Goal: Find specific page/section: Find specific page/section

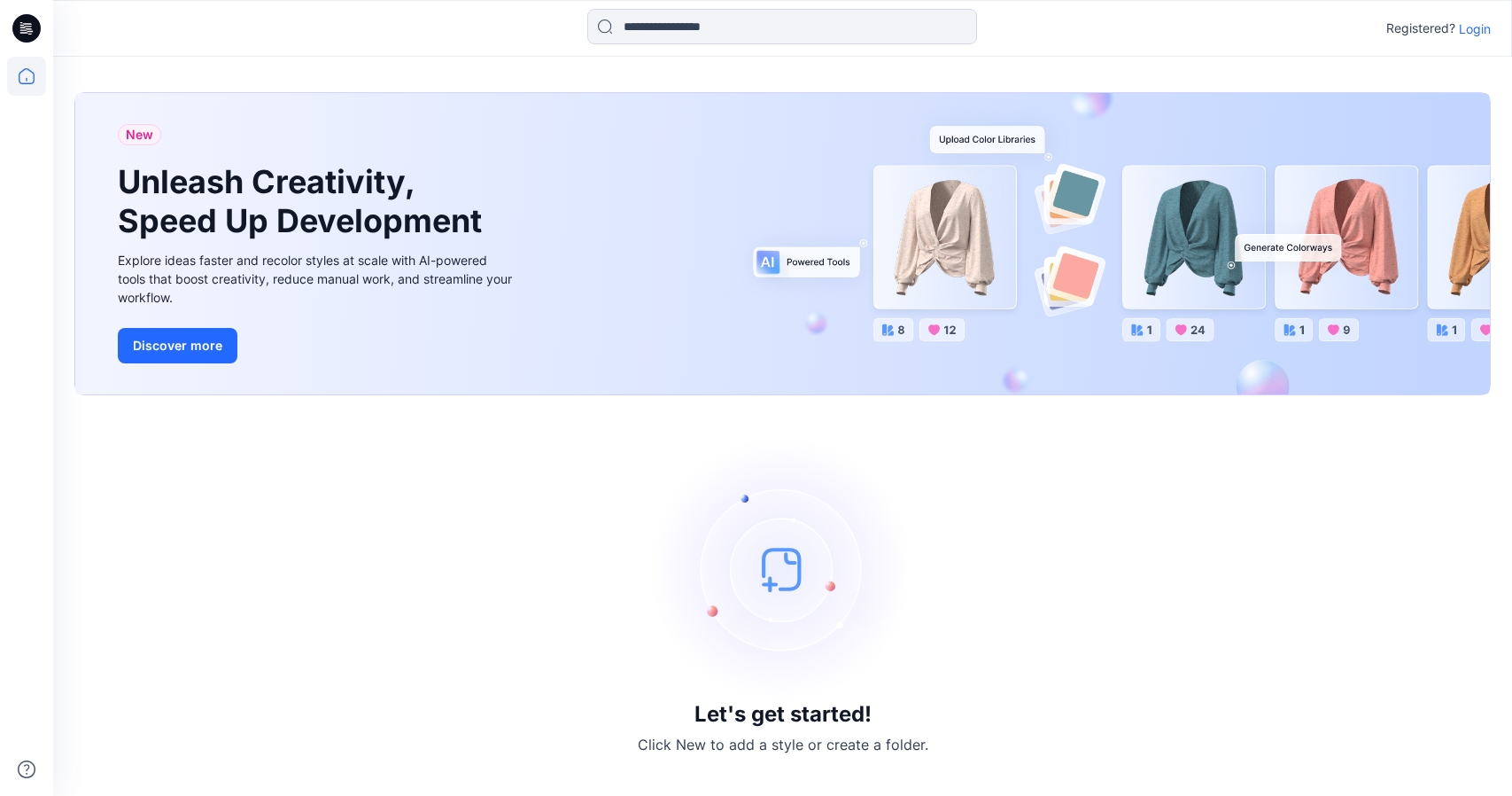
click at [1493, 29] on div "Registered? Login" at bounding box center [782, 28] width 1458 height 39
click at [1475, 28] on p "Login" at bounding box center [1475, 29] width 32 height 19
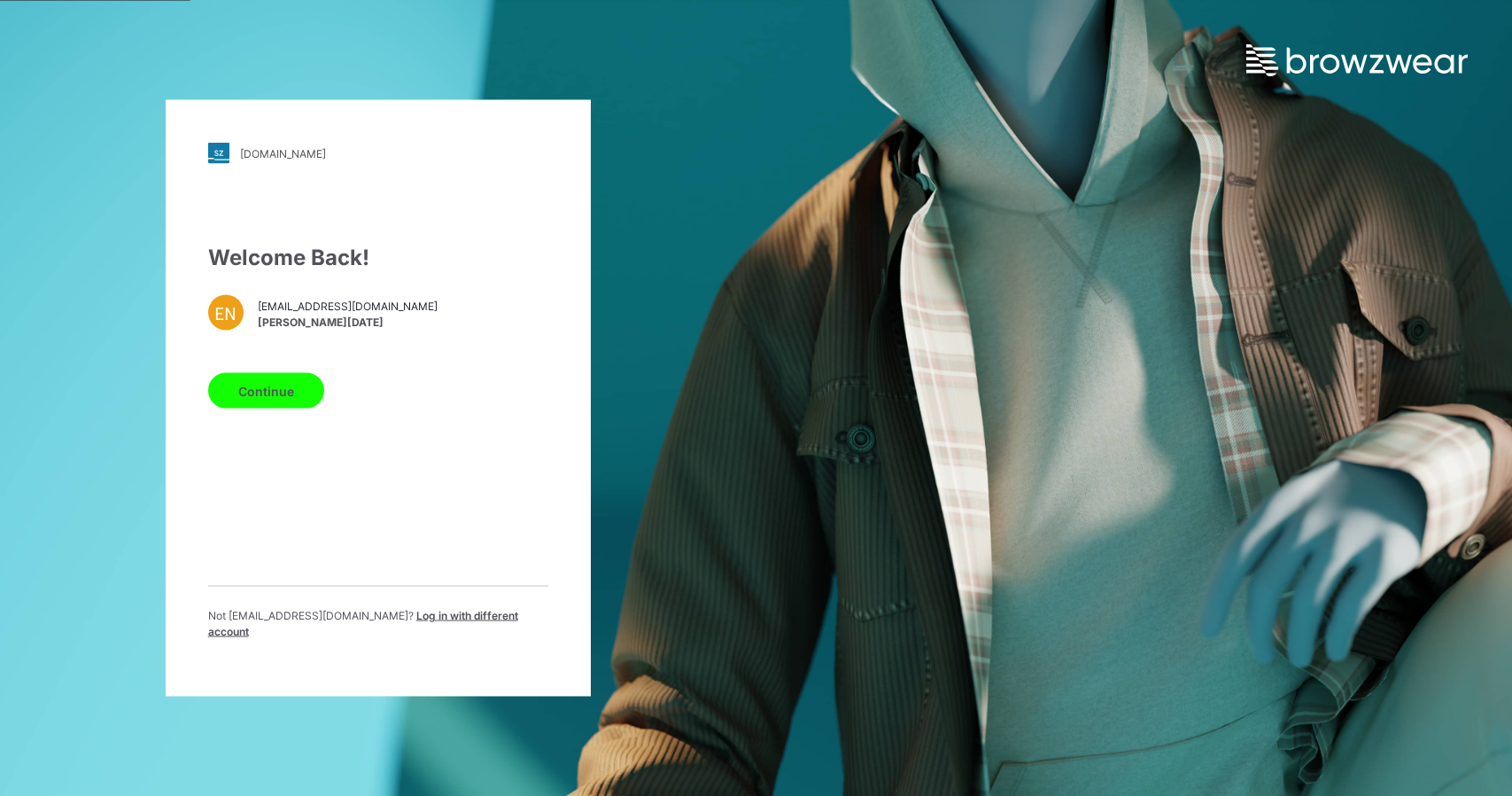
click at [294, 400] on button "Continue" at bounding box center [266, 391] width 116 height 36
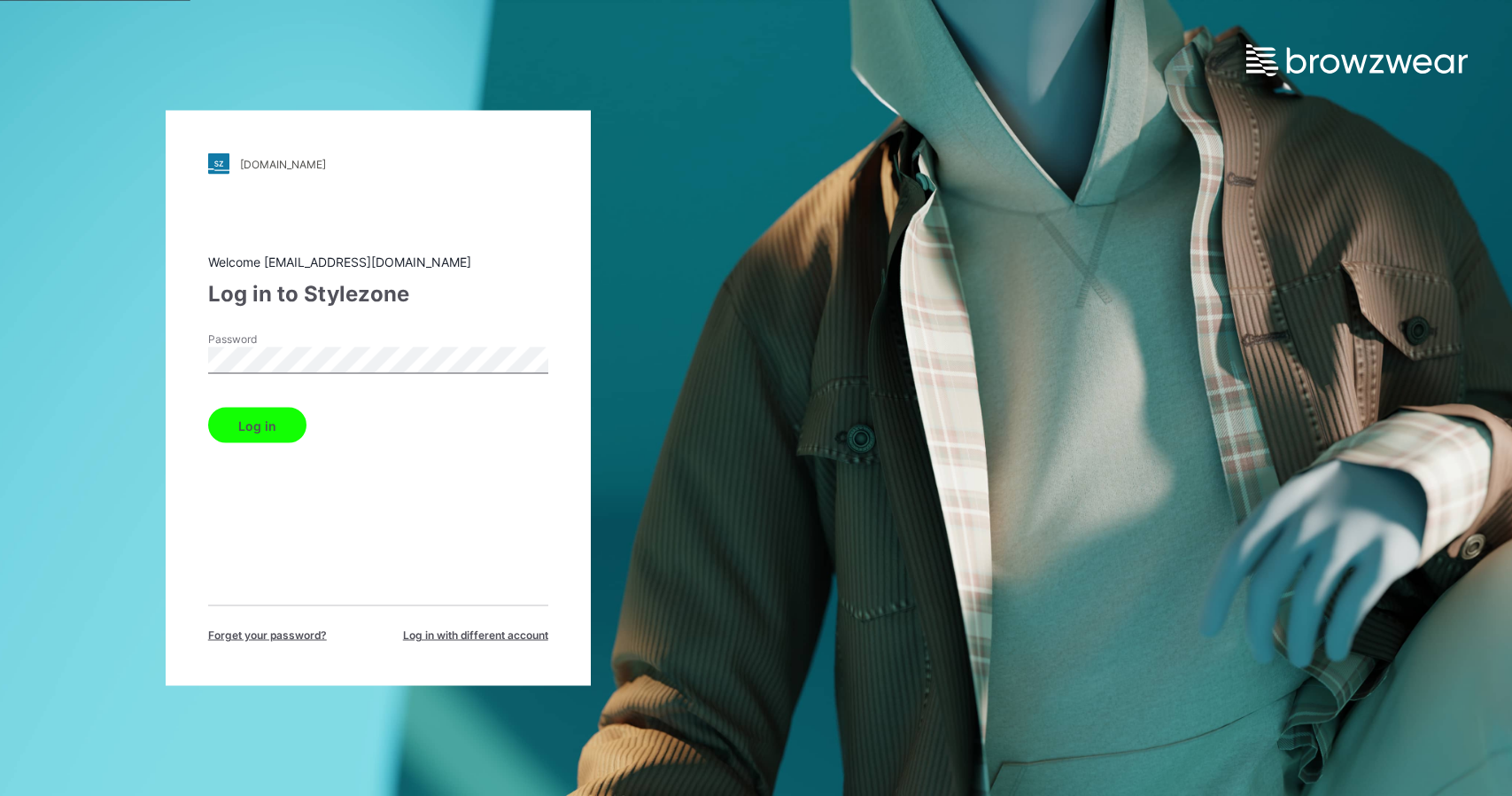
click at [257, 422] on button "Log in" at bounding box center [257, 425] width 98 height 36
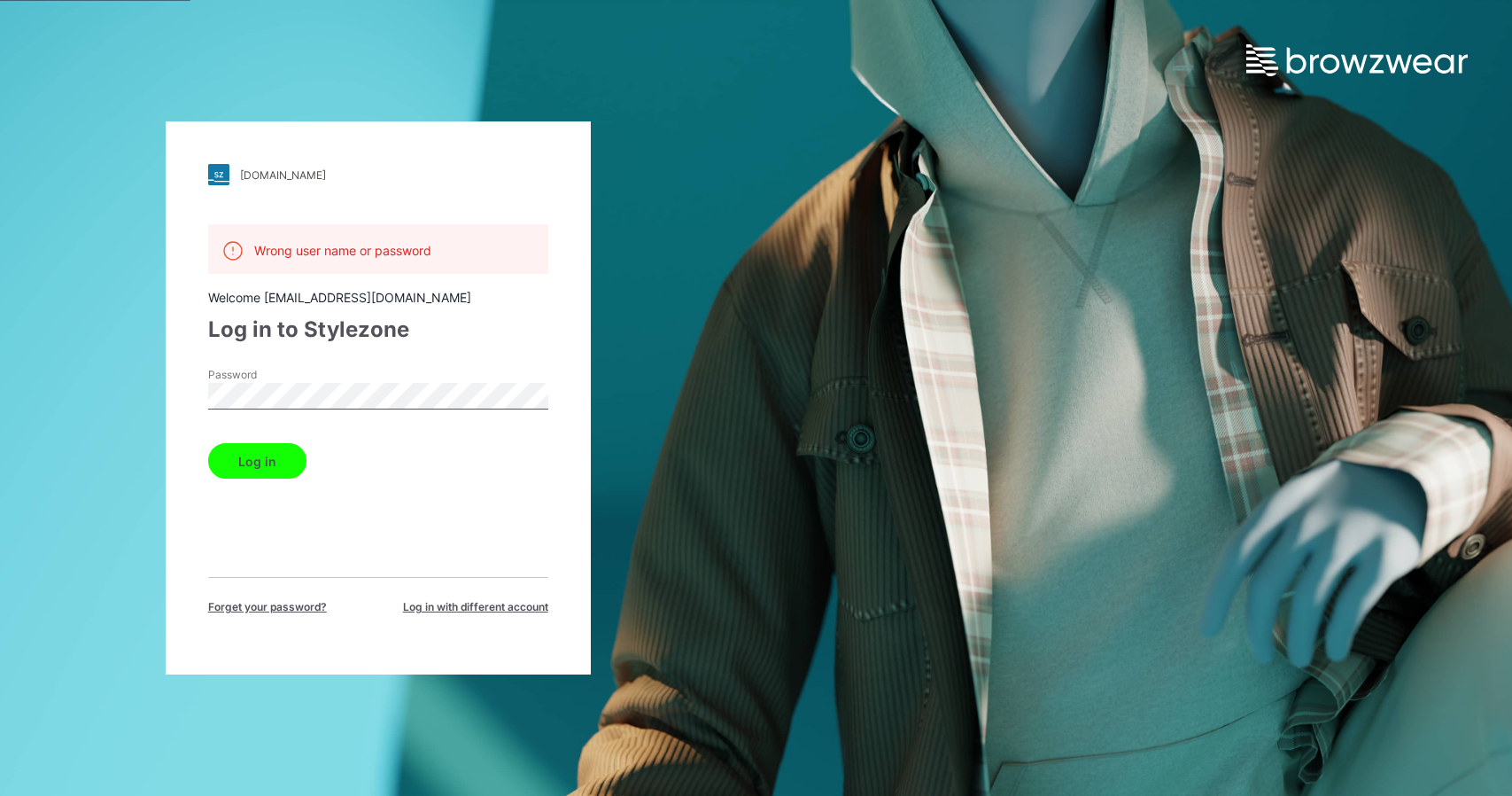
click at [84, 403] on div "walmart.stylezone.com Loading... Wrong user name or password Welcome enoel@gara…" at bounding box center [378, 398] width 756 height 796
click at [208, 443] on button "Log in" at bounding box center [257, 461] width 98 height 36
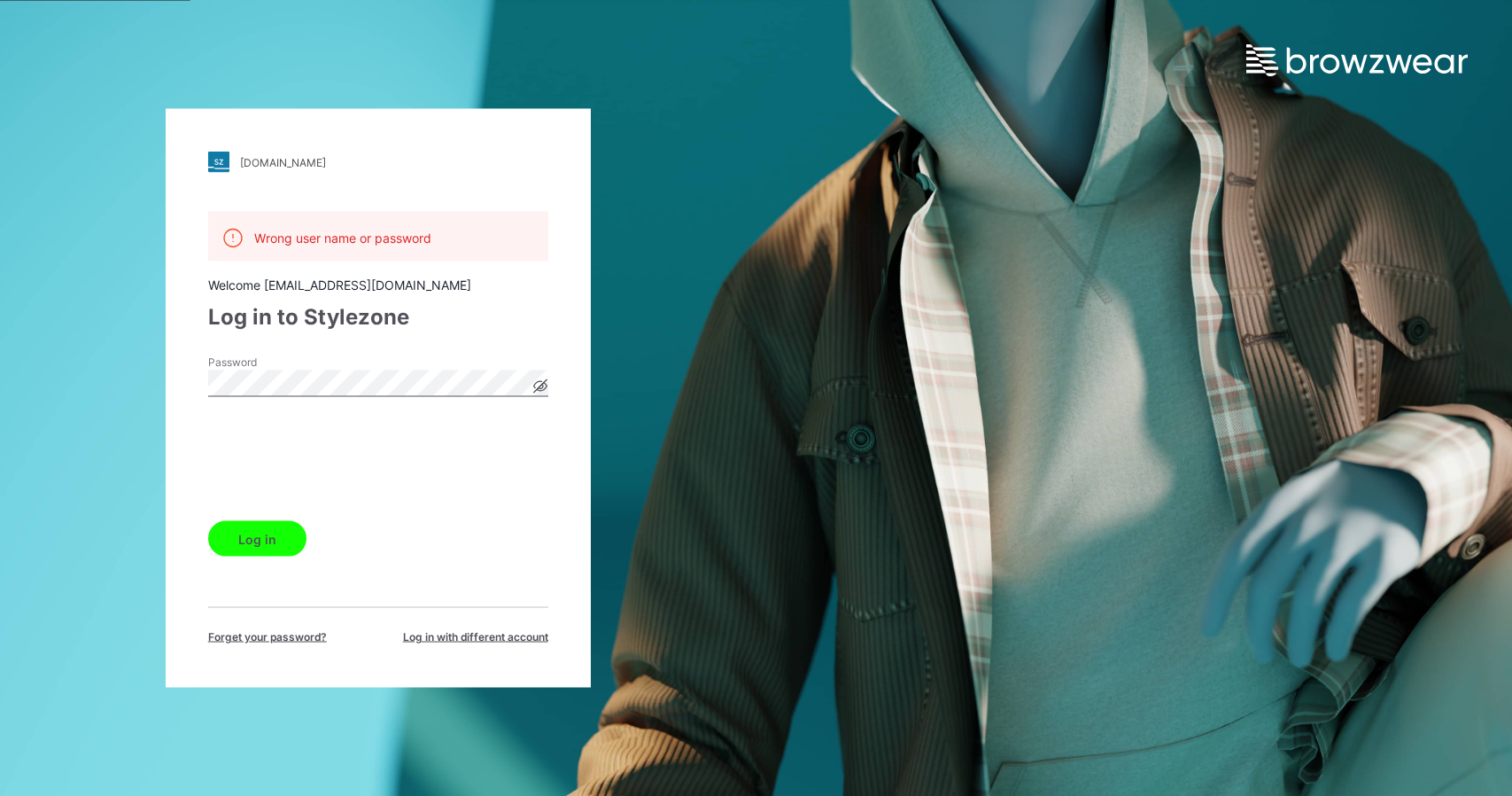
click at [284, 550] on button "Log in" at bounding box center [257, 538] width 98 height 36
click at [542, 388] on icon at bounding box center [540, 386] width 13 height 9
click at [208, 521] on button "Log in" at bounding box center [257, 538] width 98 height 36
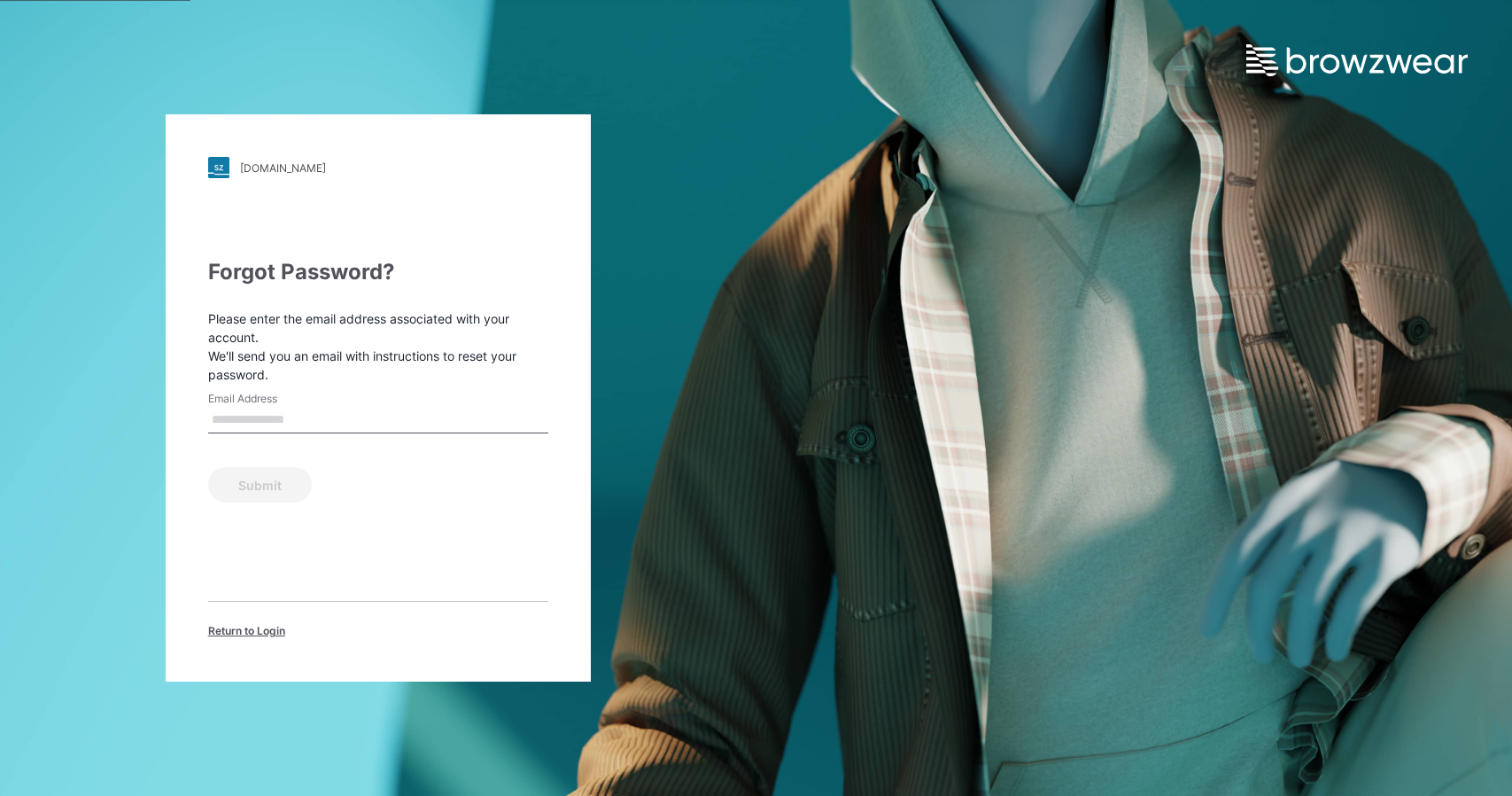
click at [353, 416] on input "Email Address" at bounding box center [377, 420] width 340 height 26
type input "**********"
click at [246, 469] on button "Submit" at bounding box center [259, 485] width 104 height 36
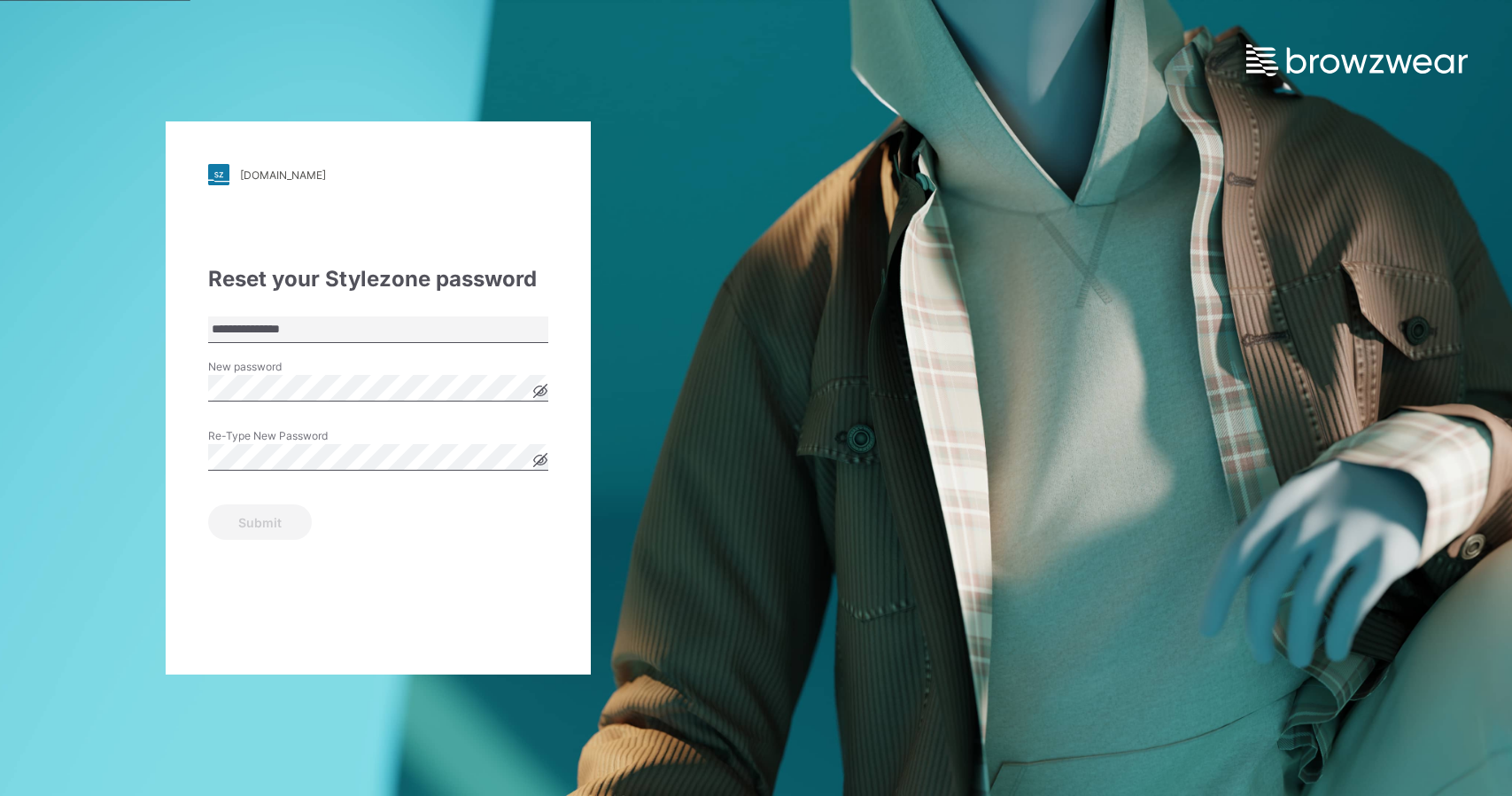
click at [549, 393] on div "**********" at bounding box center [378, 398] width 425 height 553
click at [548, 389] on div "**********" at bounding box center [378, 398] width 425 height 553
click at [544, 388] on icon at bounding box center [540, 391] width 13 height 9
click at [541, 459] on icon at bounding box center [540, 460] width 5 height 5
click at [345, 442] on div "Re-Type New Password" at bounding box center [377, 454] width 340 height 53
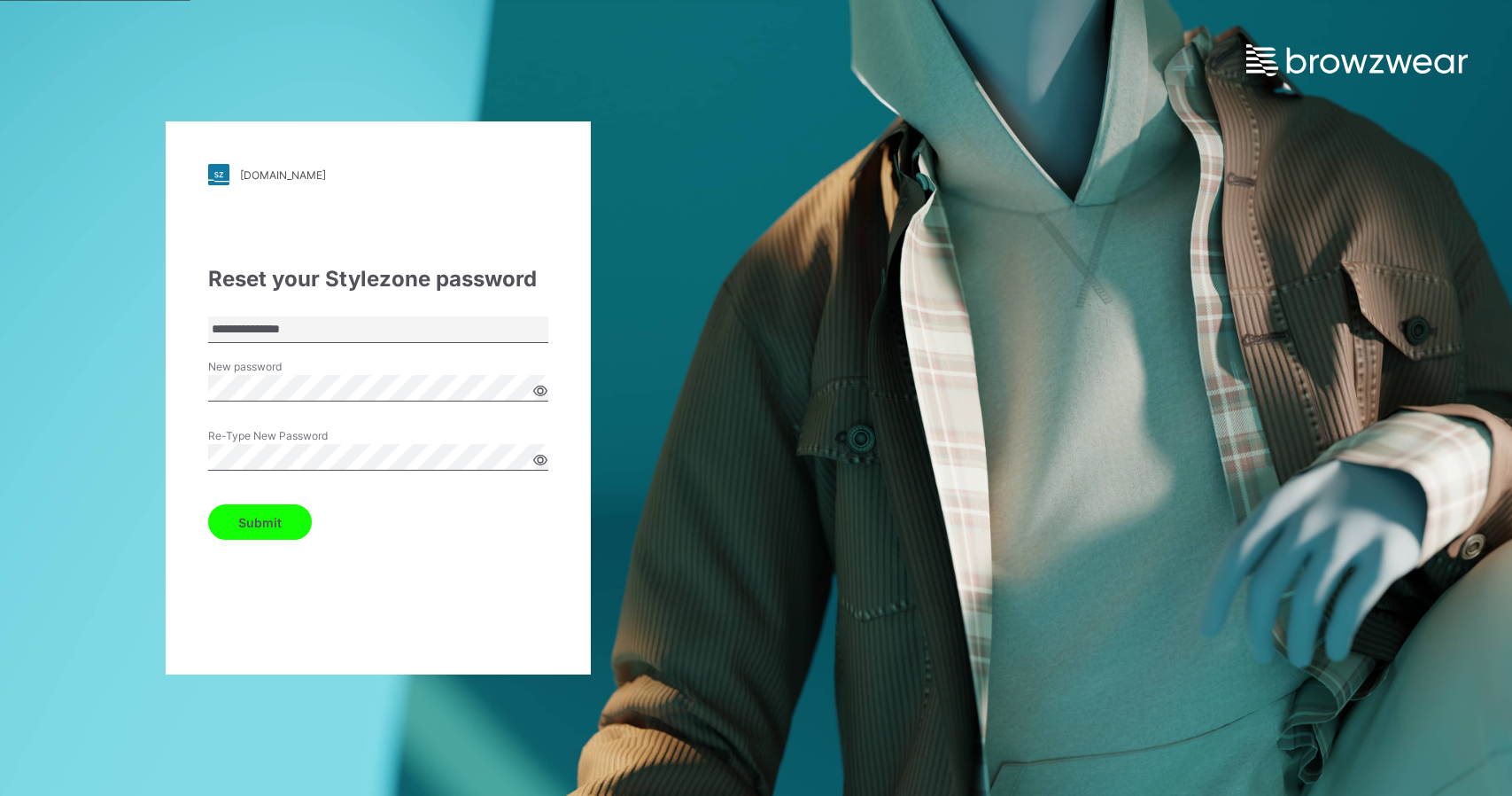
click at [208, 504] on button "Submit" at bounding box center [259, 522] width 104 height 36
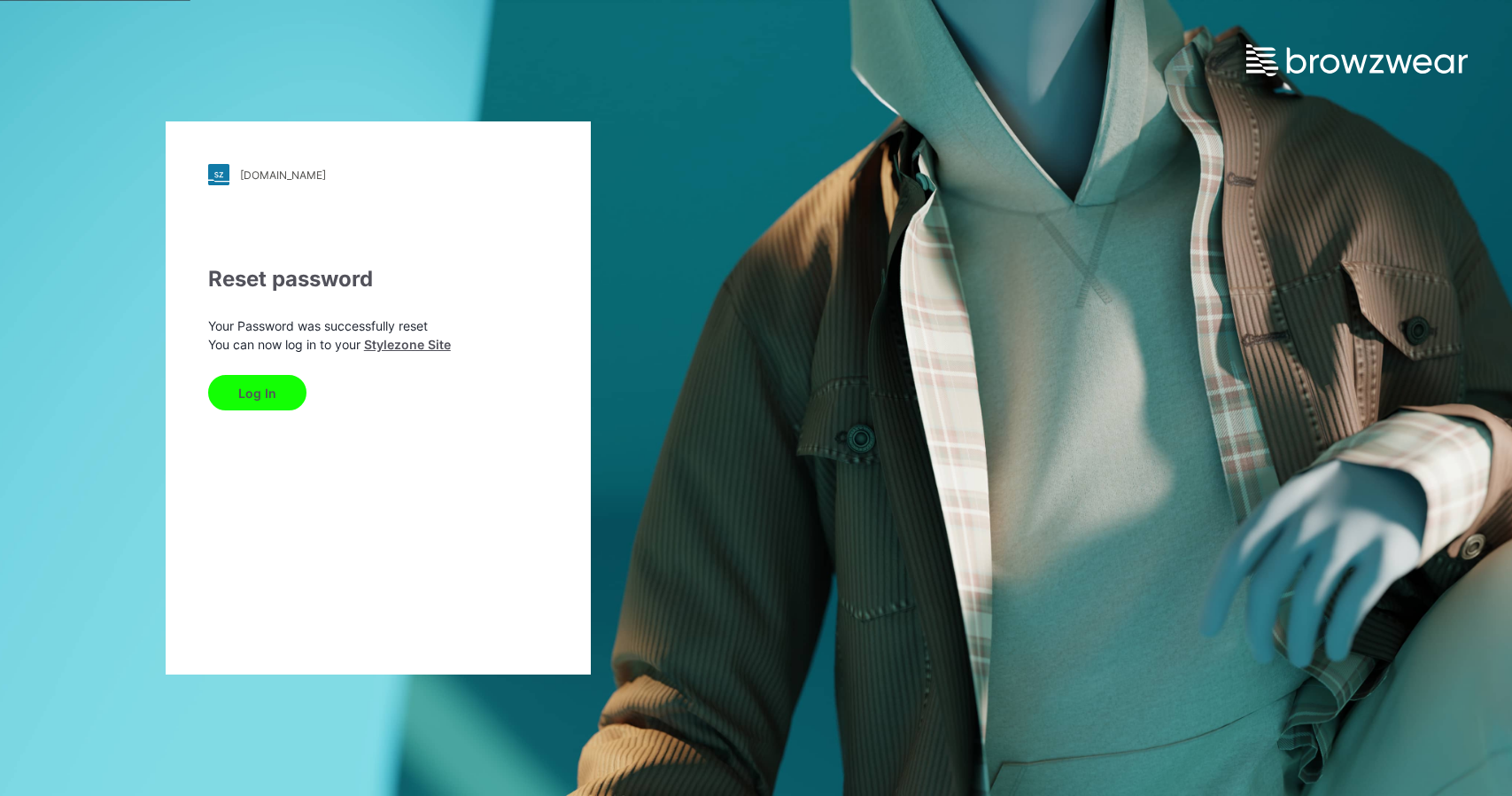
click at [257, 393] on button "Log In" at bounding box center [257, 392] width 98 height 36
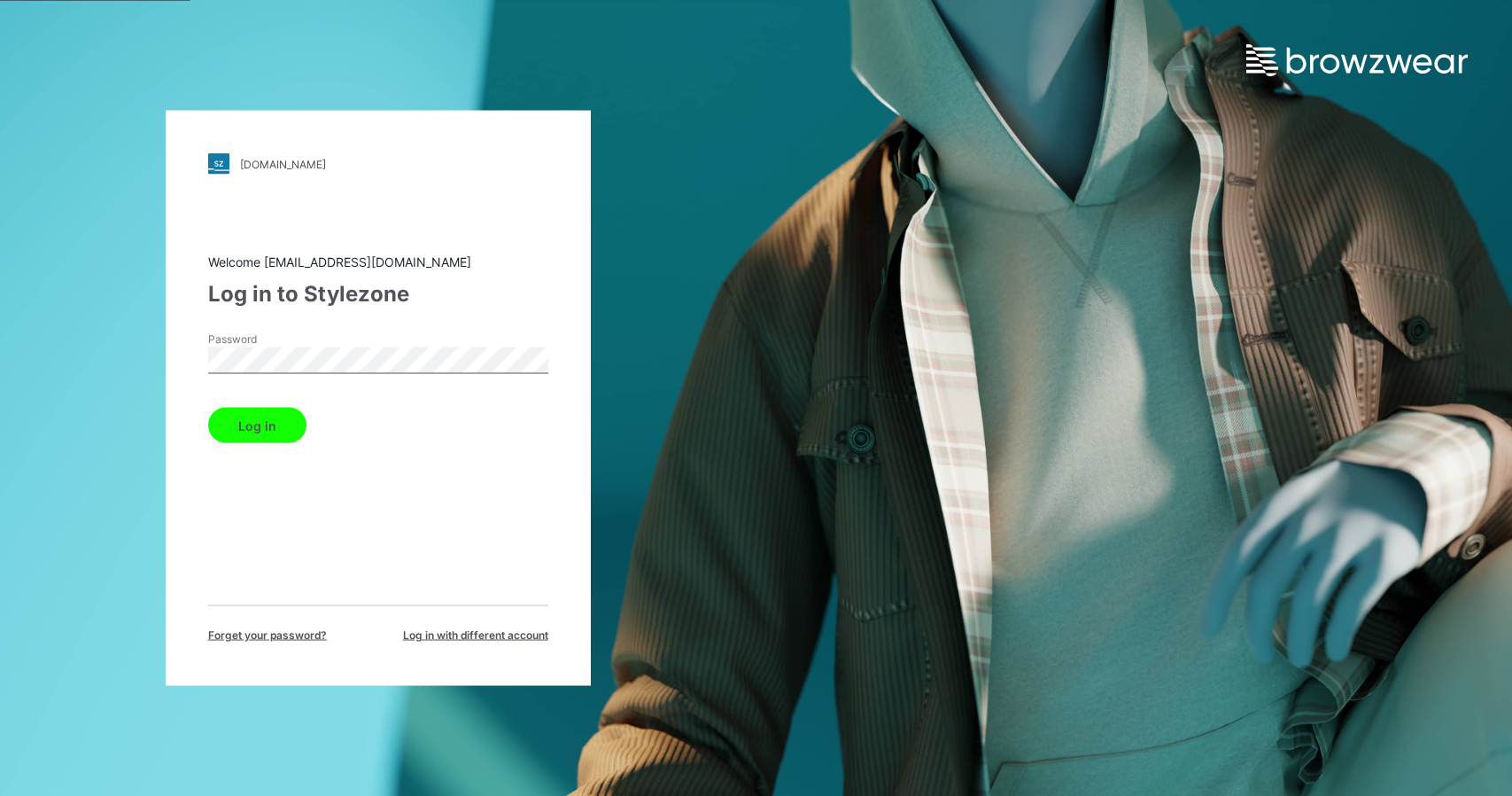
click at [208, 407] on button "Log in" at bounding box center [257, 425] width 98 height 36
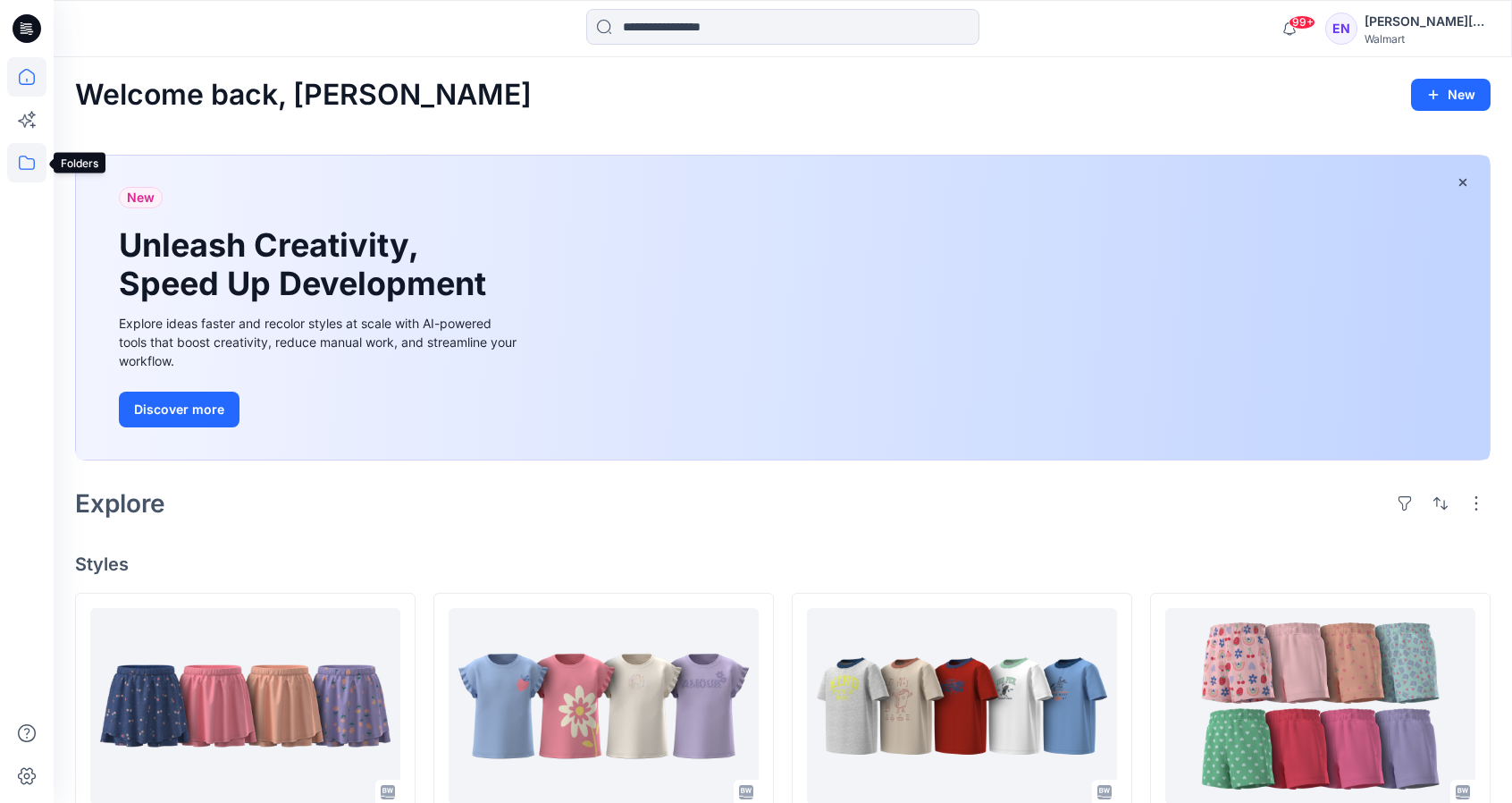
click at [31, 162] on icon at bounding box center [27, 162] width 40 height 40
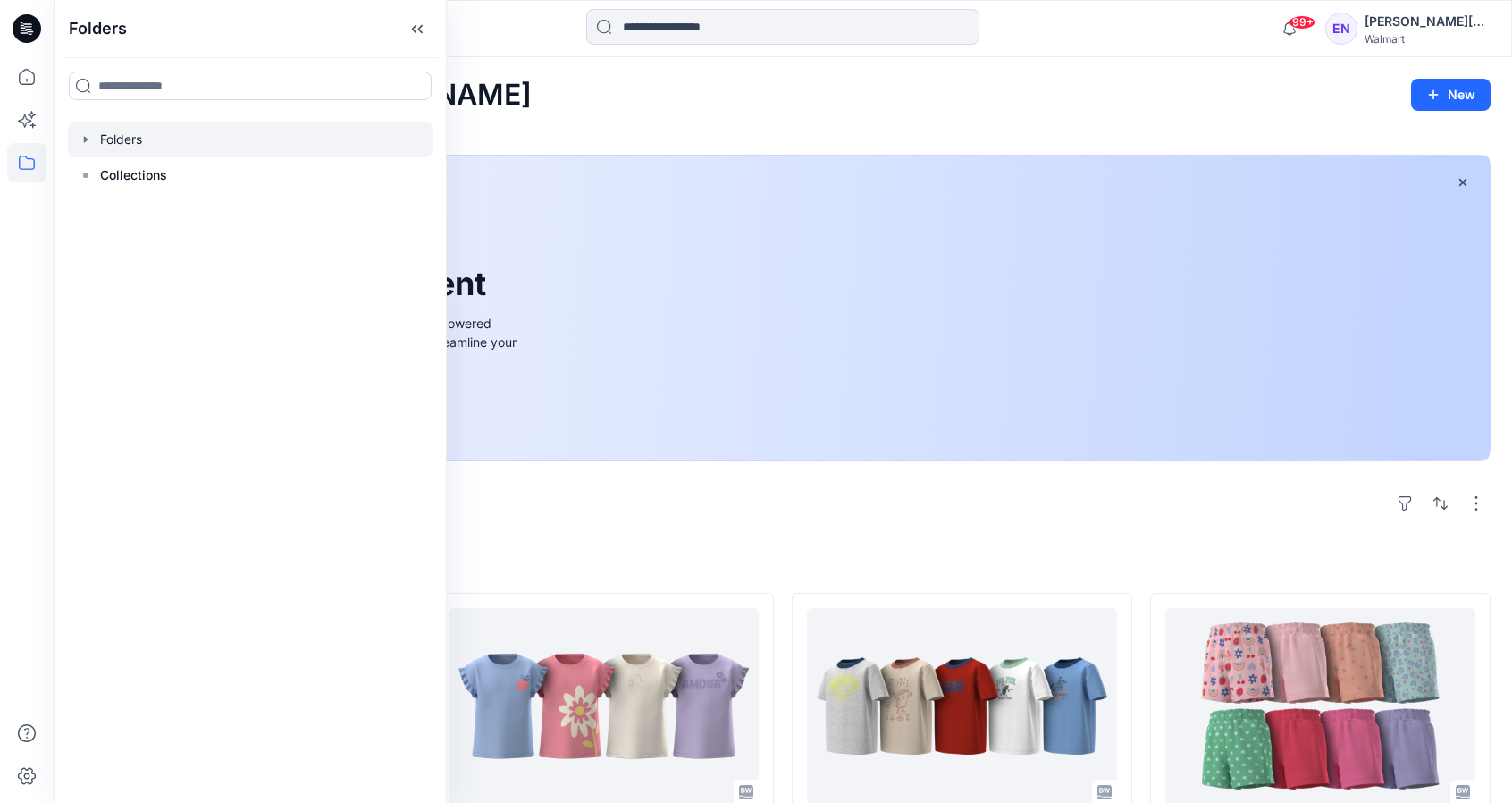
click at [123, 135] on div at bounding box center [250, 140] width 365 height 36
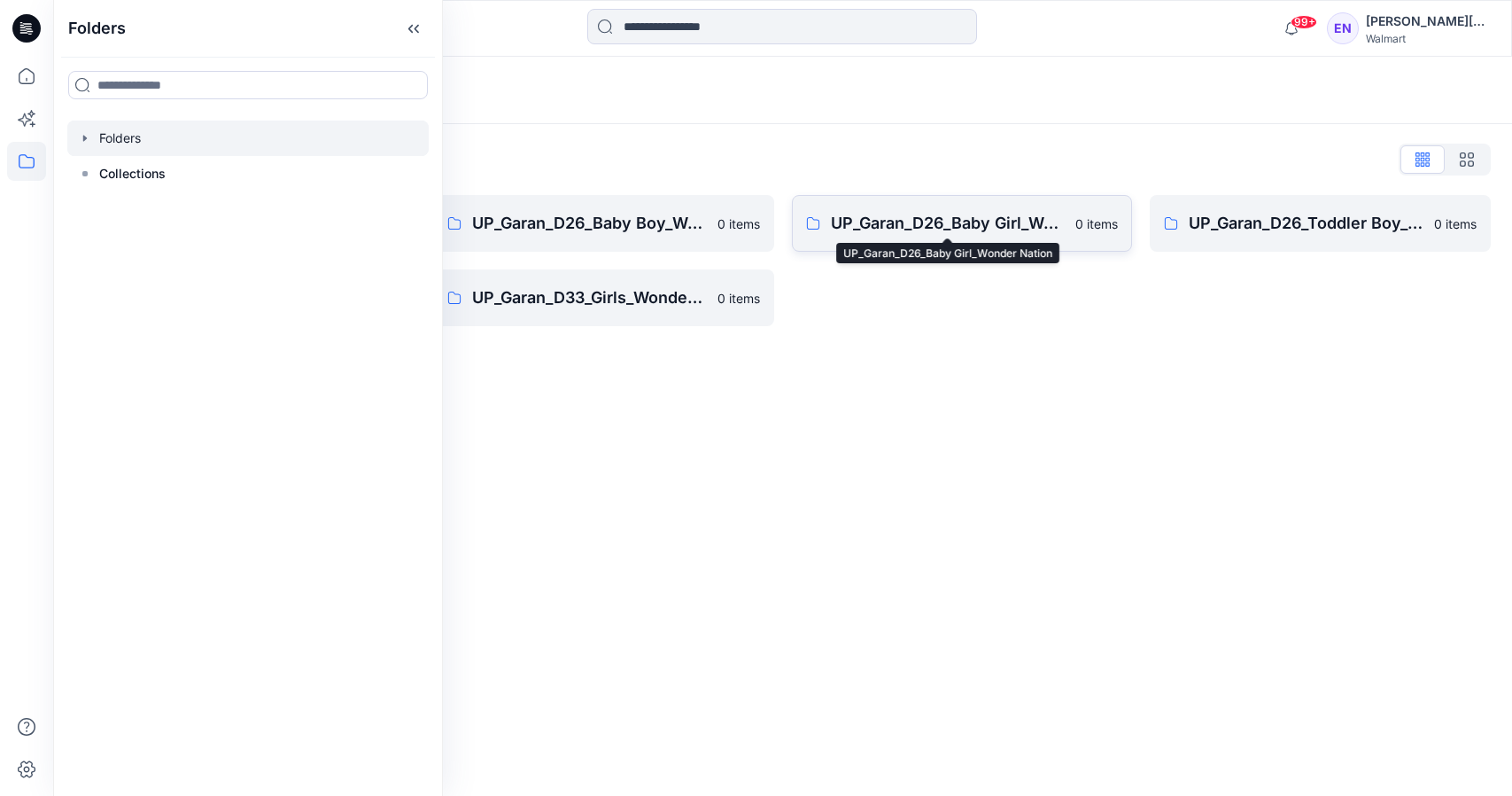
click at [951, 219] on p "UP_Garan_D26_Baby Girl_Wonder Nation" at bounding box center [947, 223] width 235 height 24
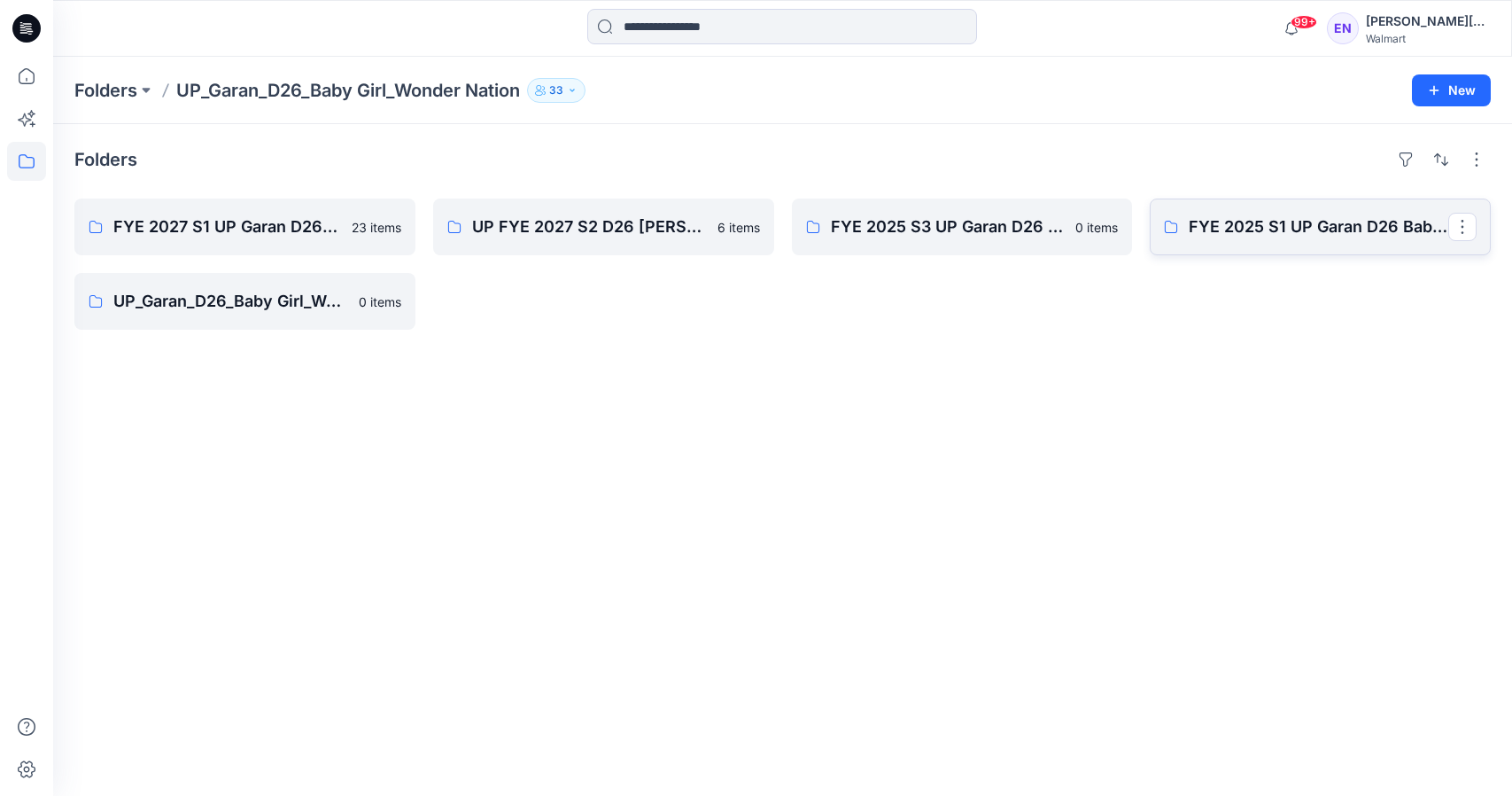
click at [1252, 228] on p "FYE 2025 S1 UP Garan D26 Baby Girl" at bounding box center [1318, 227] width 259 height 24
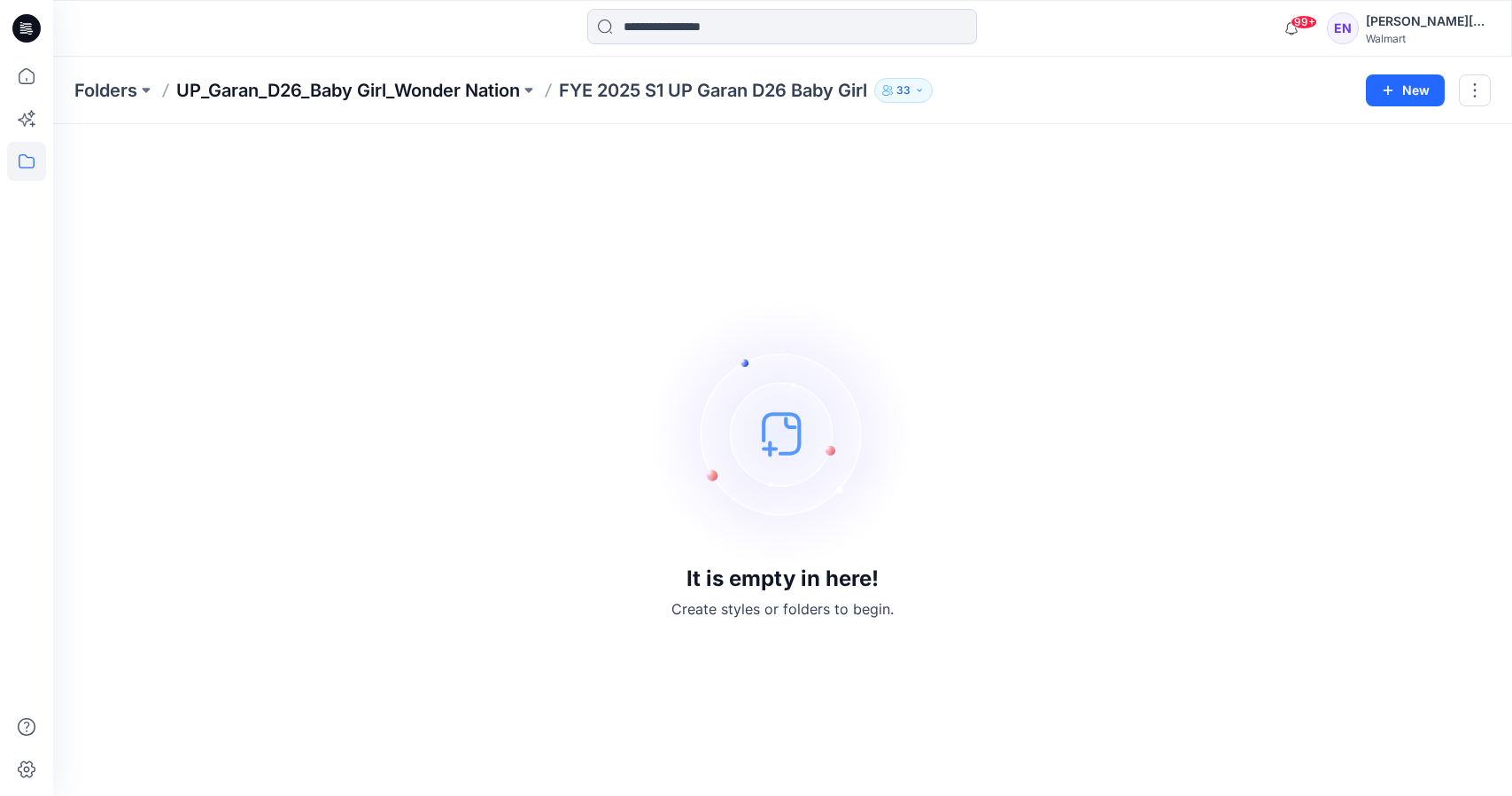
click at [494, 87] on p "UP_Garan_D26_Baby Girl_Wonder Nation" at bounding box center [347, 90] width 344 height 24
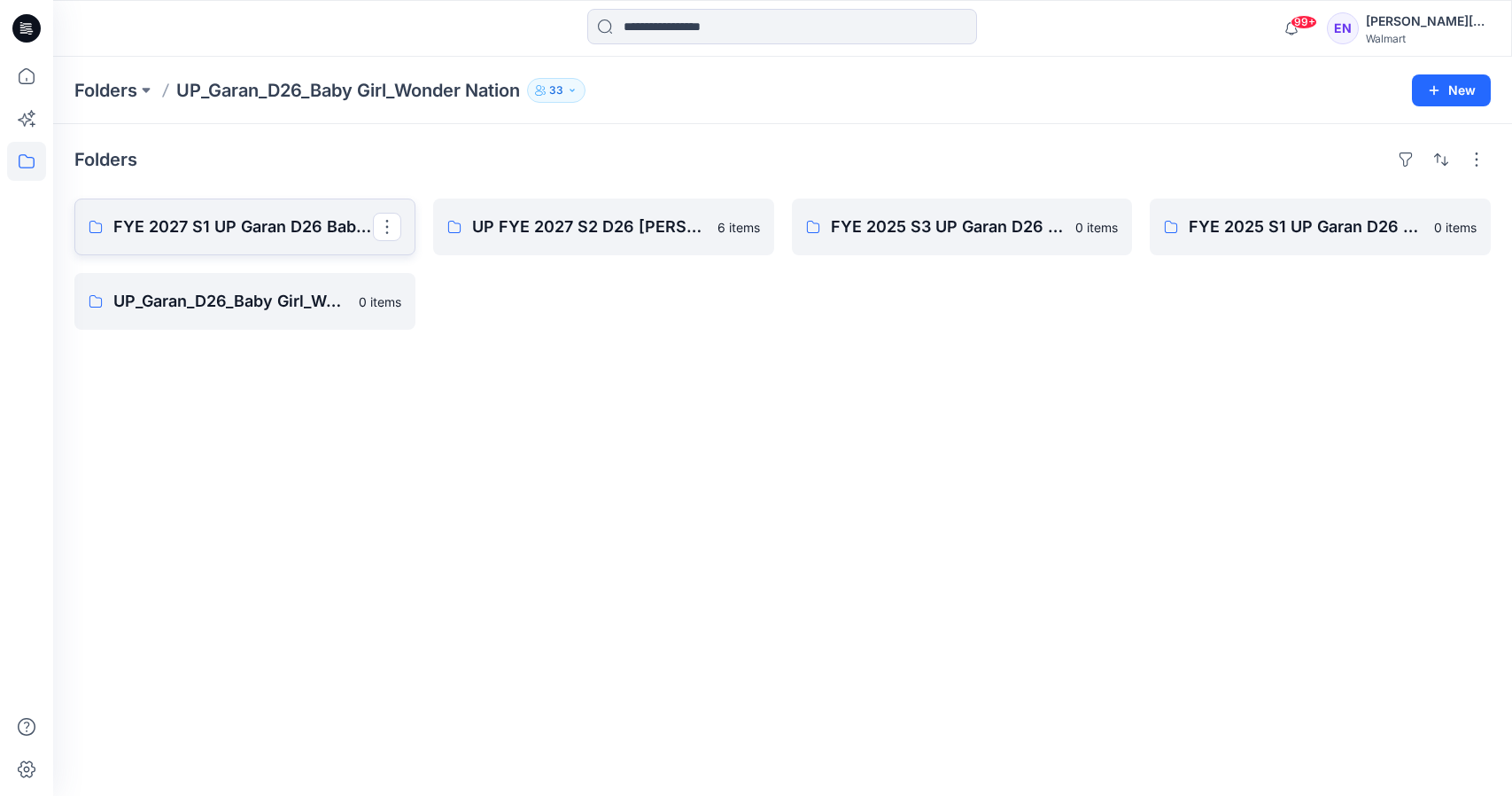
click at [316, 214] on p "FYE 2027 S1 UP Garan D26 Baby Girl" at bounding box center [242, 227] width 259 height 24
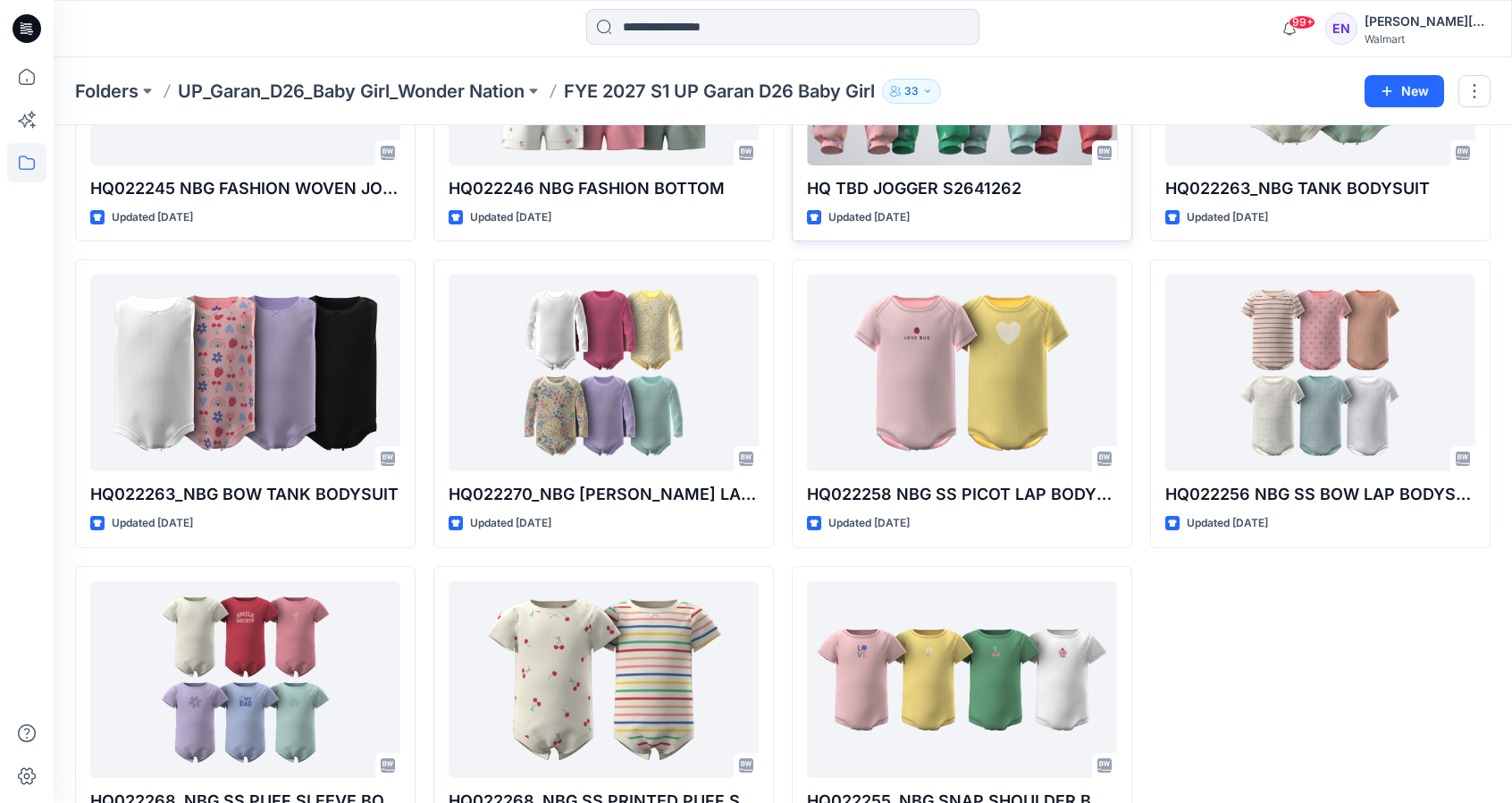
scroll to position [1238, 0]
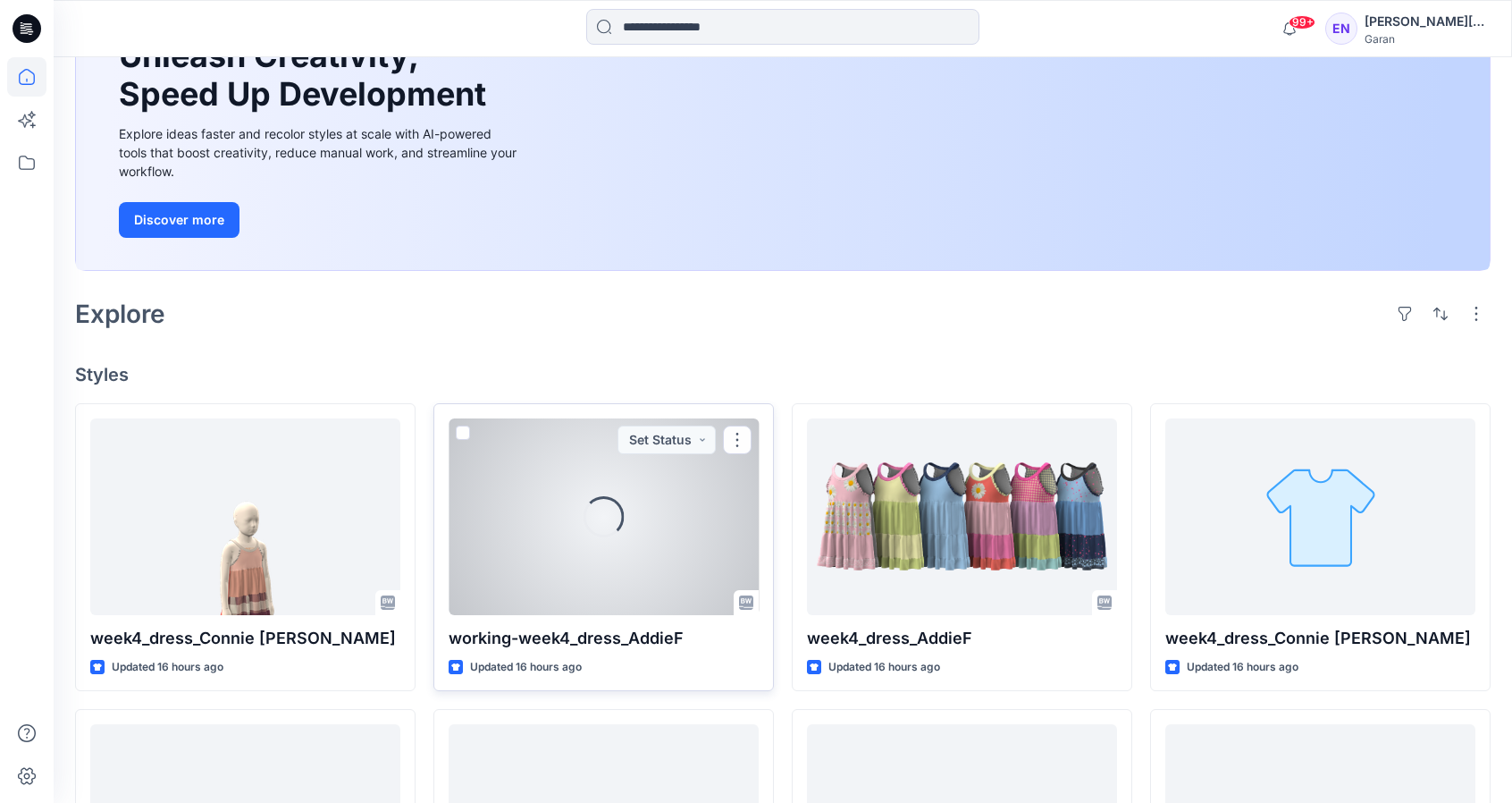
scroll to position [376, 0]
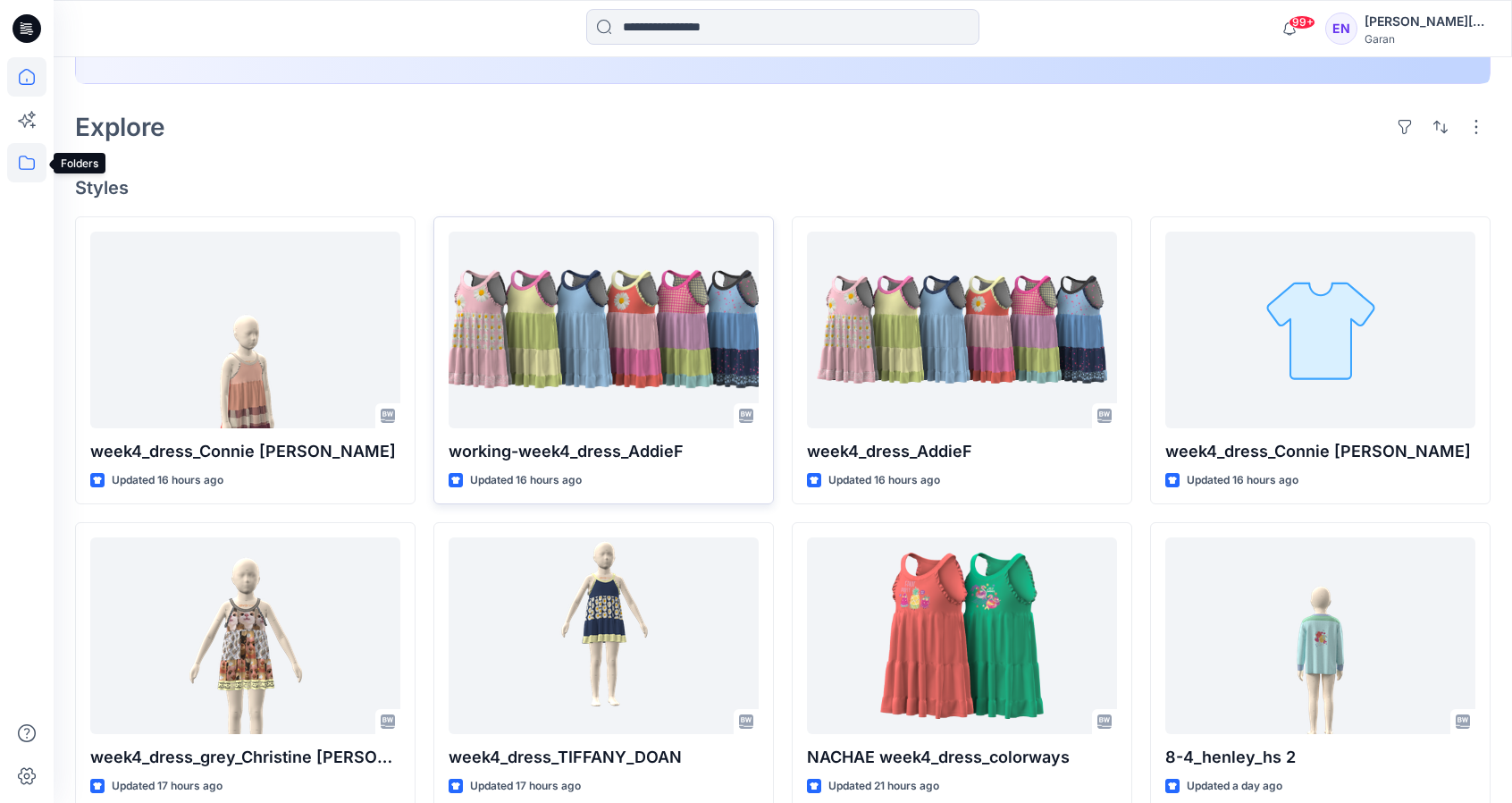
click at [23, 159] on icon at bounding box center [27, 162] width 40 height 40
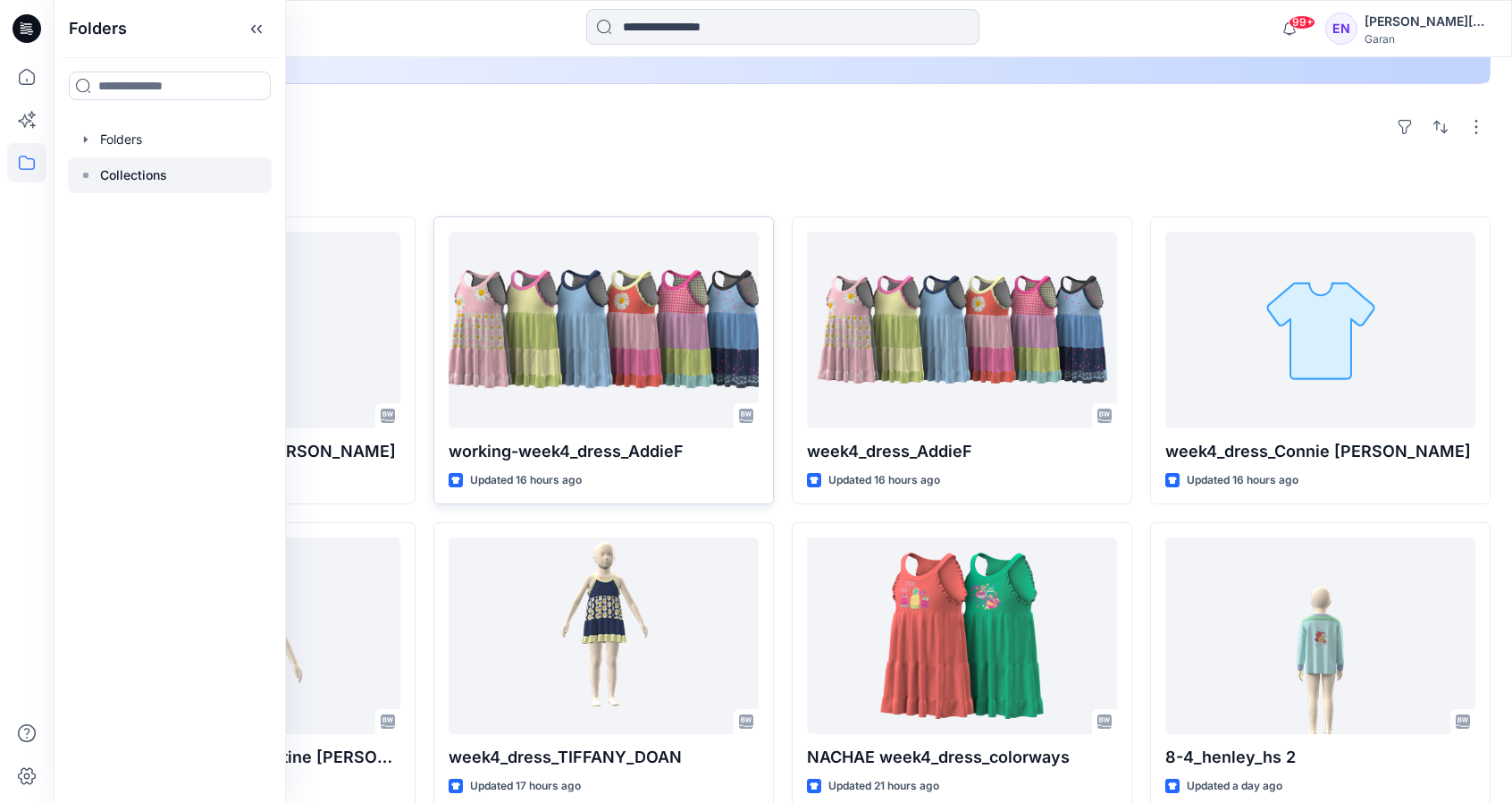
click at [115, 172] on p "Collections" at bounding box center [133, 175] width 67 height 22
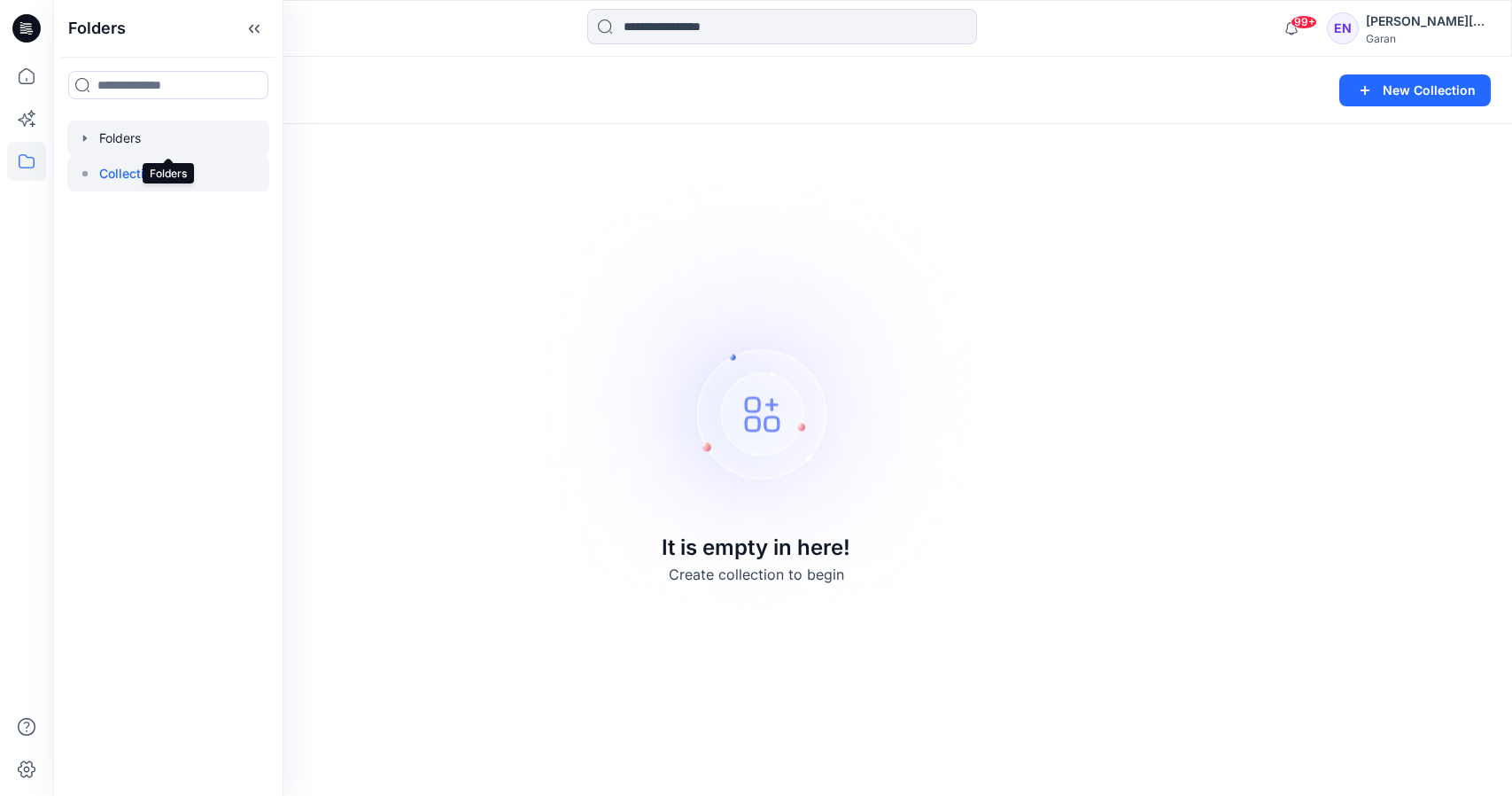
click at [129, 139] on div at bounding box center [169, 139] width 202 height 36
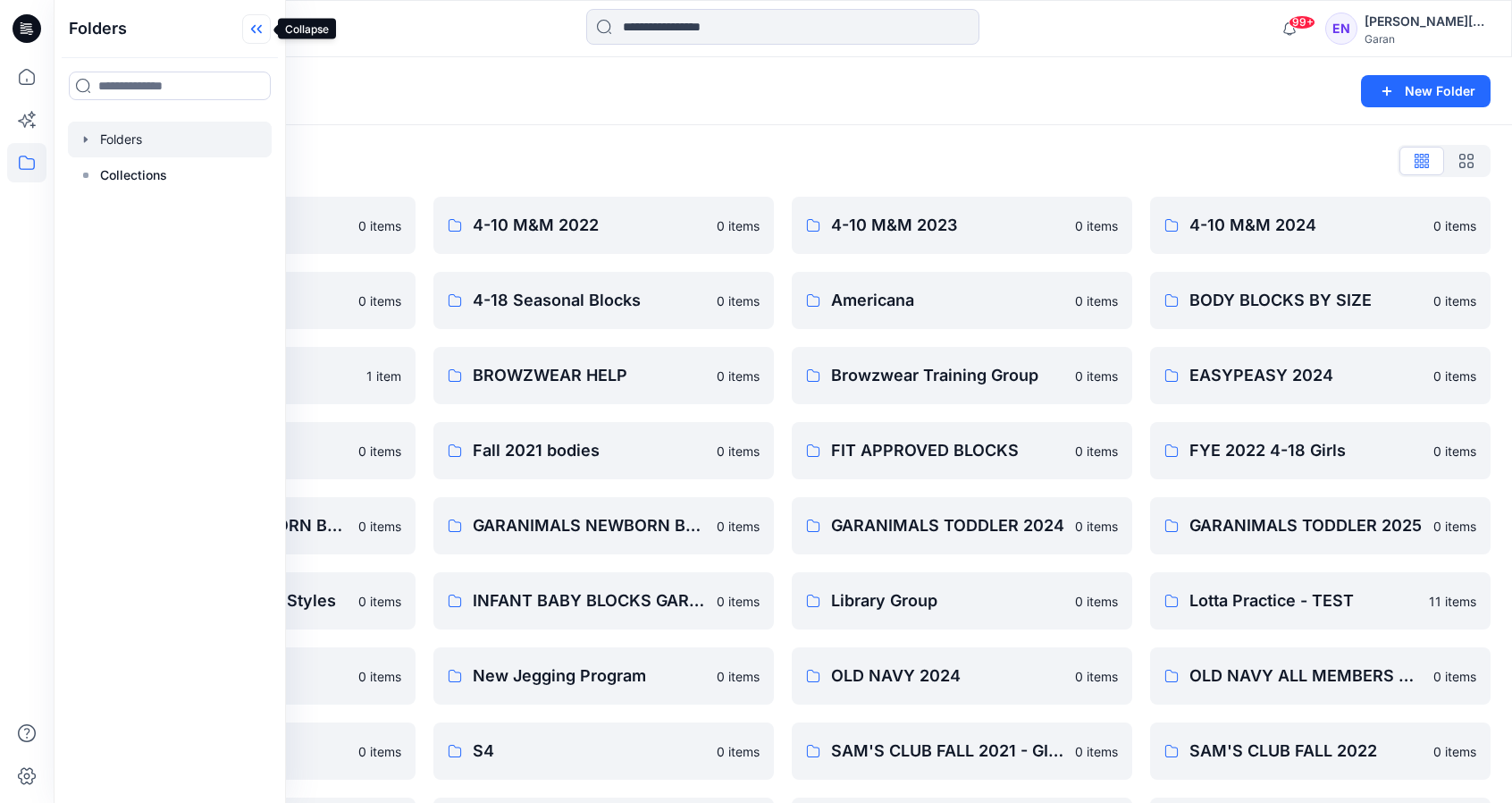
click at [251, 26] on icon at bounding box center [256, 28] width 28 height 29
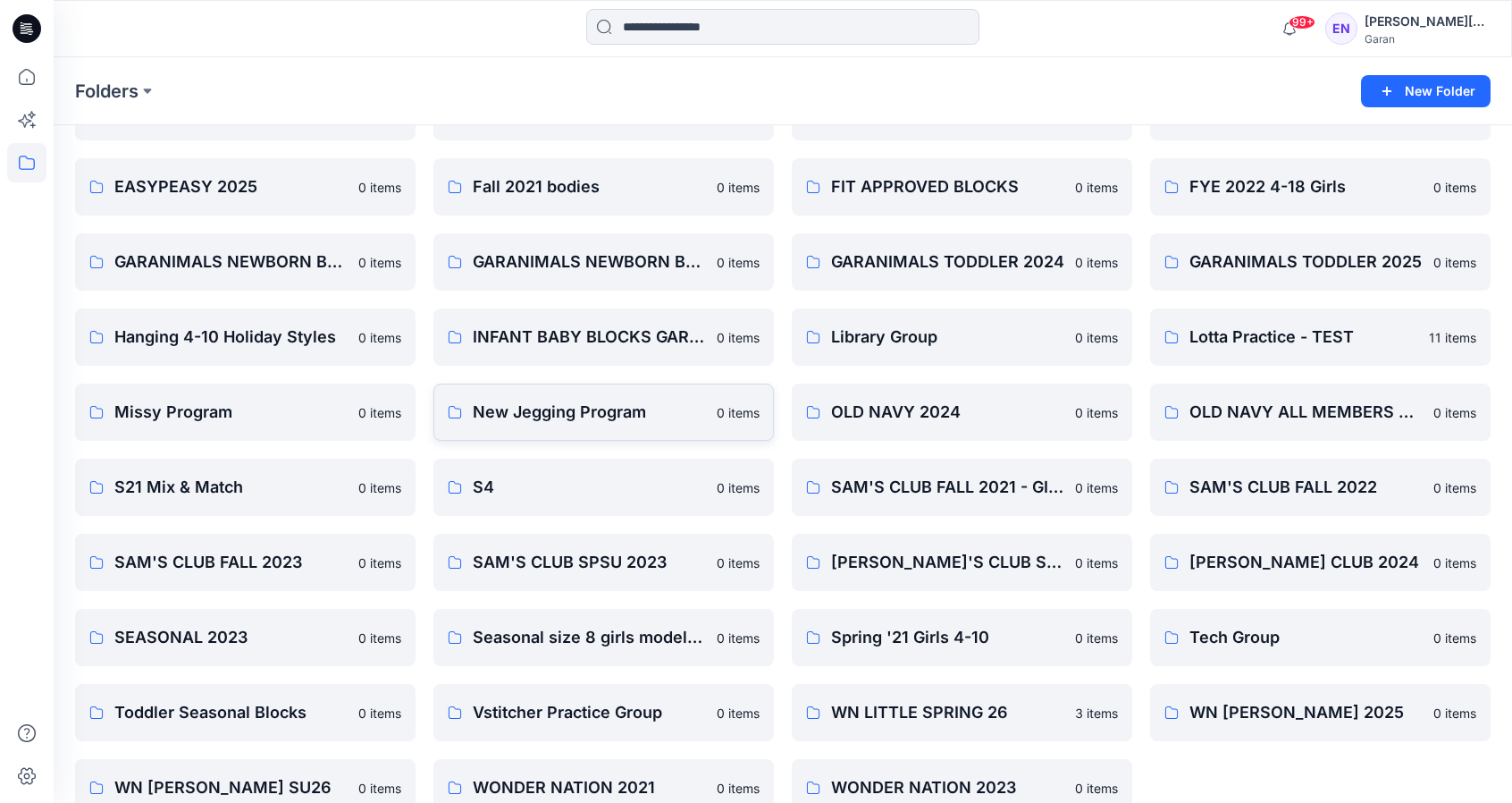
scroll to position [299, 0]
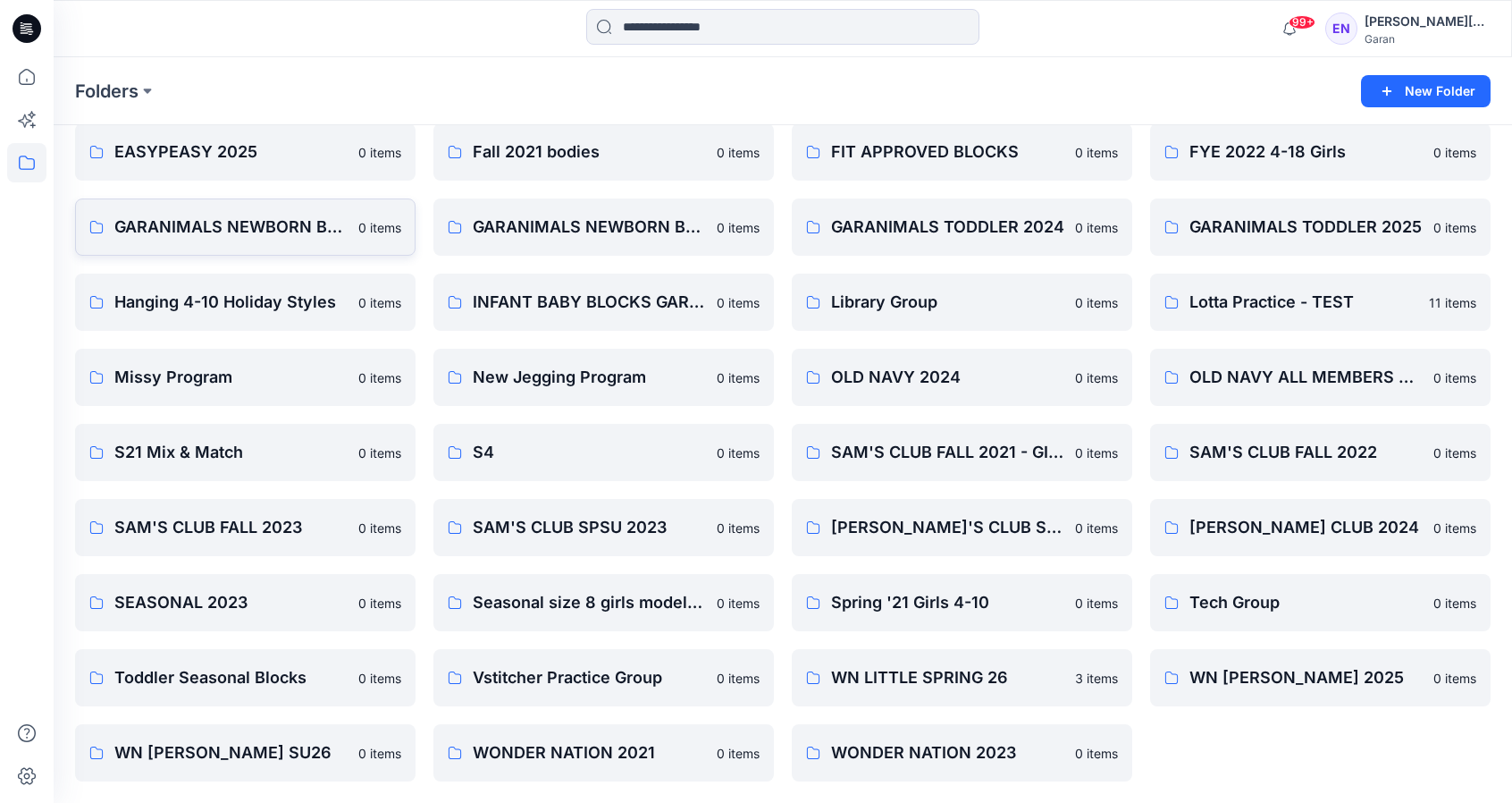
click at [271, 222] on p "GARANIMALS NEWBORN BABY 2024" at bounding box center [230, 227] width 233 height 25
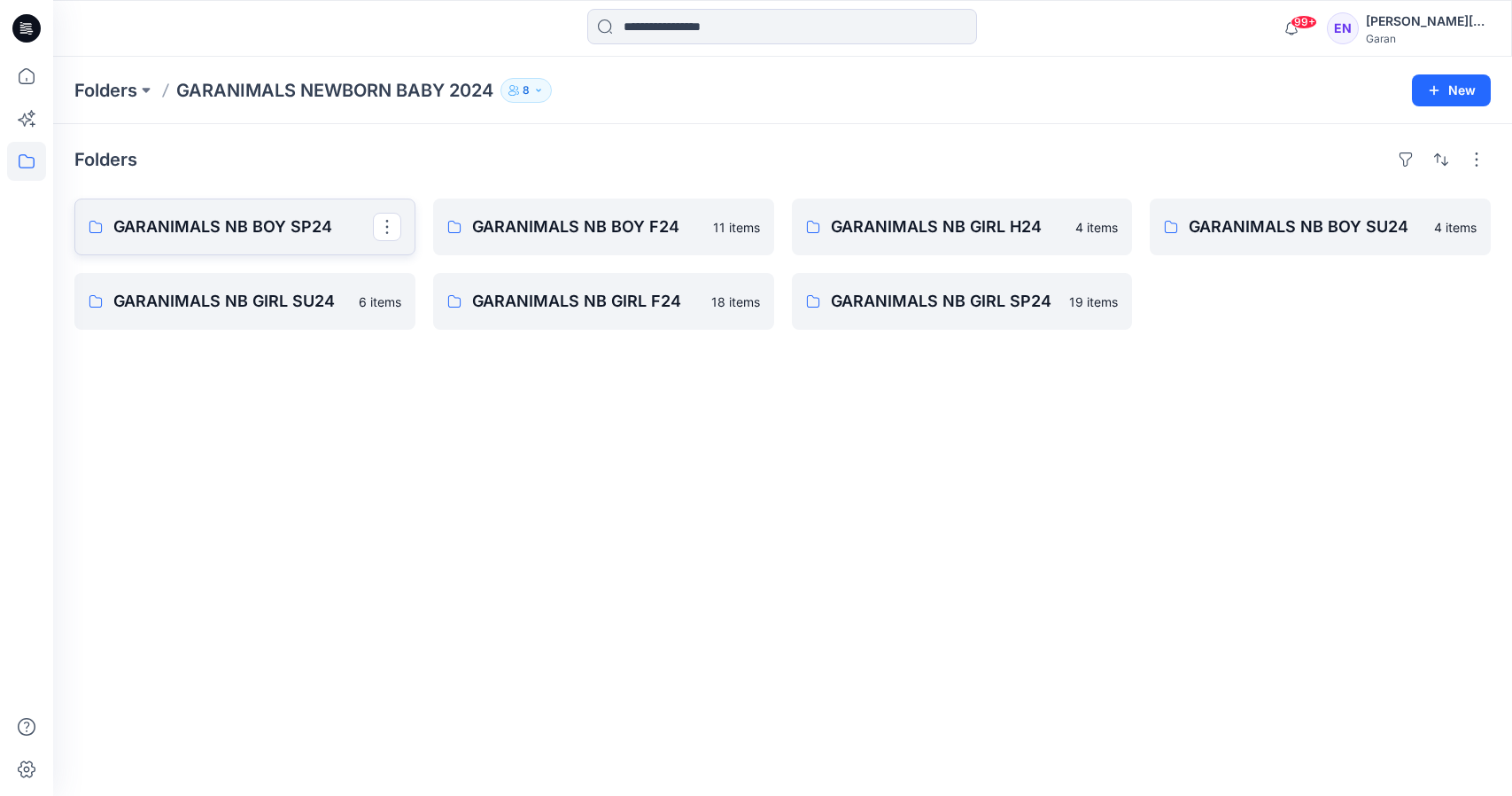
click at [311, 219] on p "GARANIMALS NB BOY SP24" at bounding box center [242, 227] width 259 height 24
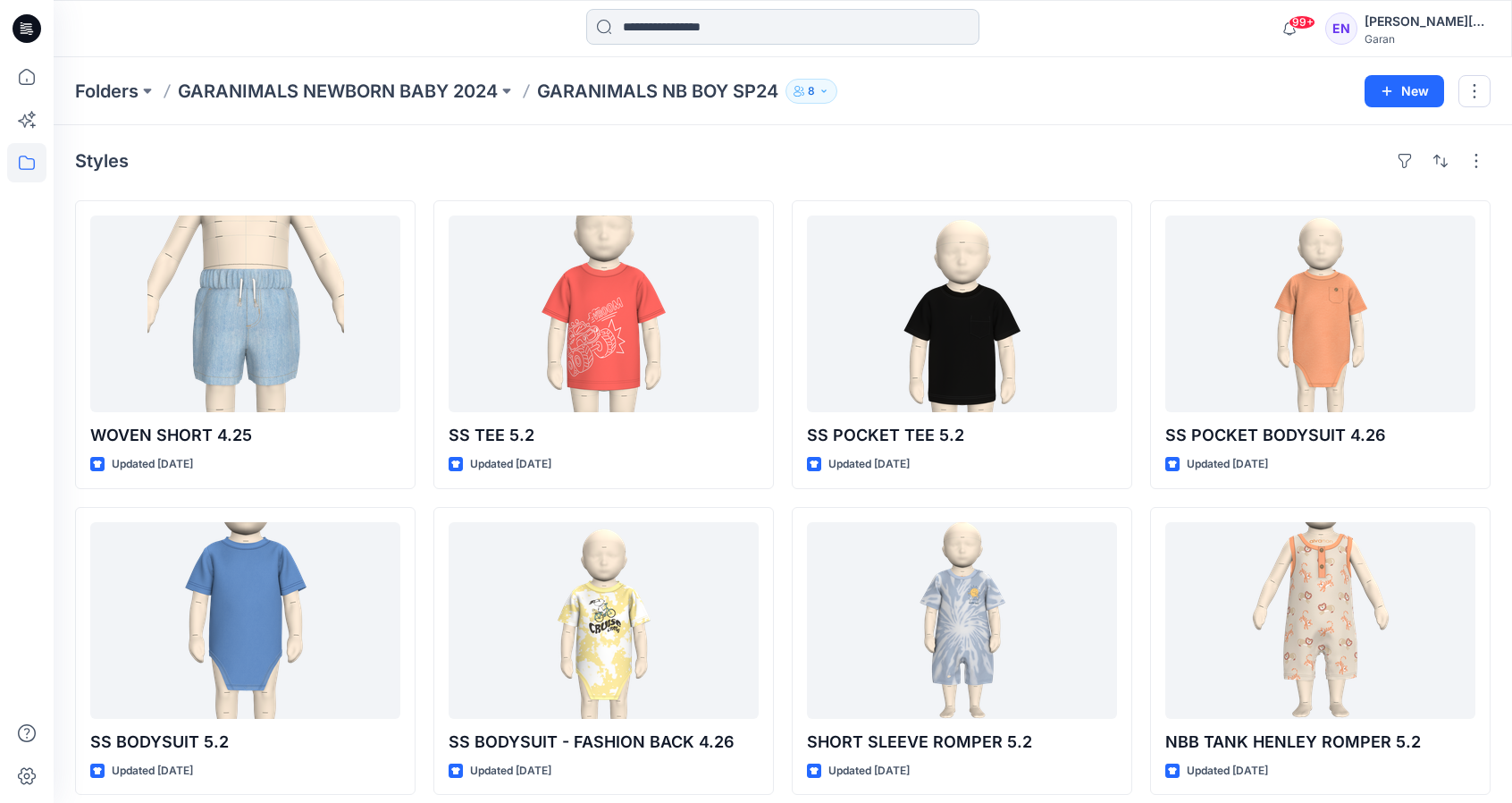
click at [674, 35] on input at bounding box center [783, 26] width 393 height 36
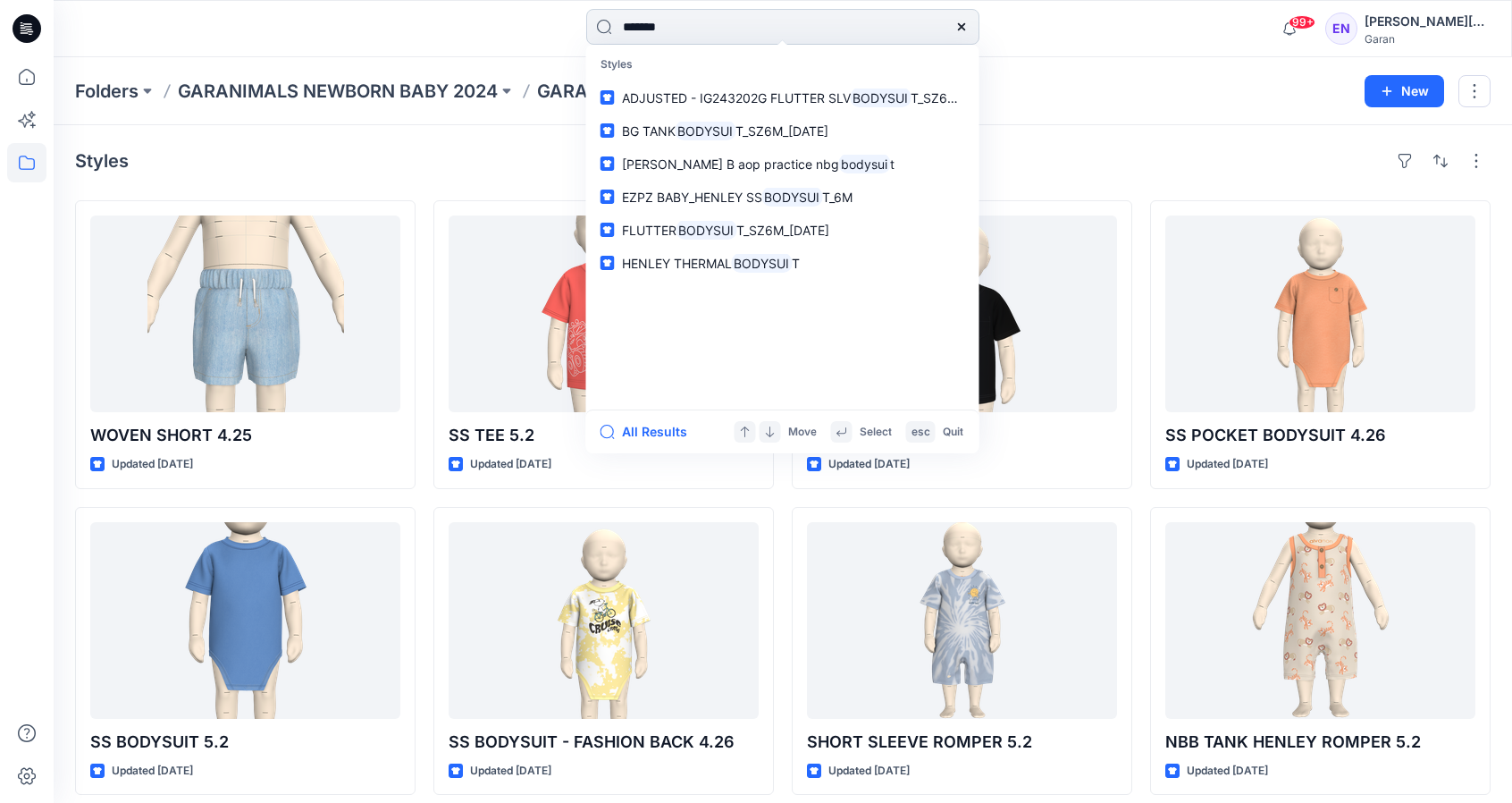
type input "********"
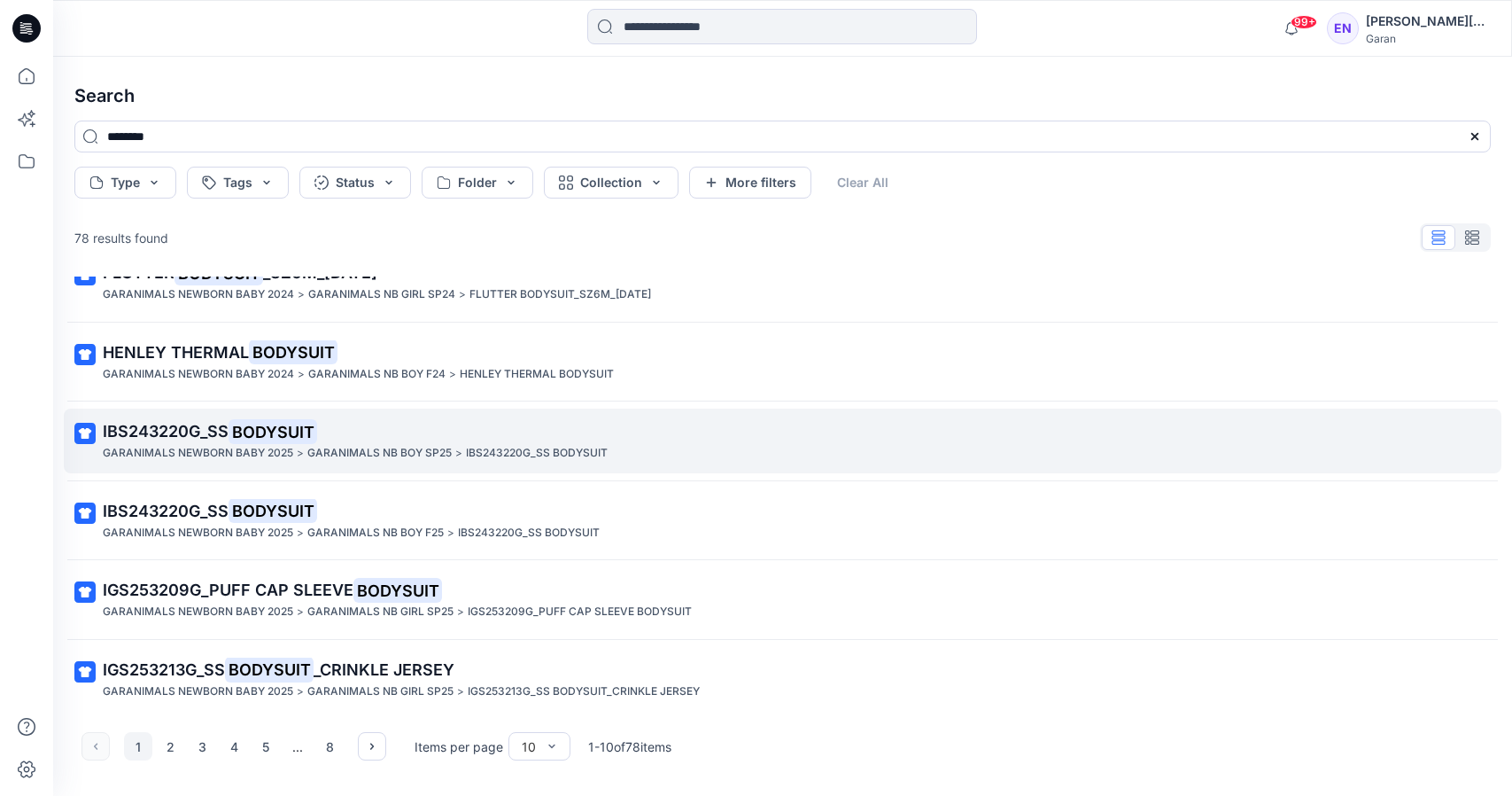
scroll to position [359, 0]
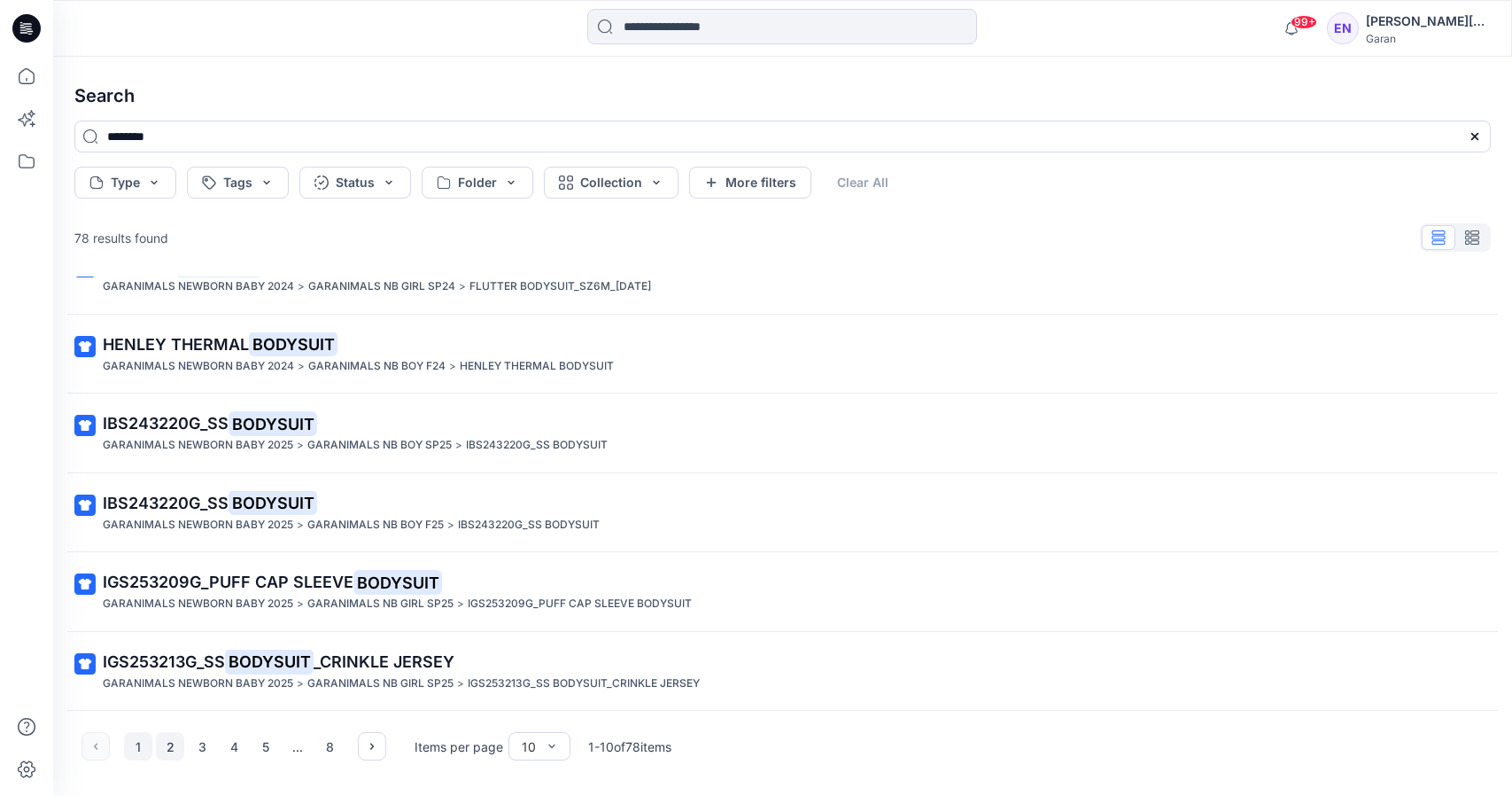
click at [159, 747] on button "2" at bounding box center [170, 745] width 28 height 28
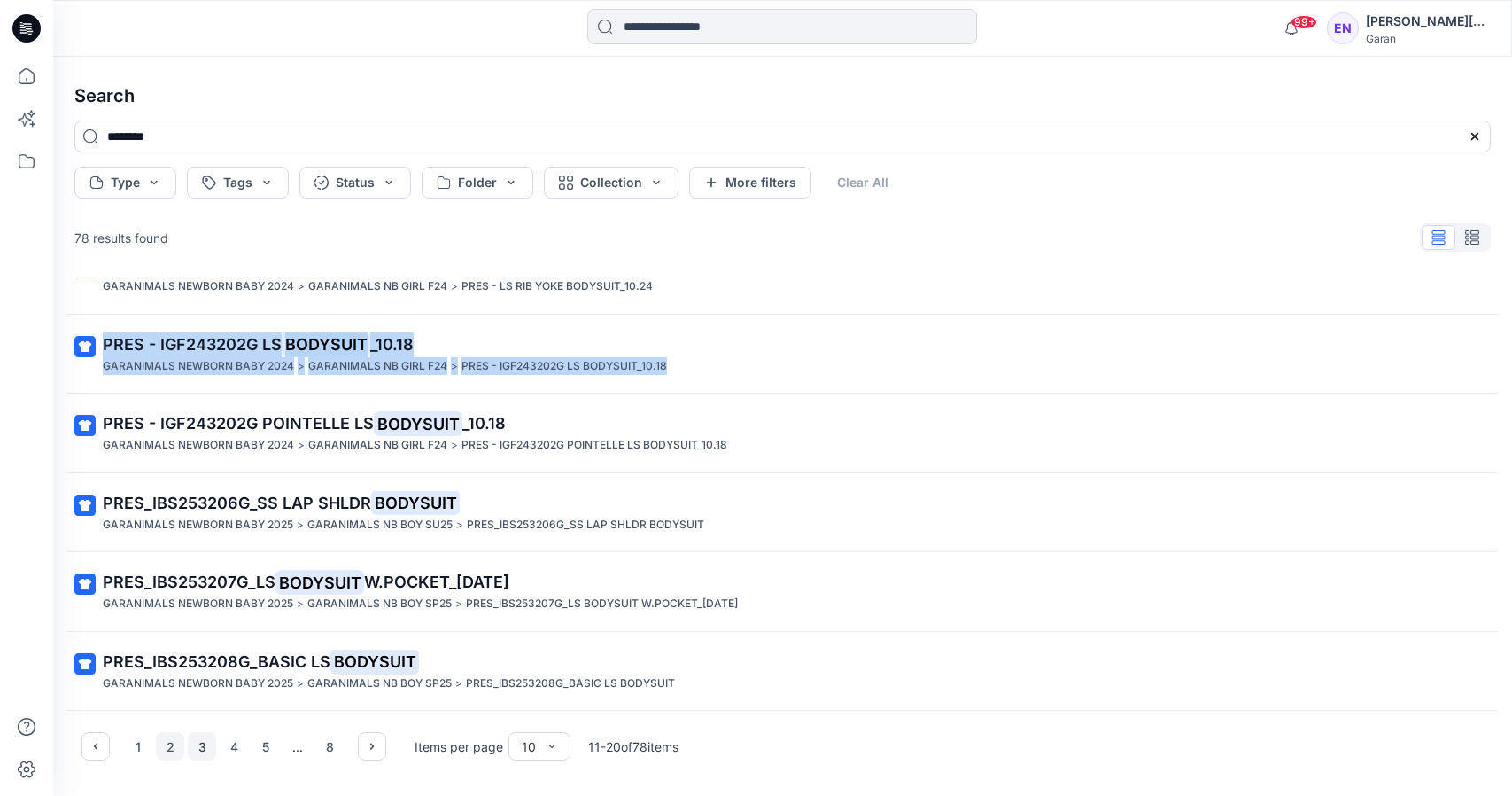
click at [209, 744] on button "3" at bounding box center [202, 745] width 28 height 28
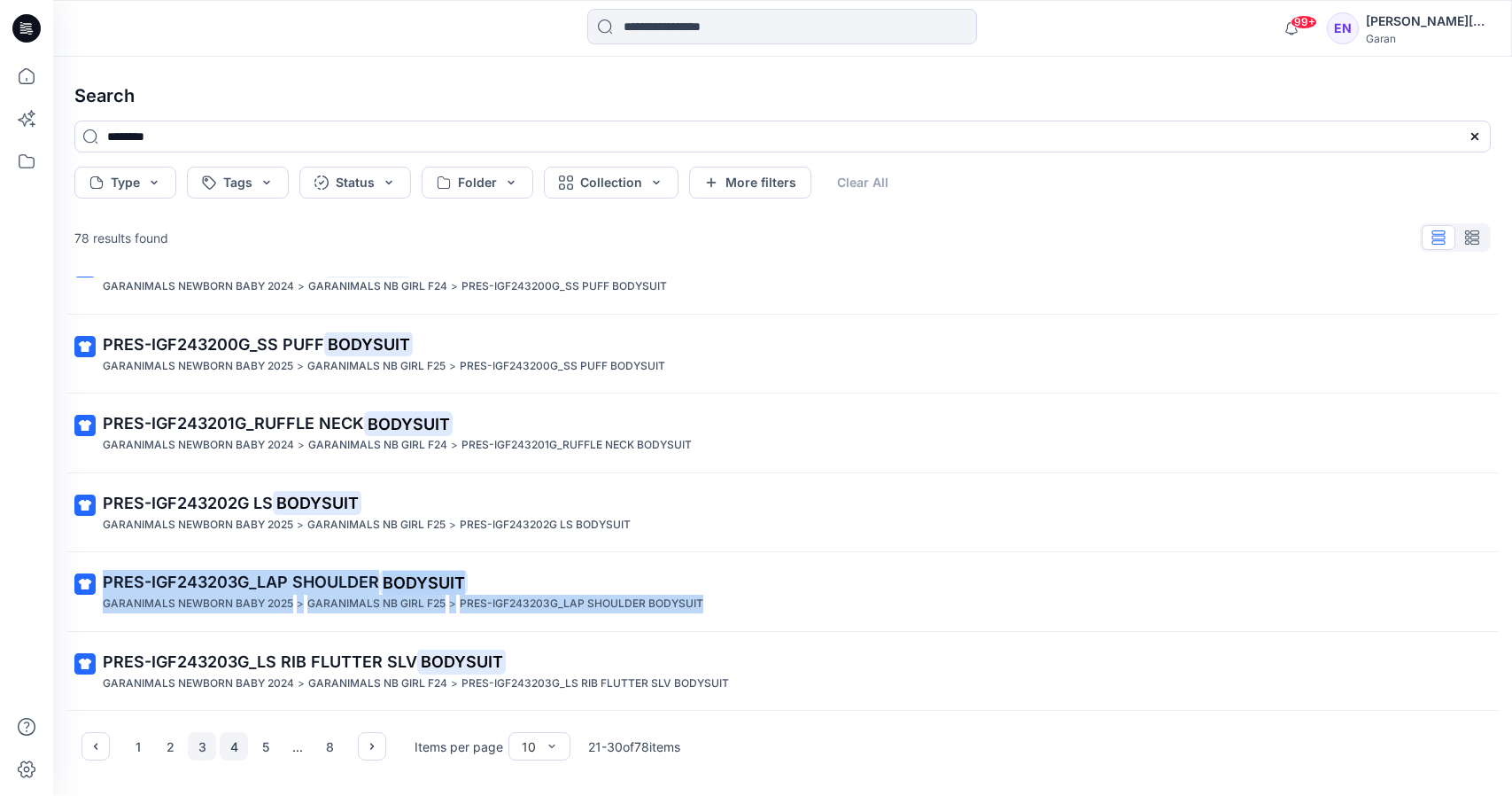
click at [232, 746] on button "4" at bounding box center [234, 745] width 28 height 28
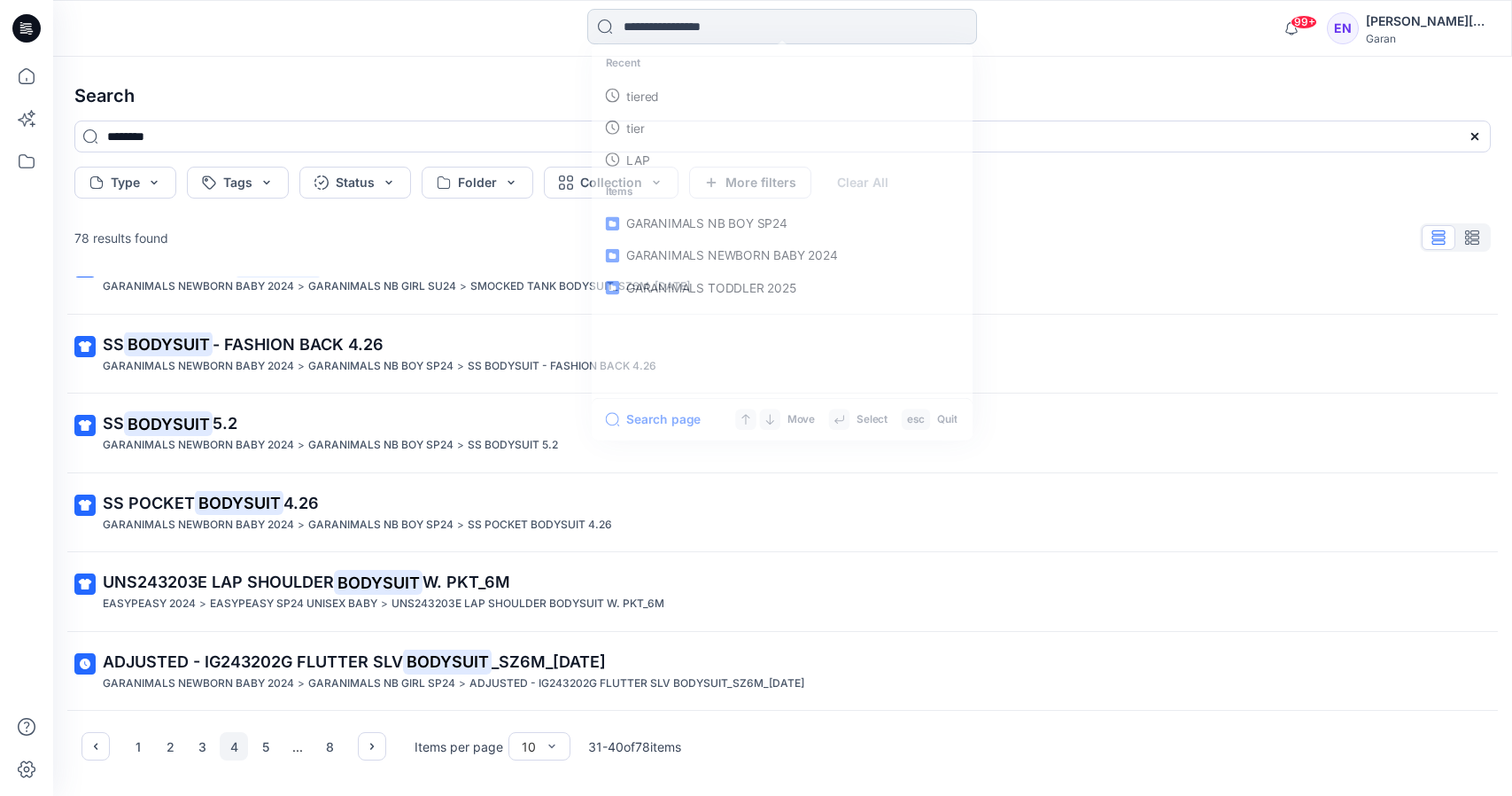
click at [688, 15] on input at bounding box center [782, 26] width 389 height 36
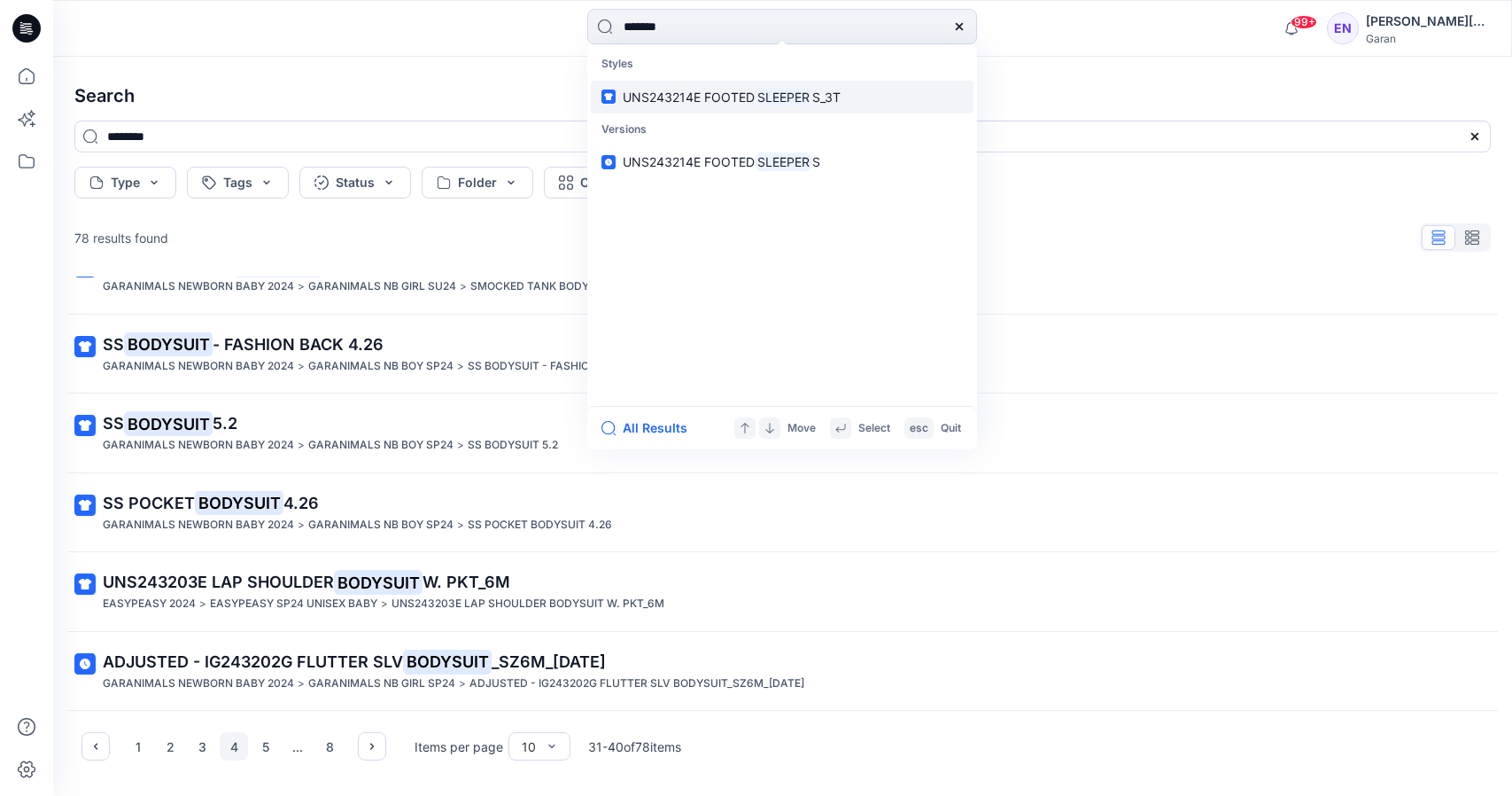
type input "*******"
click at [966, 21] on div at bounding box center [960, 26] width 36 height 36
click at [958, 37] on div at bounding box center [960, 26] width 36 height 36
click at [958, 22] on icon at bounding box center [959, 26] width 14 height 14
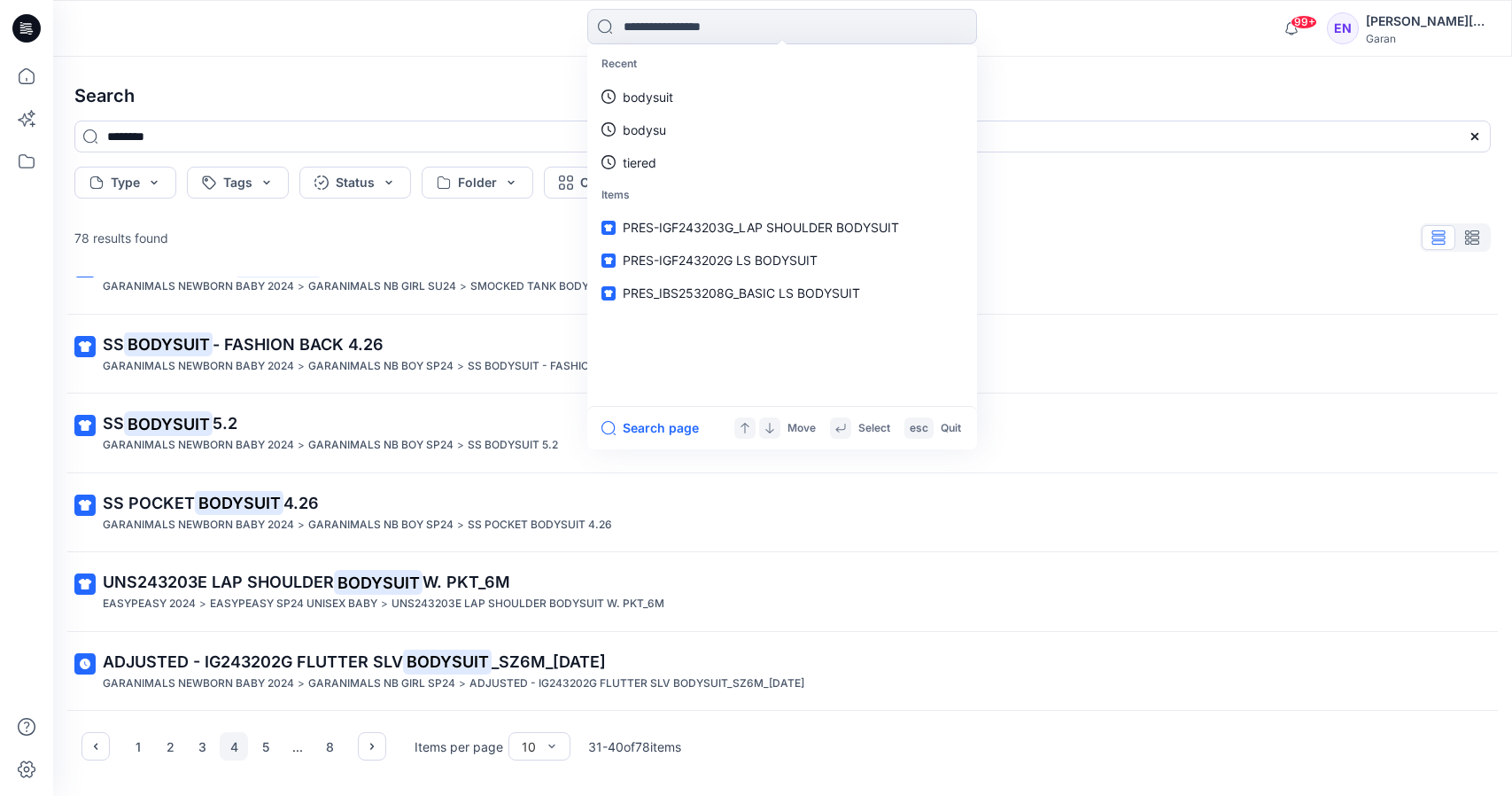
click at [745, 7] on div "Recent bodysuit bodysu tiered Items PRES-IGF243203G_LAP SHOULDER BODYSUIT PRES-…" at bounding box center [783, 28] width 1459 height 57
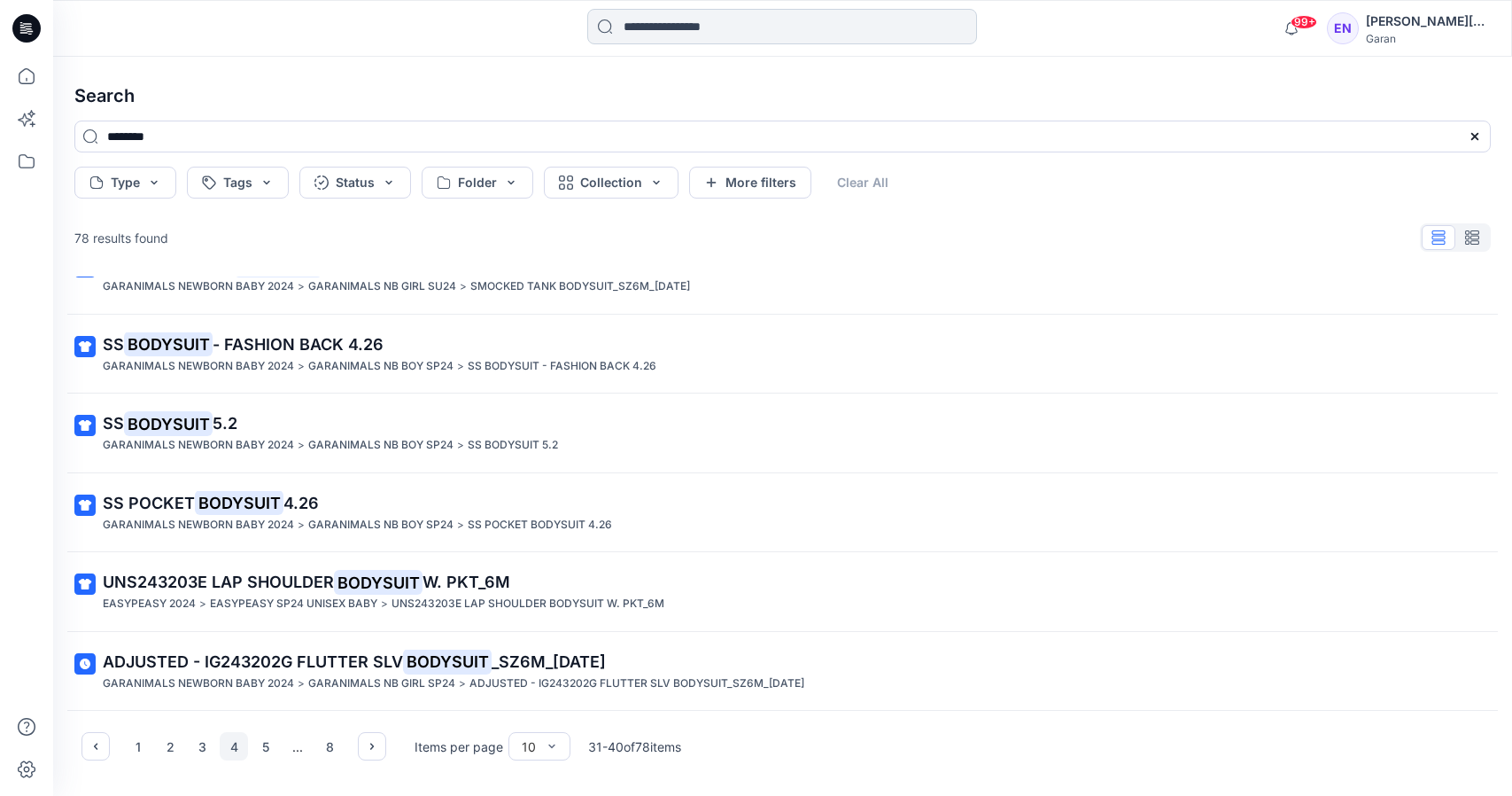
click at [747, 16] on input at bounding box center [782, 26] width 389 height 36
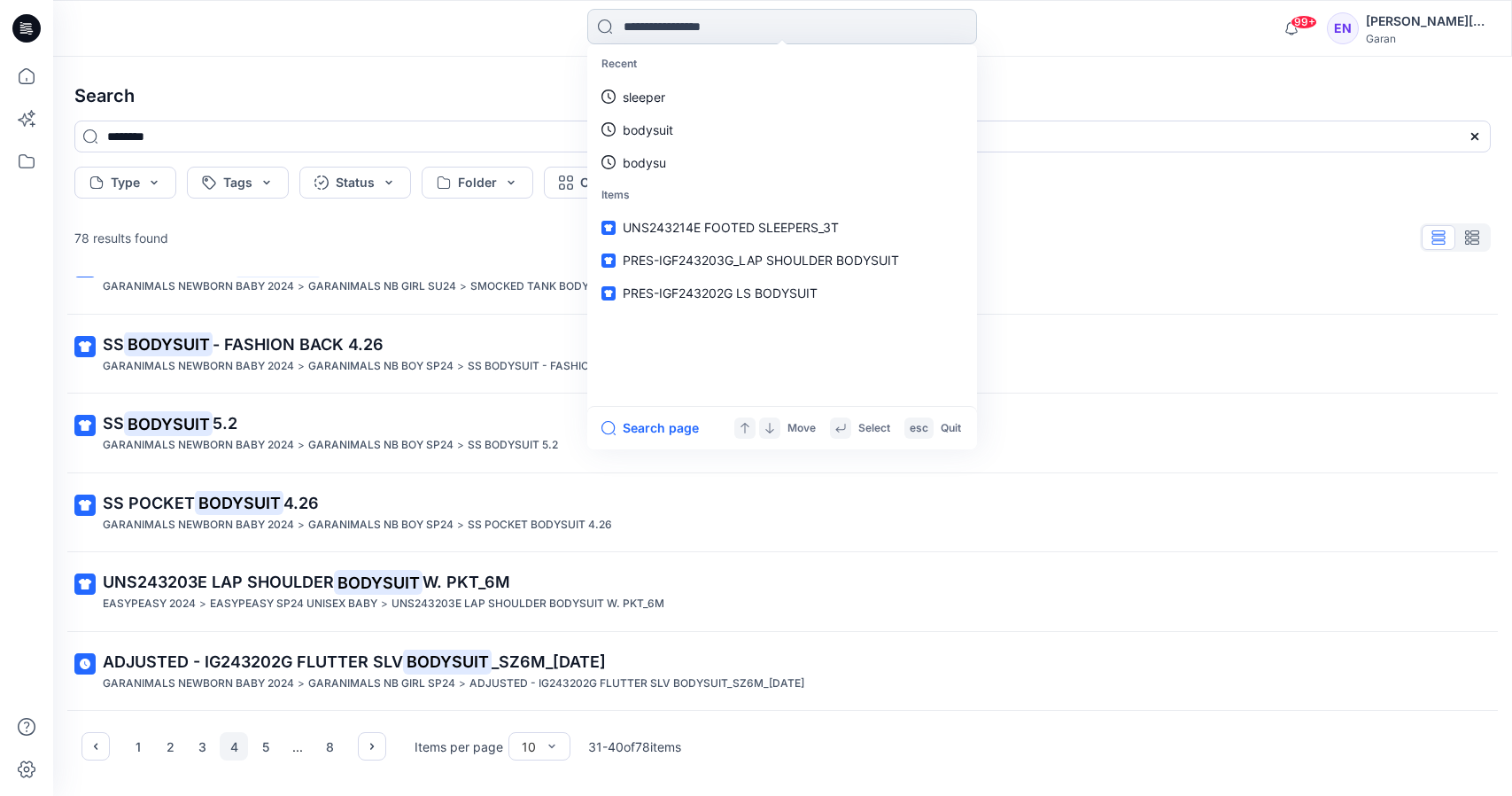
type input "*"
type input "******"
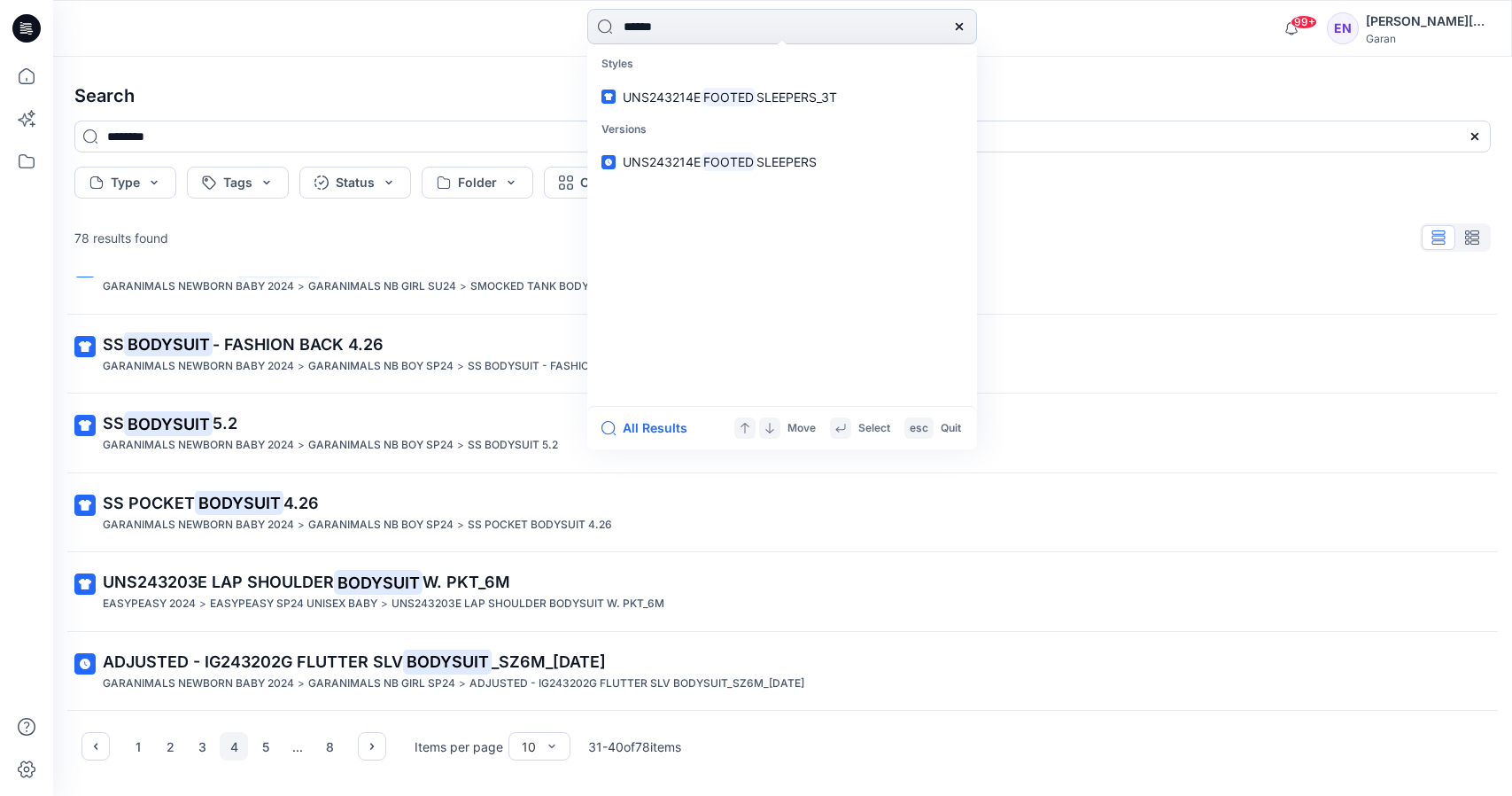
type input "******"
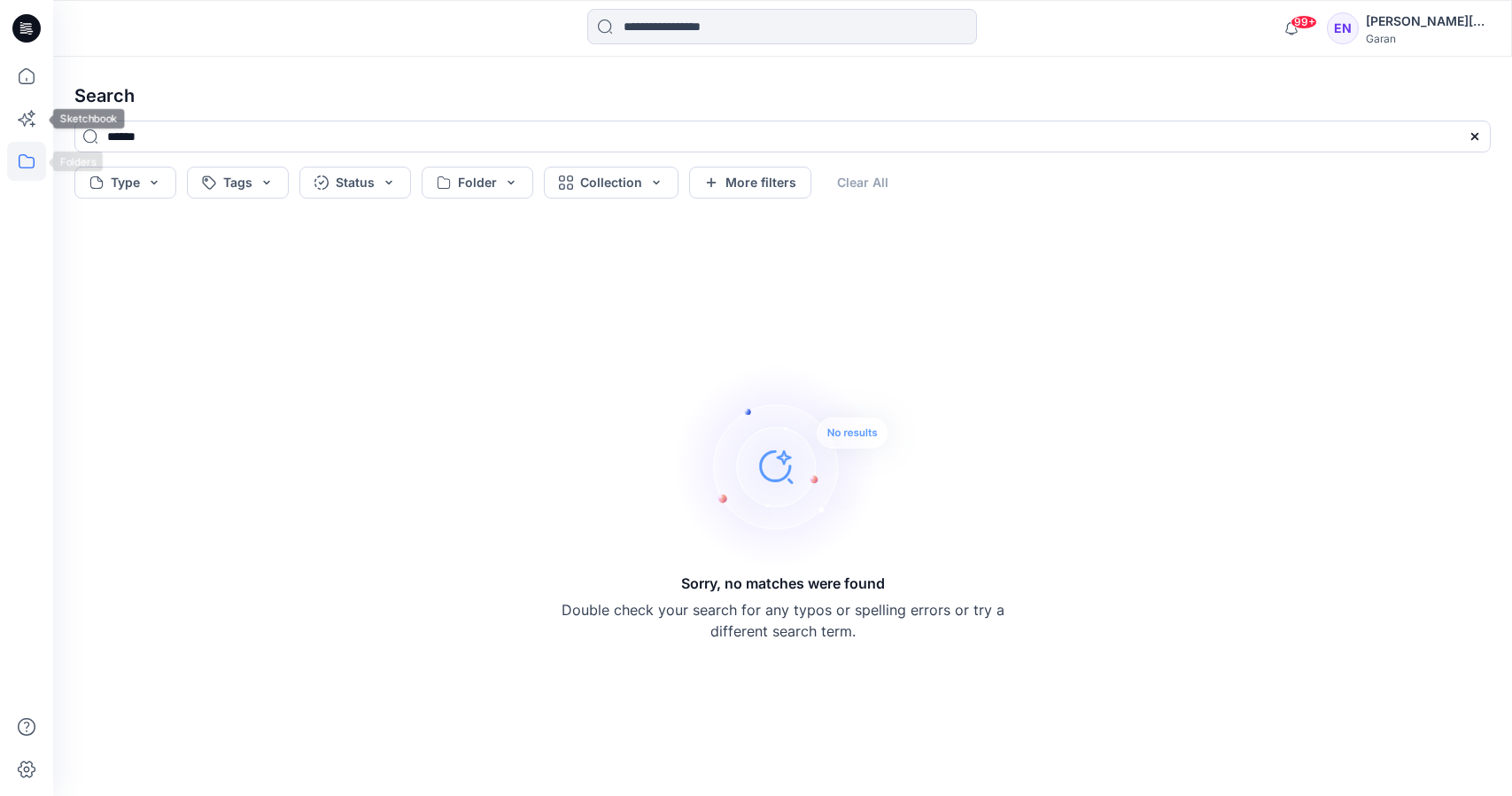
click at [28, 179] on icon at bounding box center [27, 161] width 39 height 39
click at [101, 140] on div at bounding box center [169, 139] width 202 height 36
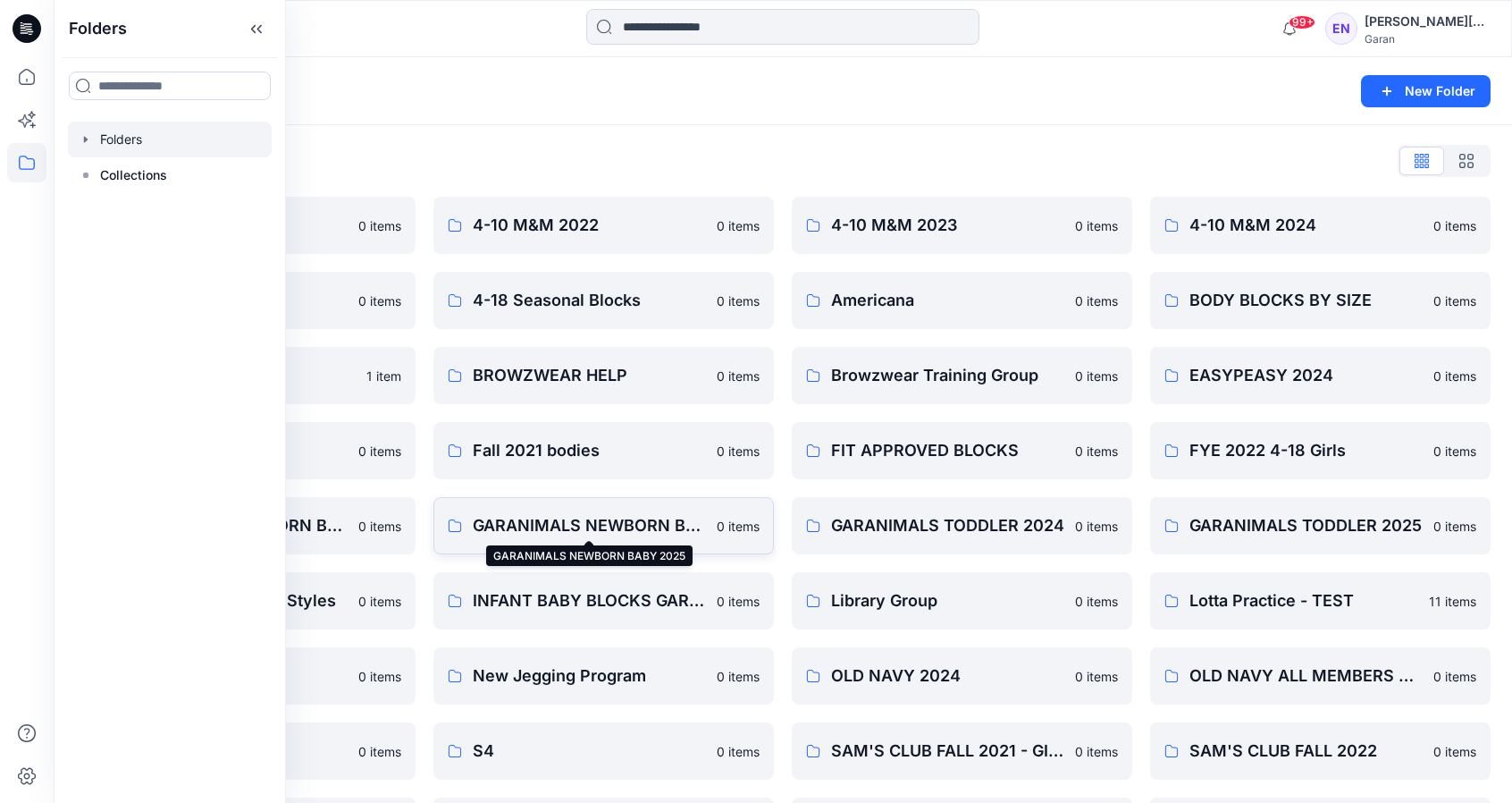
click at [620, 521] on p "GARANIMALS NEWBORN BABY 2025" at bounding box center [588, 525] width 233 height 25
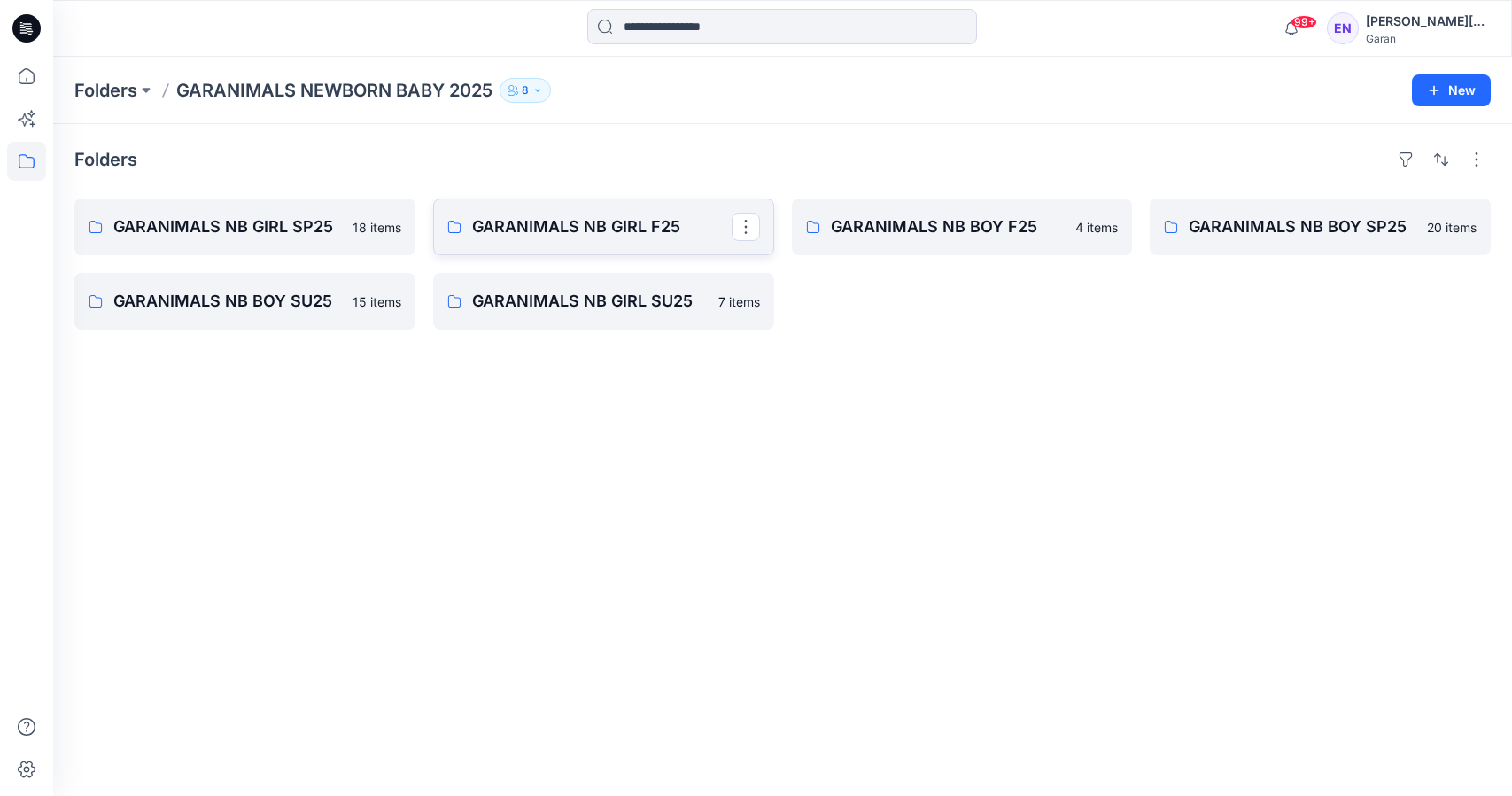
click at [600, 240] on link "GARANIMALS NB GIRL F25" at bounding box center [604, 227] width 341 height 57
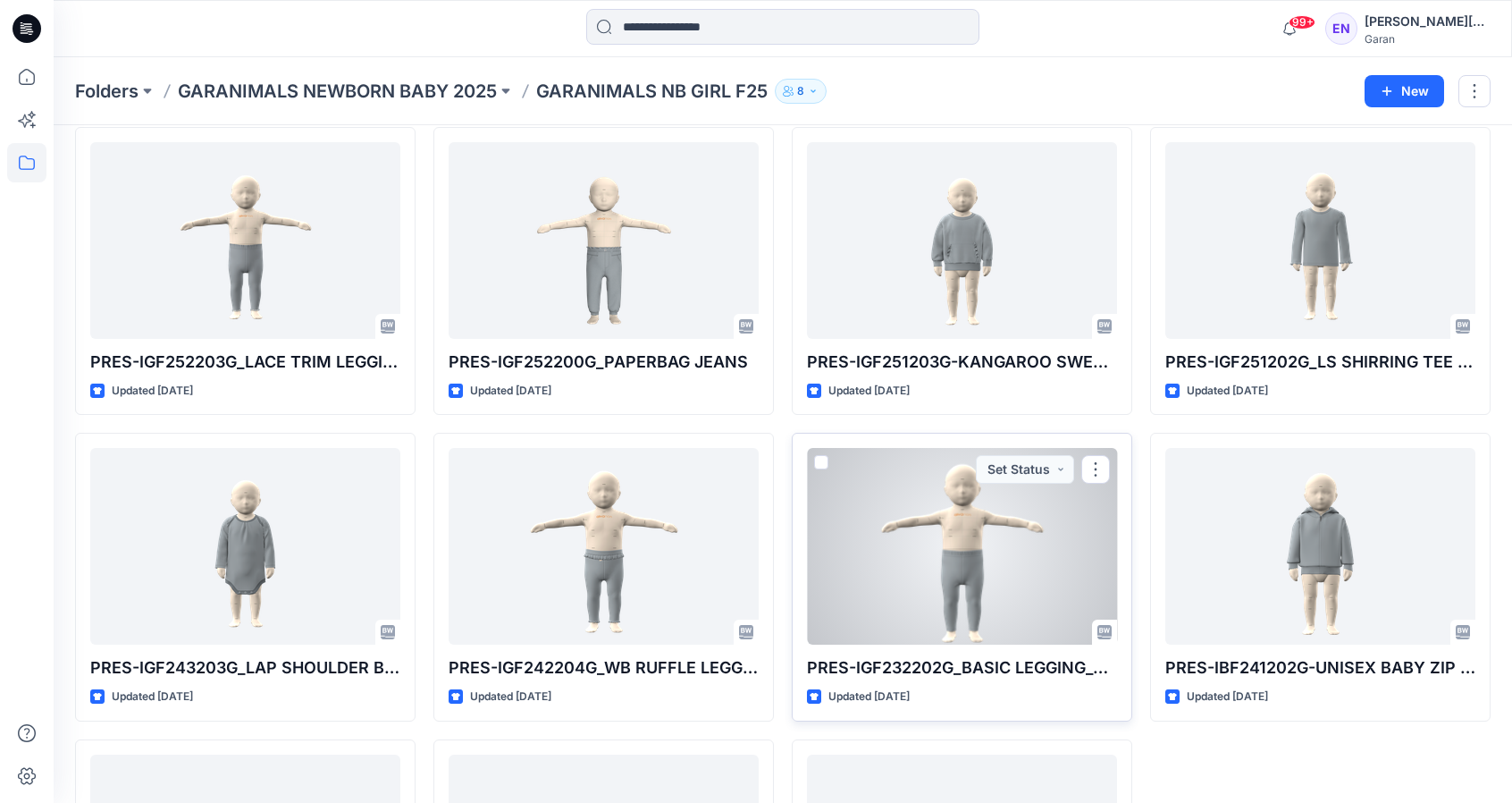
scroll to position [625, 0]
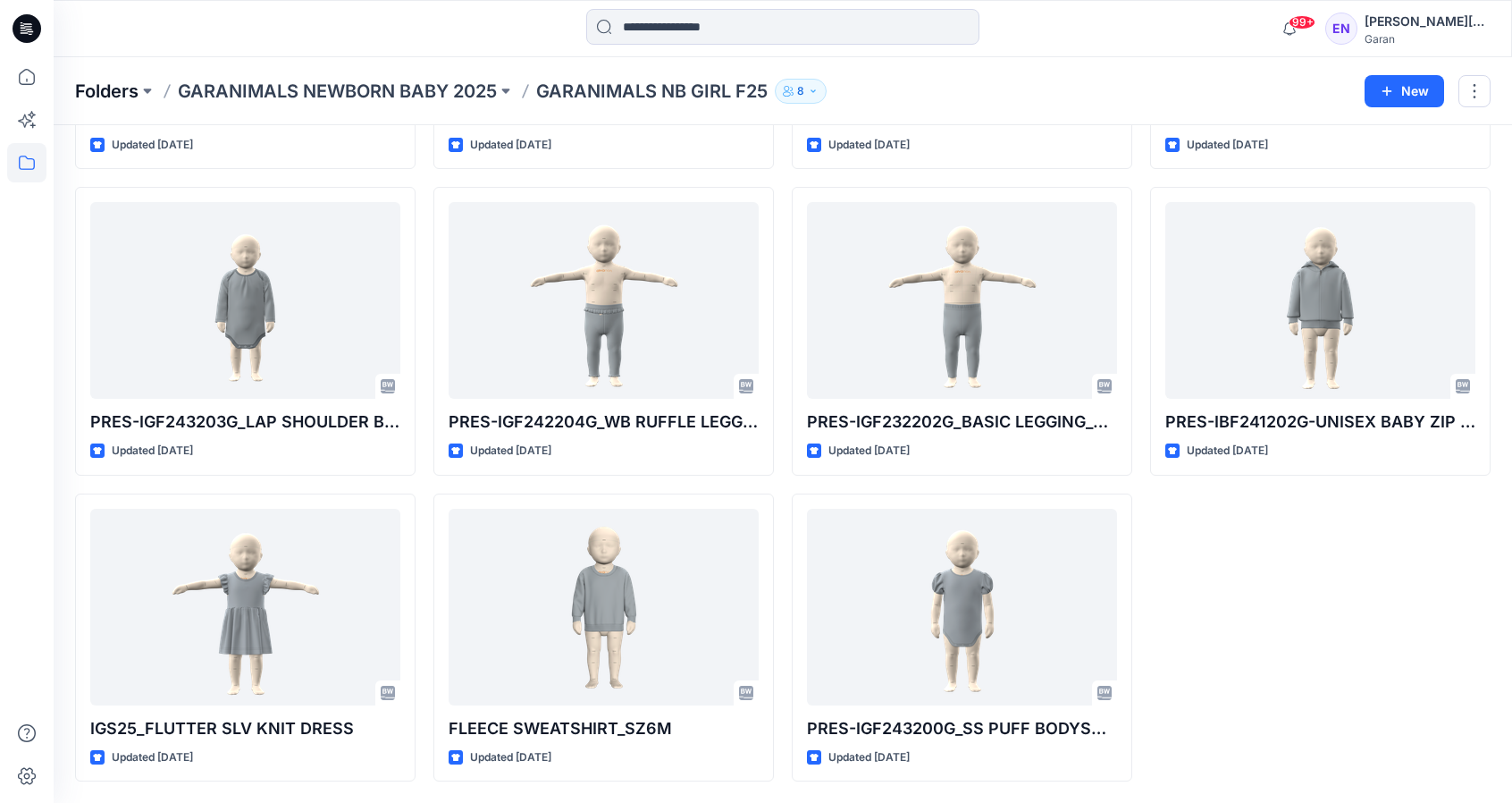
click at [95, 94] on p "Folders" at bounding box center [106, 91] width 63 height 25
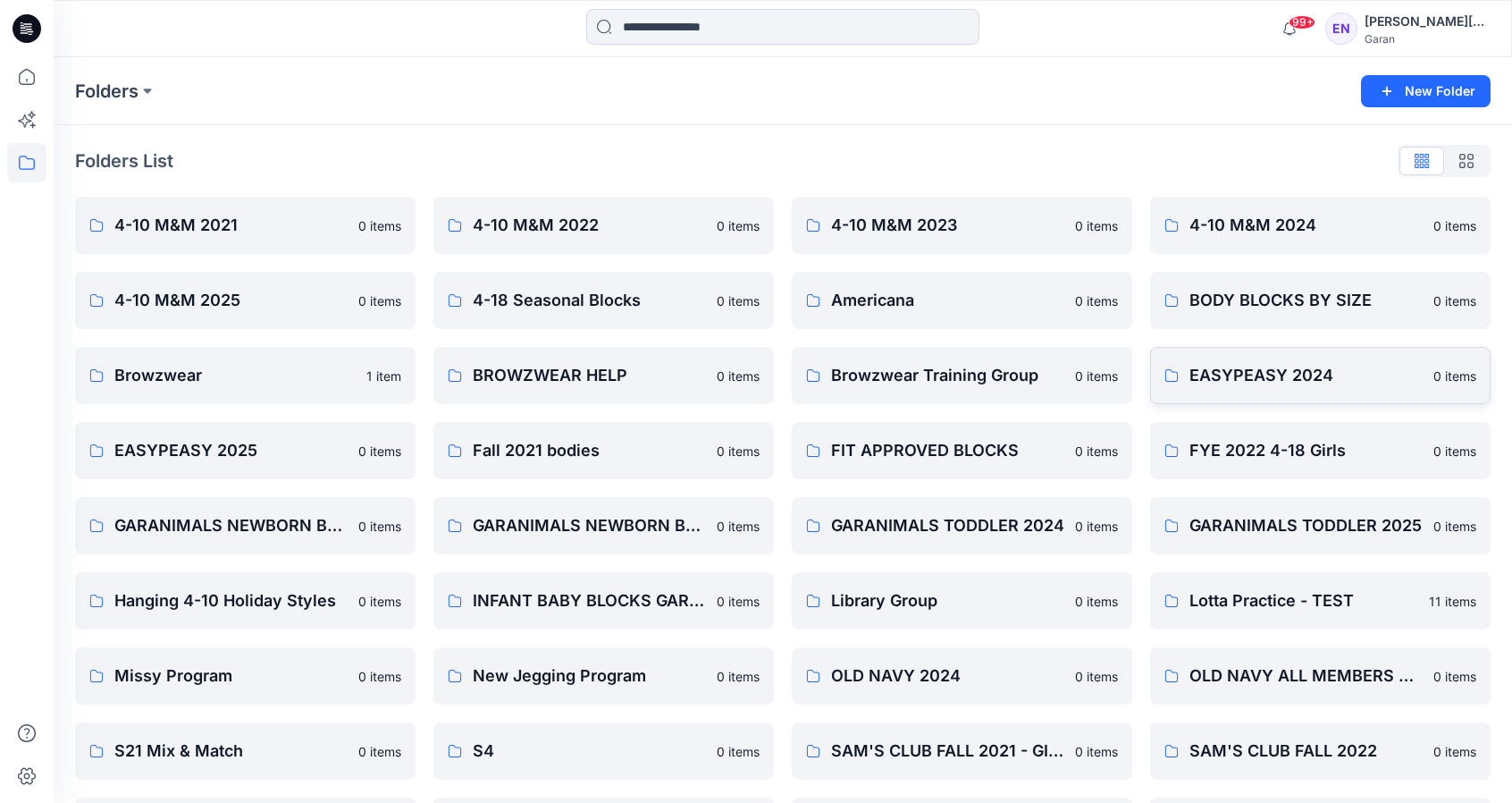
click at [1311, 387] on p "EASYPEASY 2024" at bounding box center [1305, 375] width 233 height 25
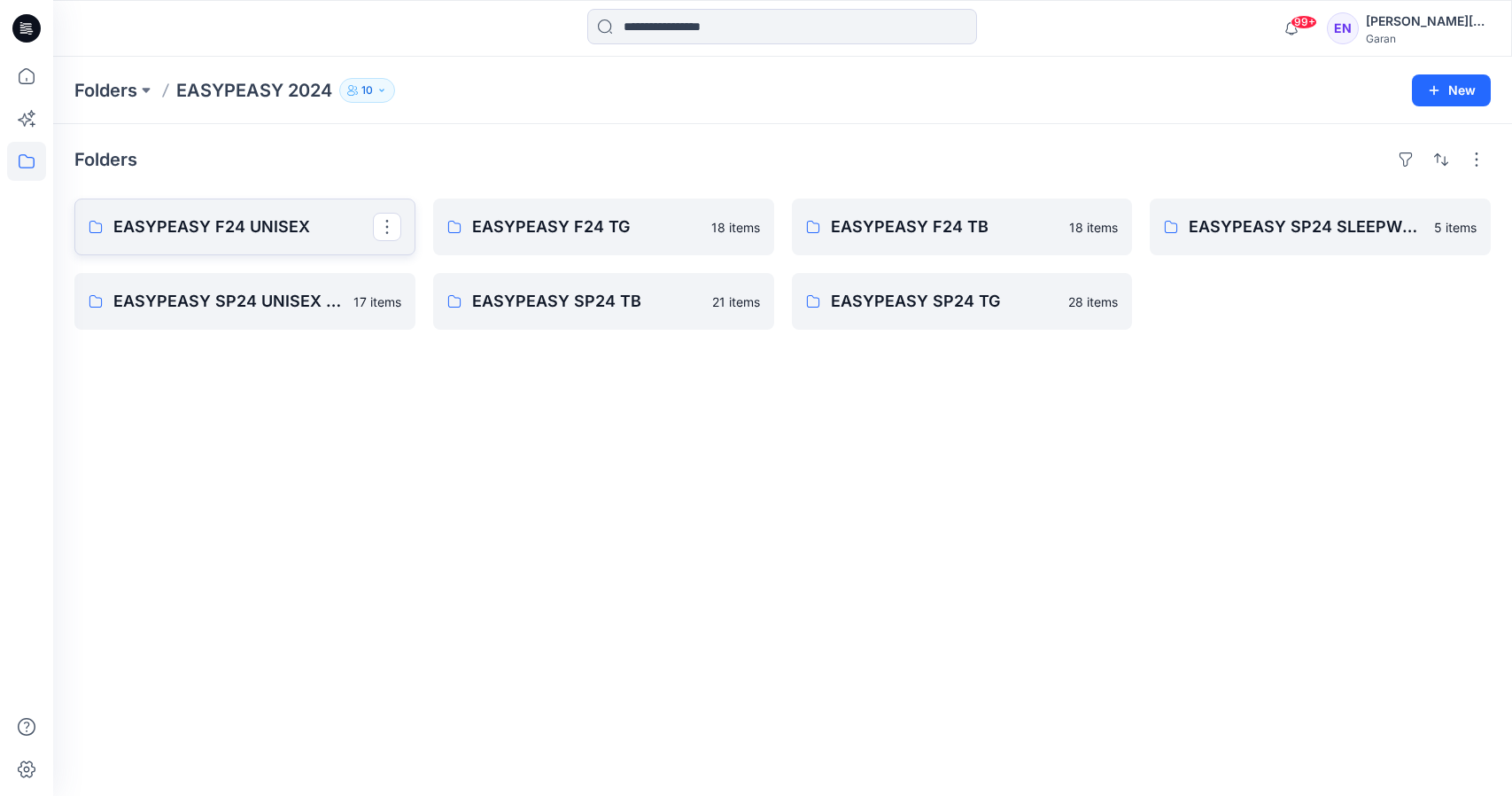
click at [300, 214] on p "EASYPEASY F24 UNISEX" at bounding box center [242, 227] width 259 height 24
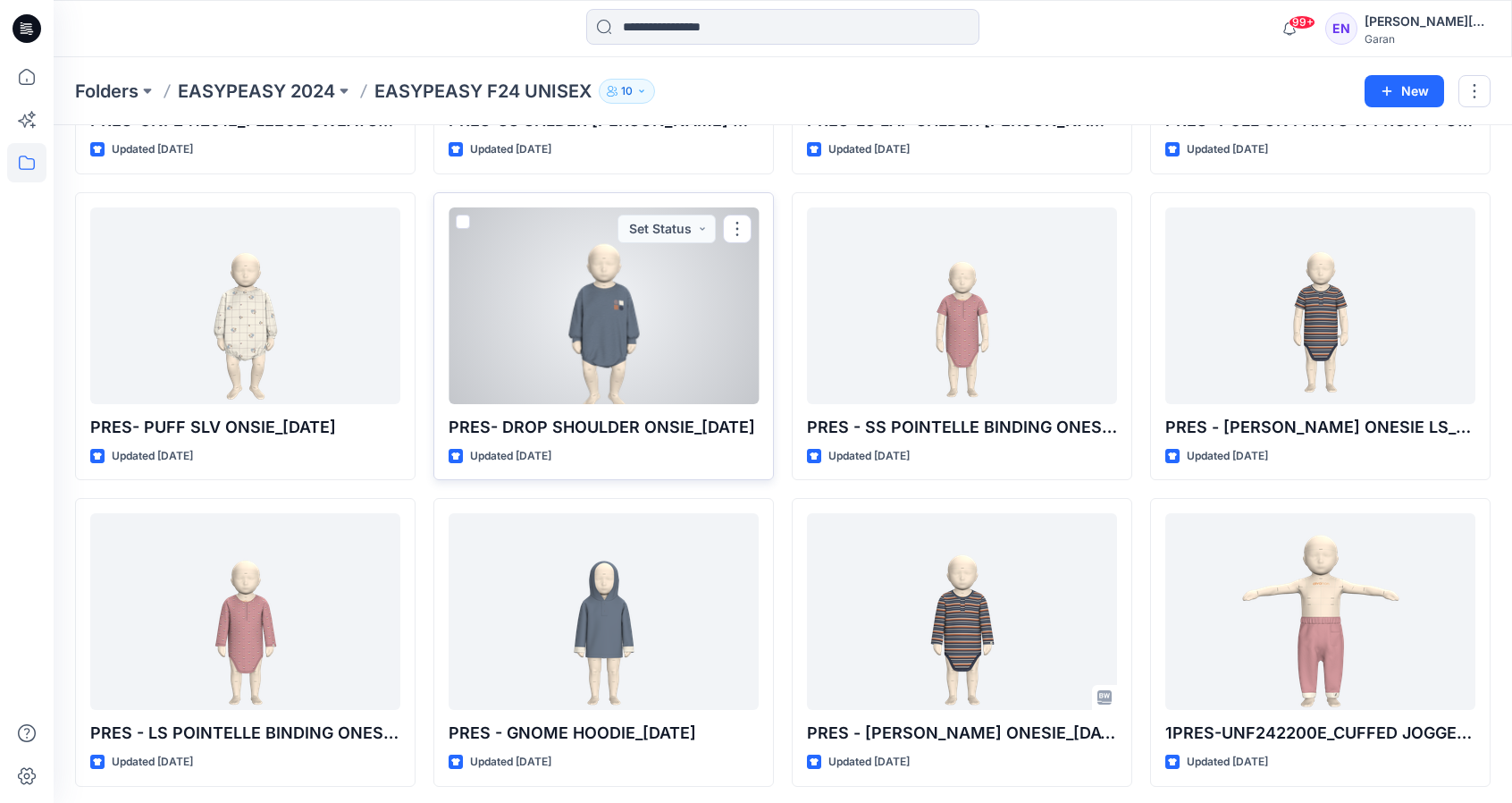
scroll to position [932, 0]
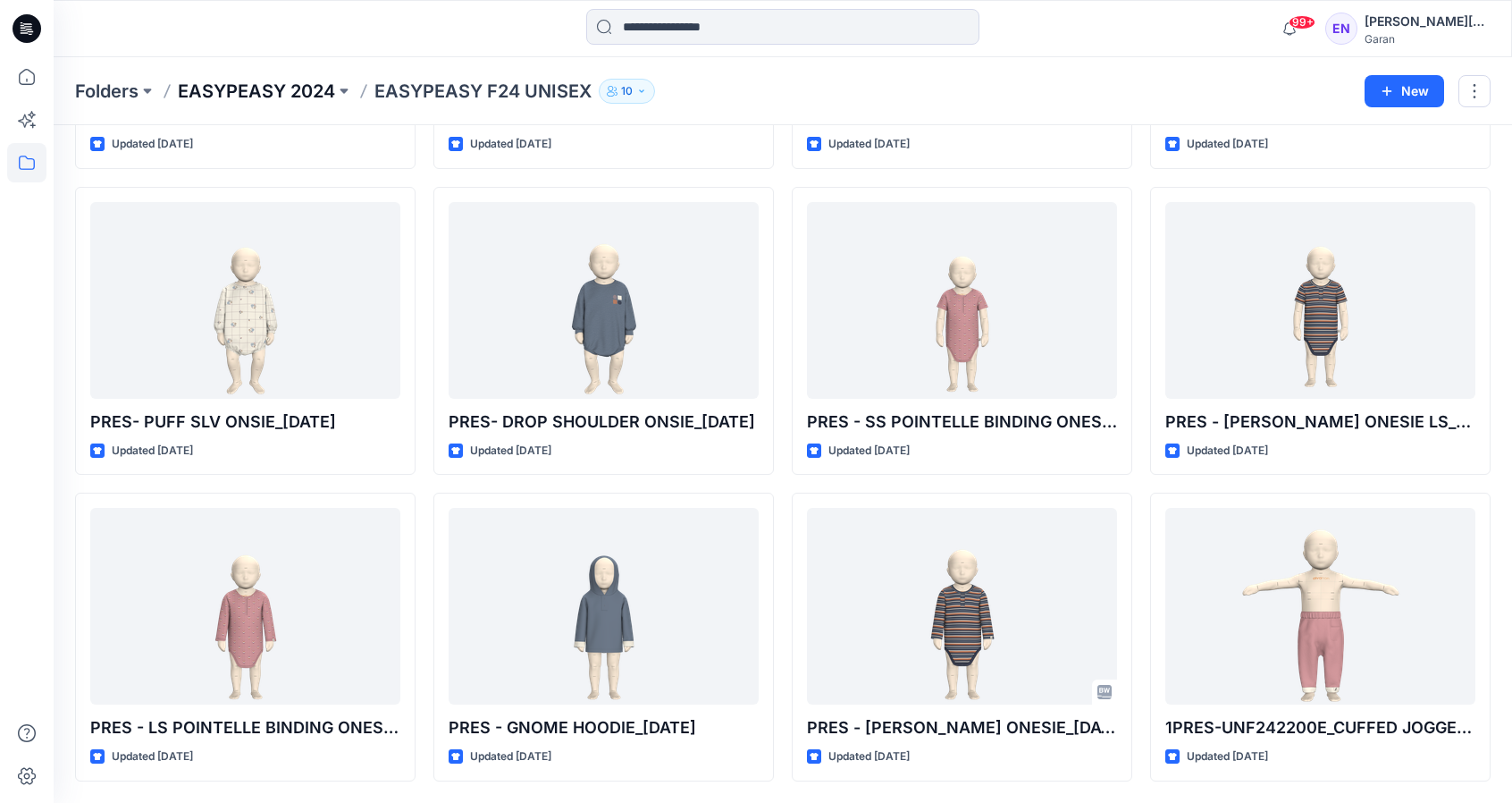
click at [331, 93] on p "EASYPEASY 2024" at bounding box center [256, 91] width 158 height 25
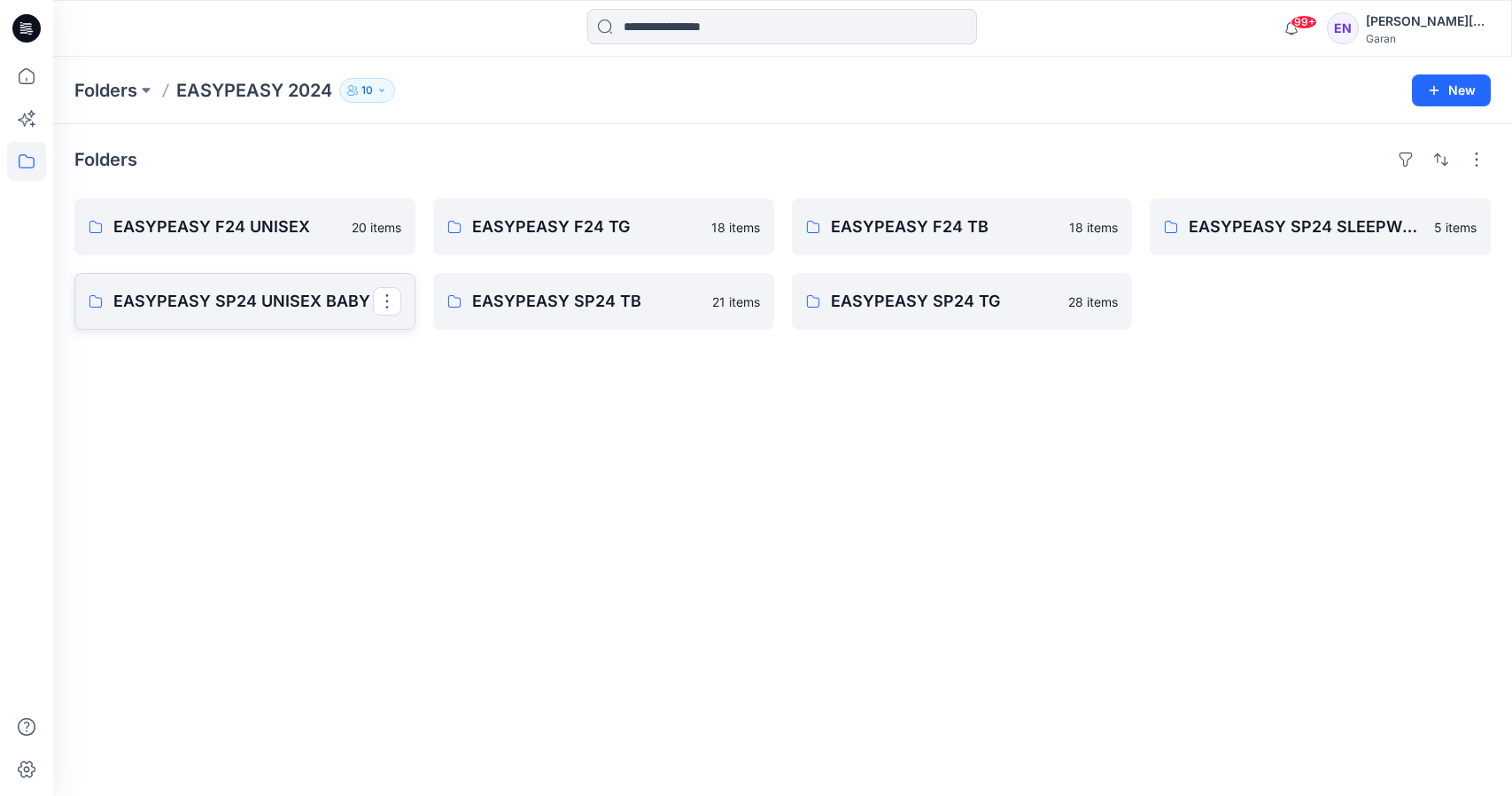
click at [277, 296] on p "EASYPEASY SP24 UNISEX BABY" at bounding box center [242, 301] width 259 height 24
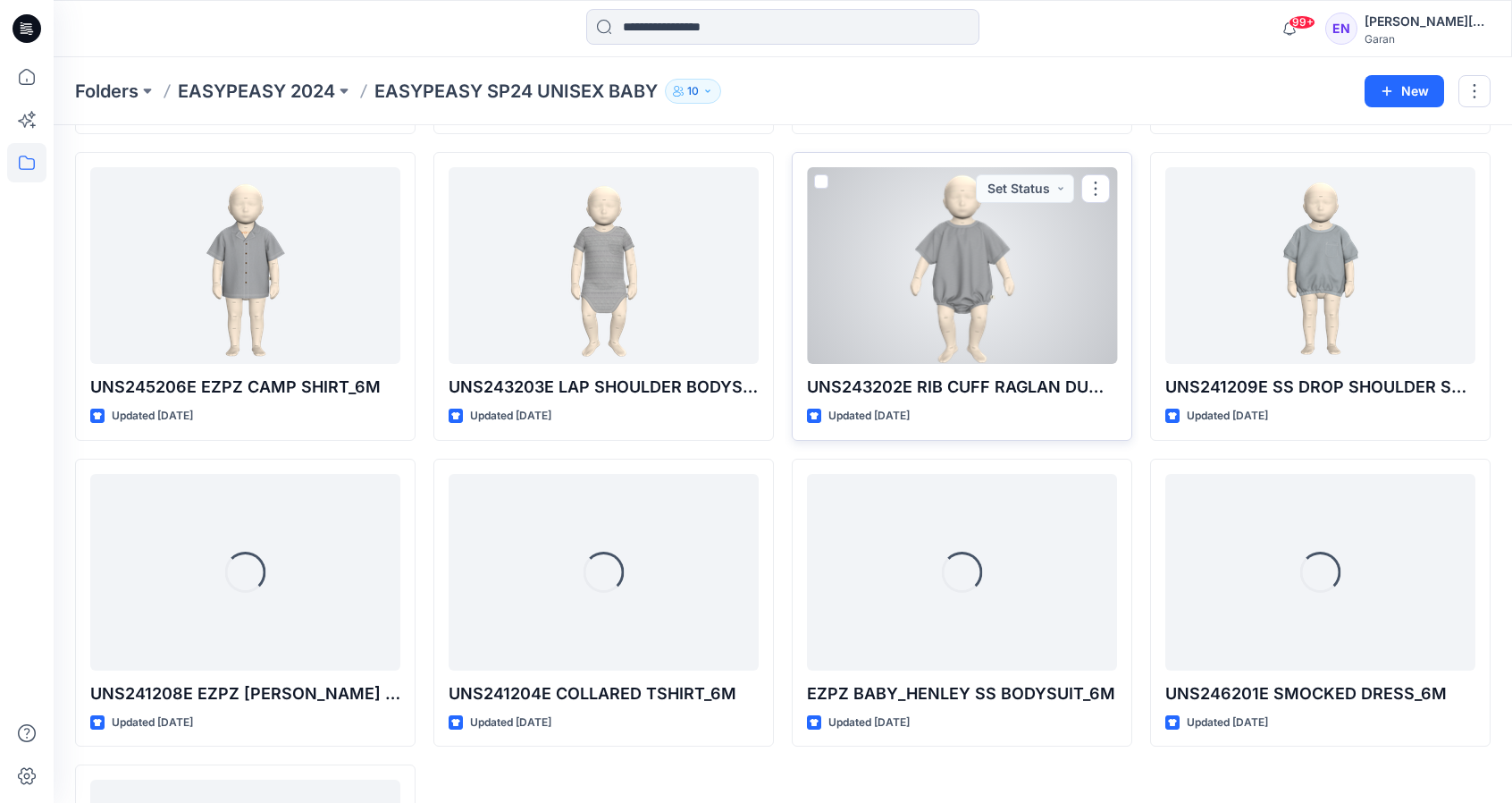
scroll to position [932, 0]
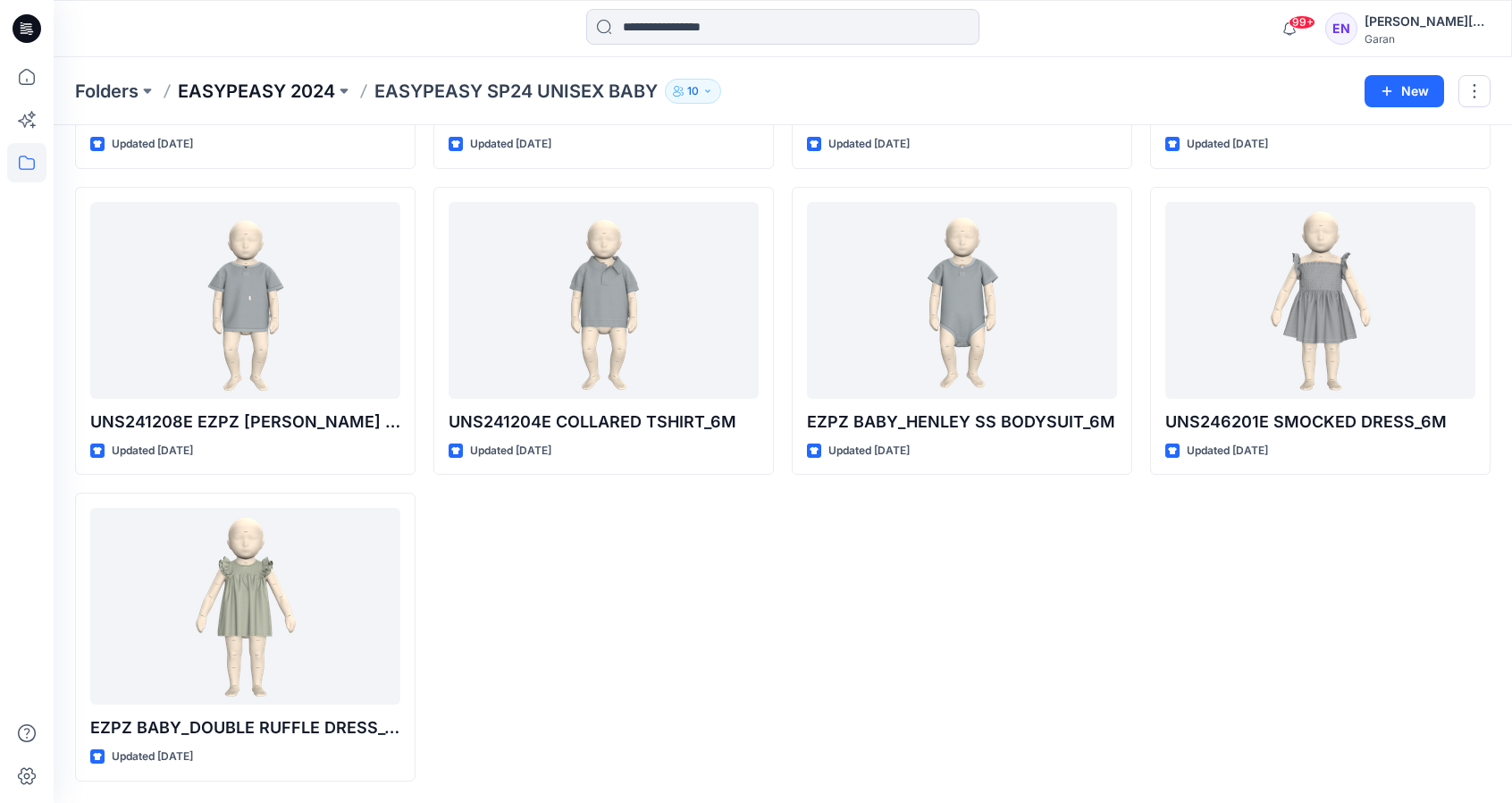
click at [251, 89] on p "EASYPEASY 2024" at bounding box center [256, 91] width 158 height 25
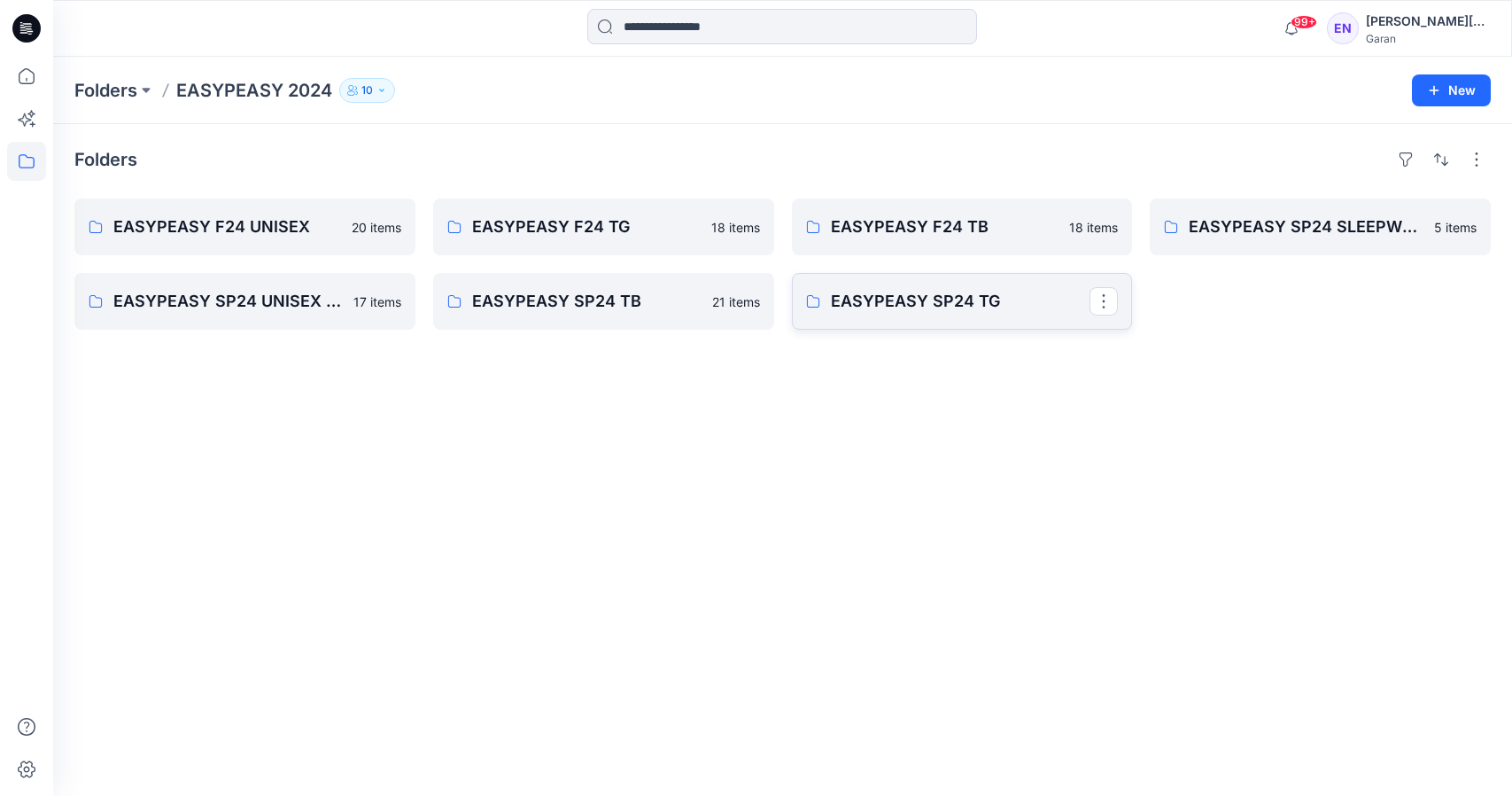
click at [989, 304] on p "EASYPEASY SP24 TG" at bounding box center [960, 301] width 259 height 24
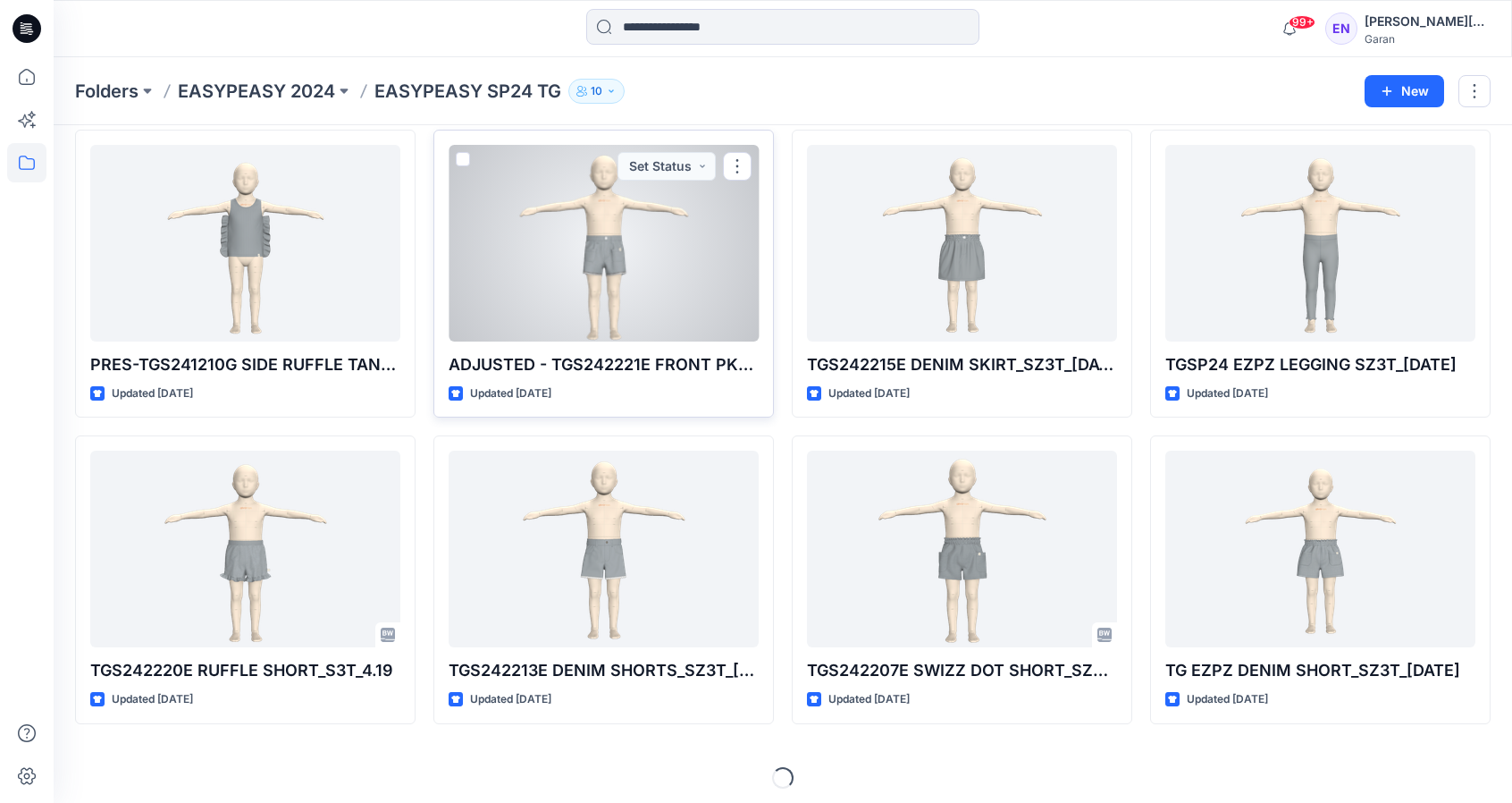
scroll to position [384, 0]
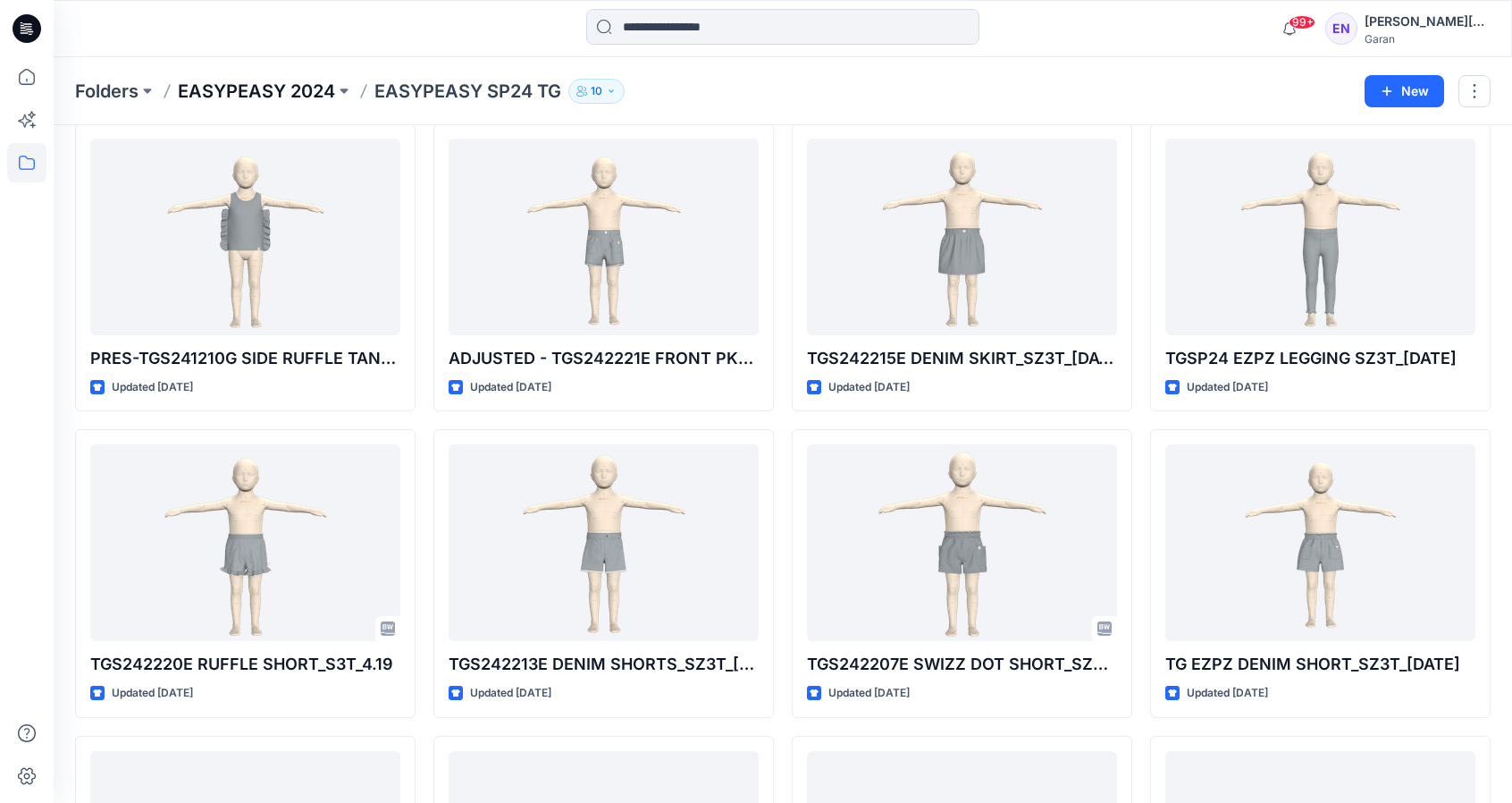
click at [266, 86] on p "EASYPEASY 2024" at bounding box center [256, 91] width 158 height 25
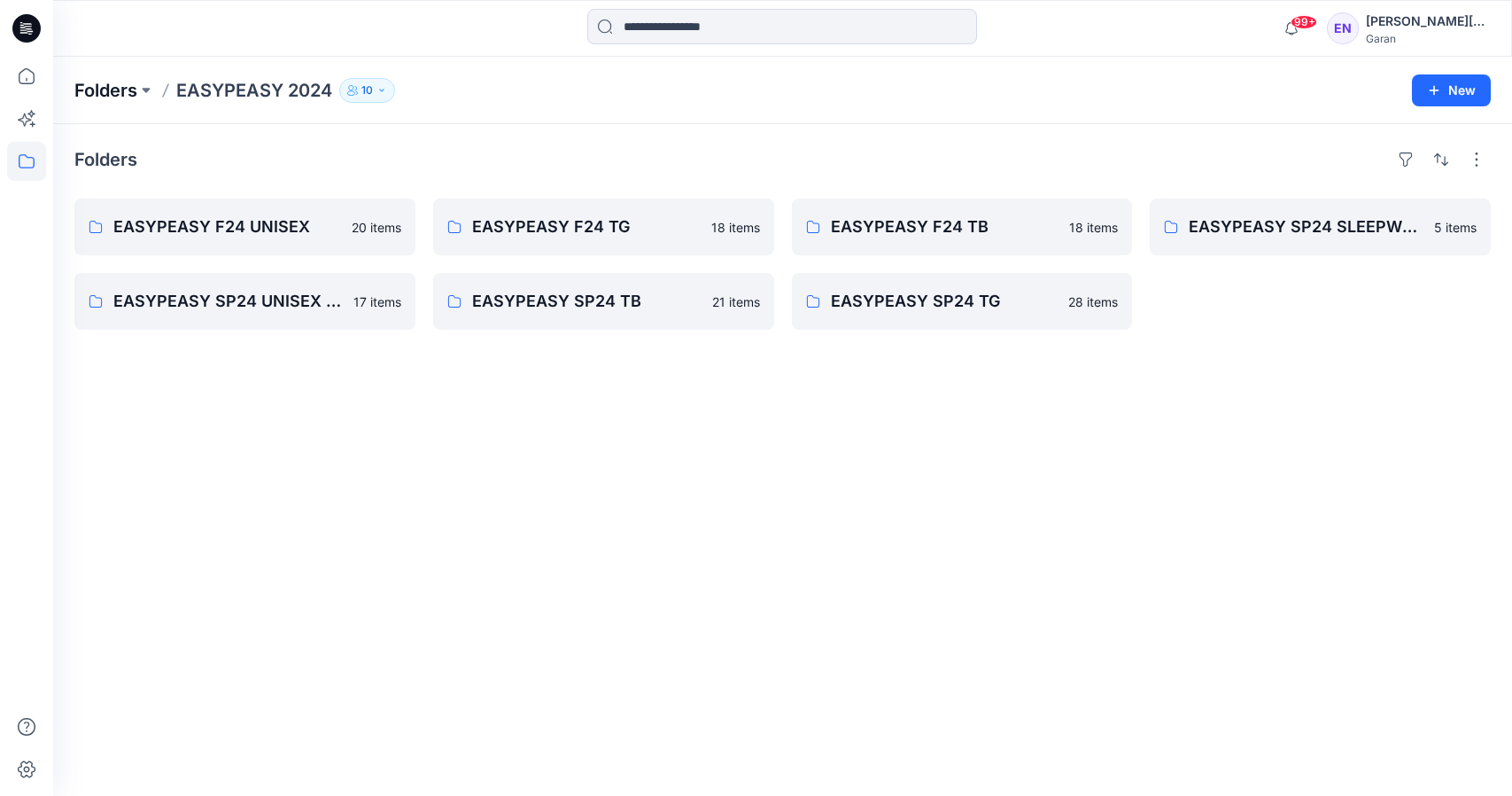
click at [125, 84] on p "Folders" at bounding box center [105, 90] width 63 height 24
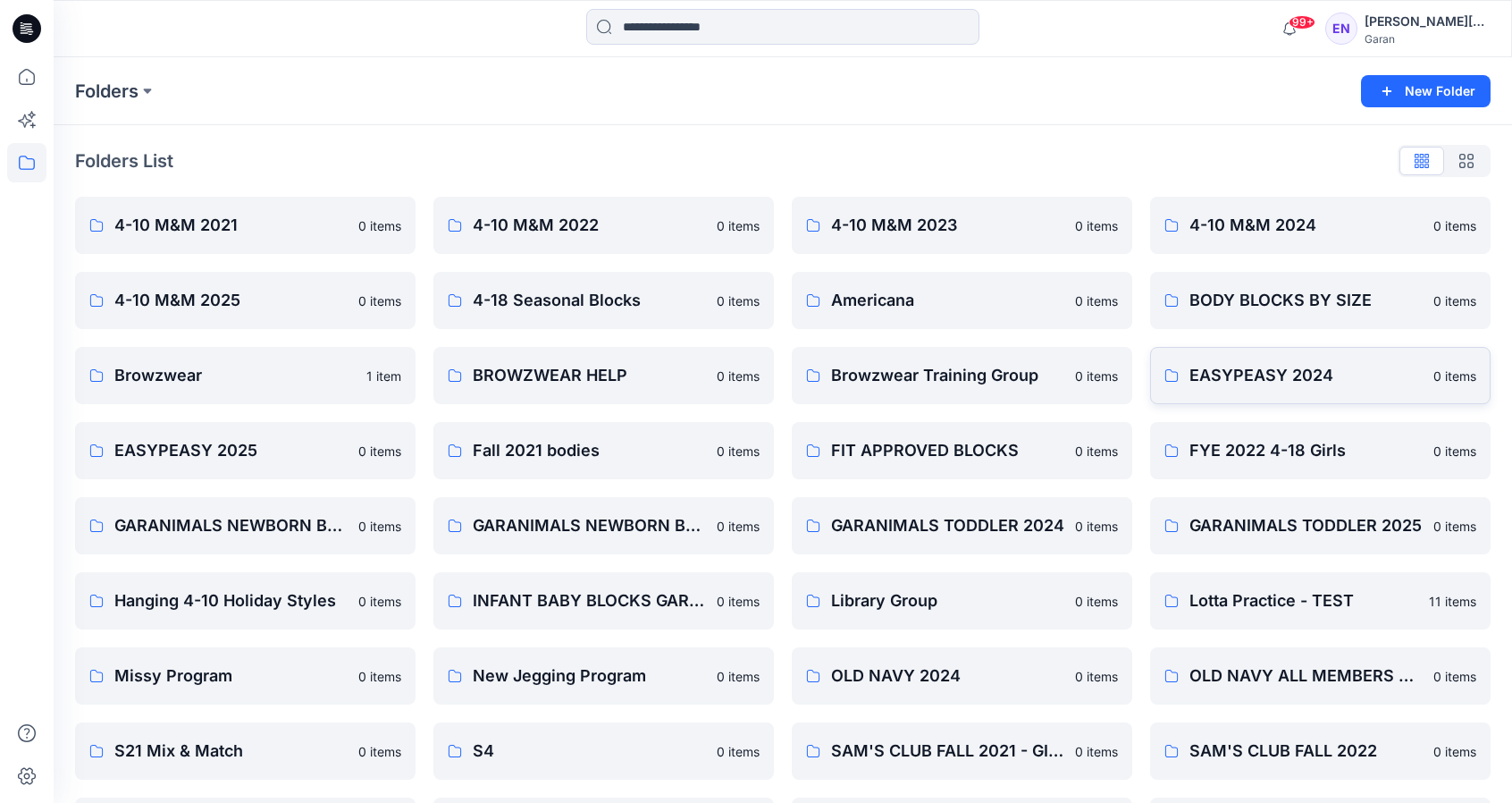
click at [1275, 359] on link "EASYPEASY 2024 0 items" at bounding box center [1320, 375] width 340 height 58
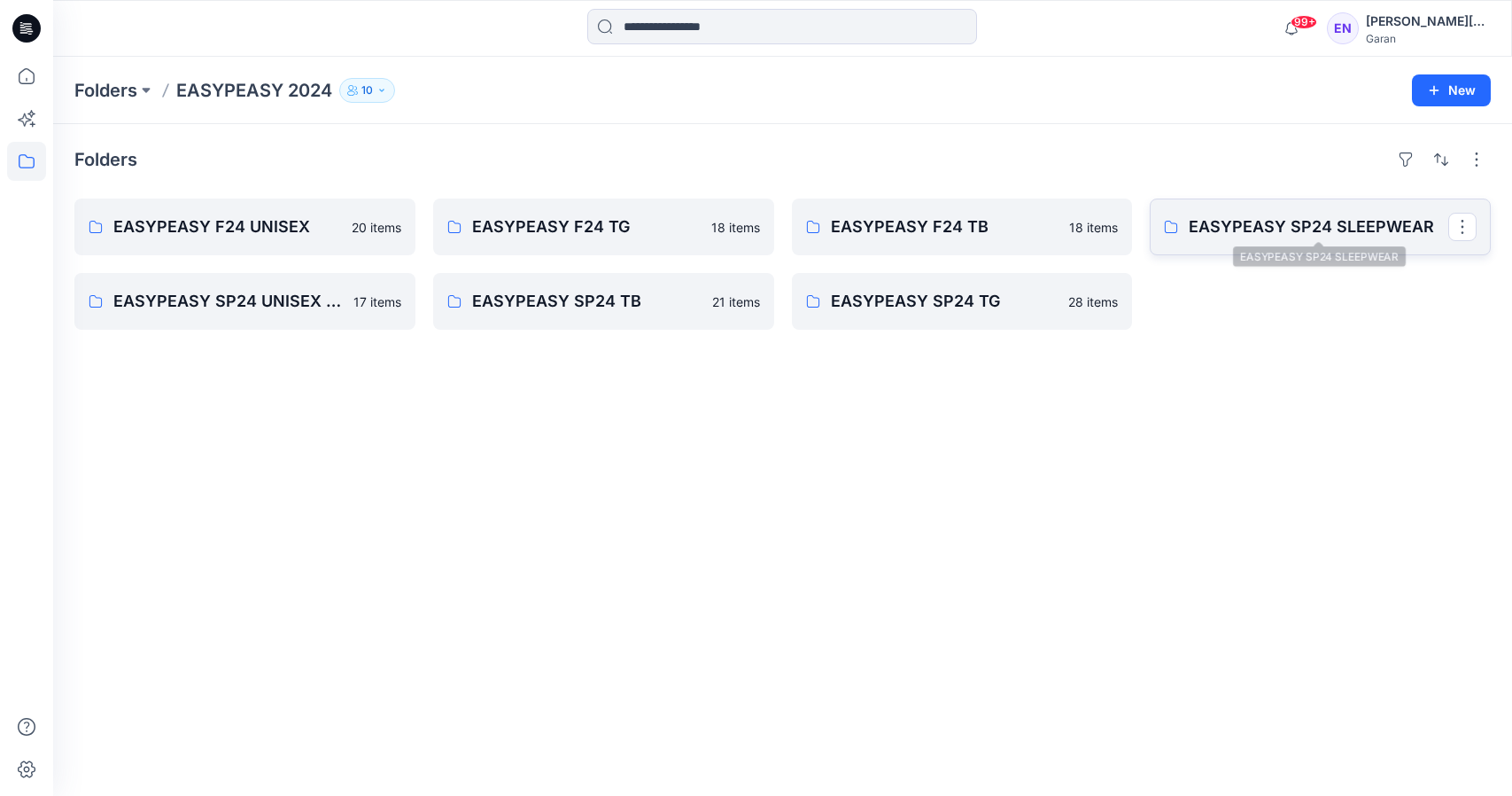
click at [1278, 219] on p "EASYPEASY SP24 SLEEPWEAR" at bounding box center [1318, 227] width 259 height 24
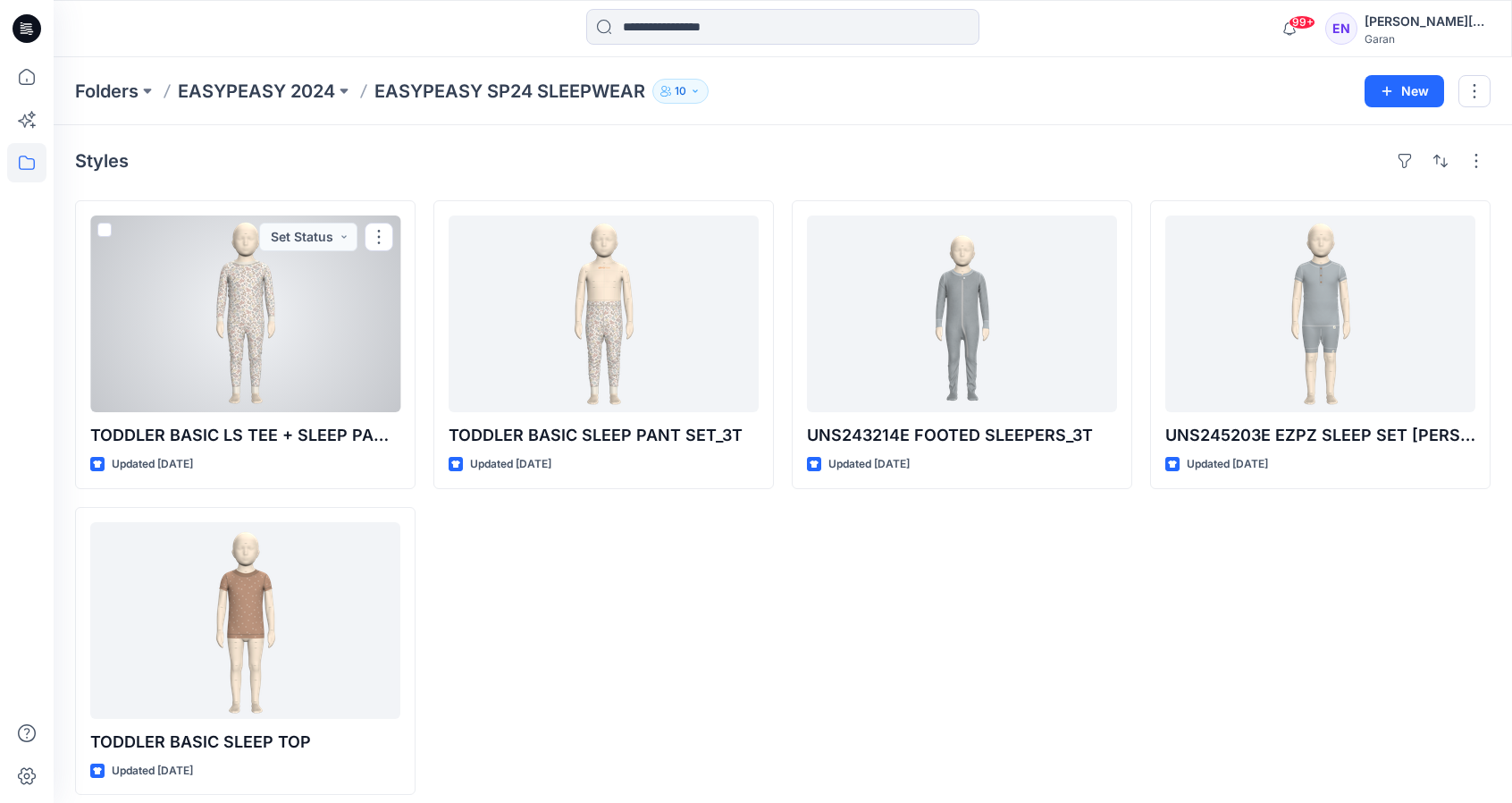
click at [284, 368] on div at bounding box center [246, 314] width 310 height 196
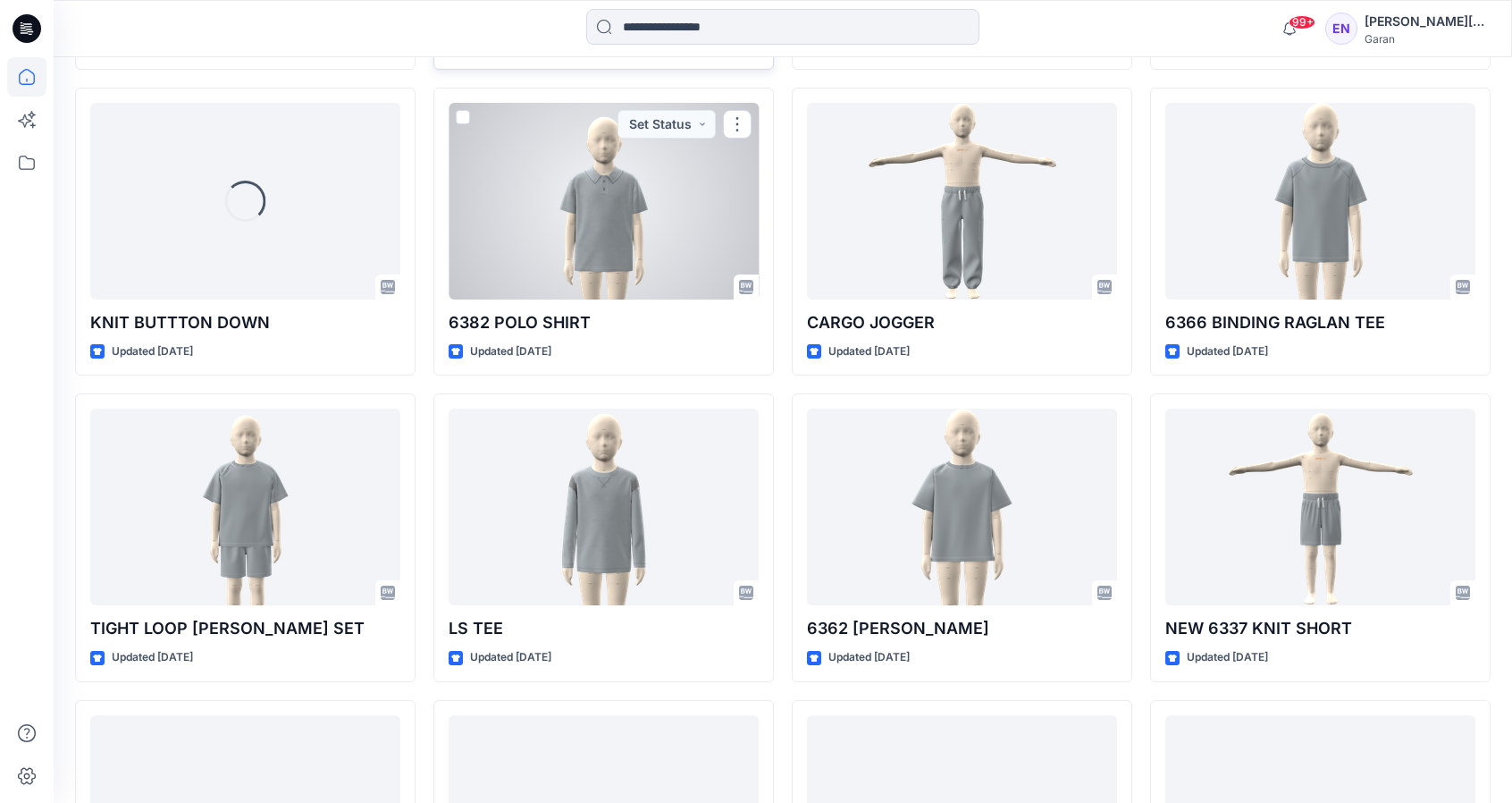
scroll to position [2612, 0]
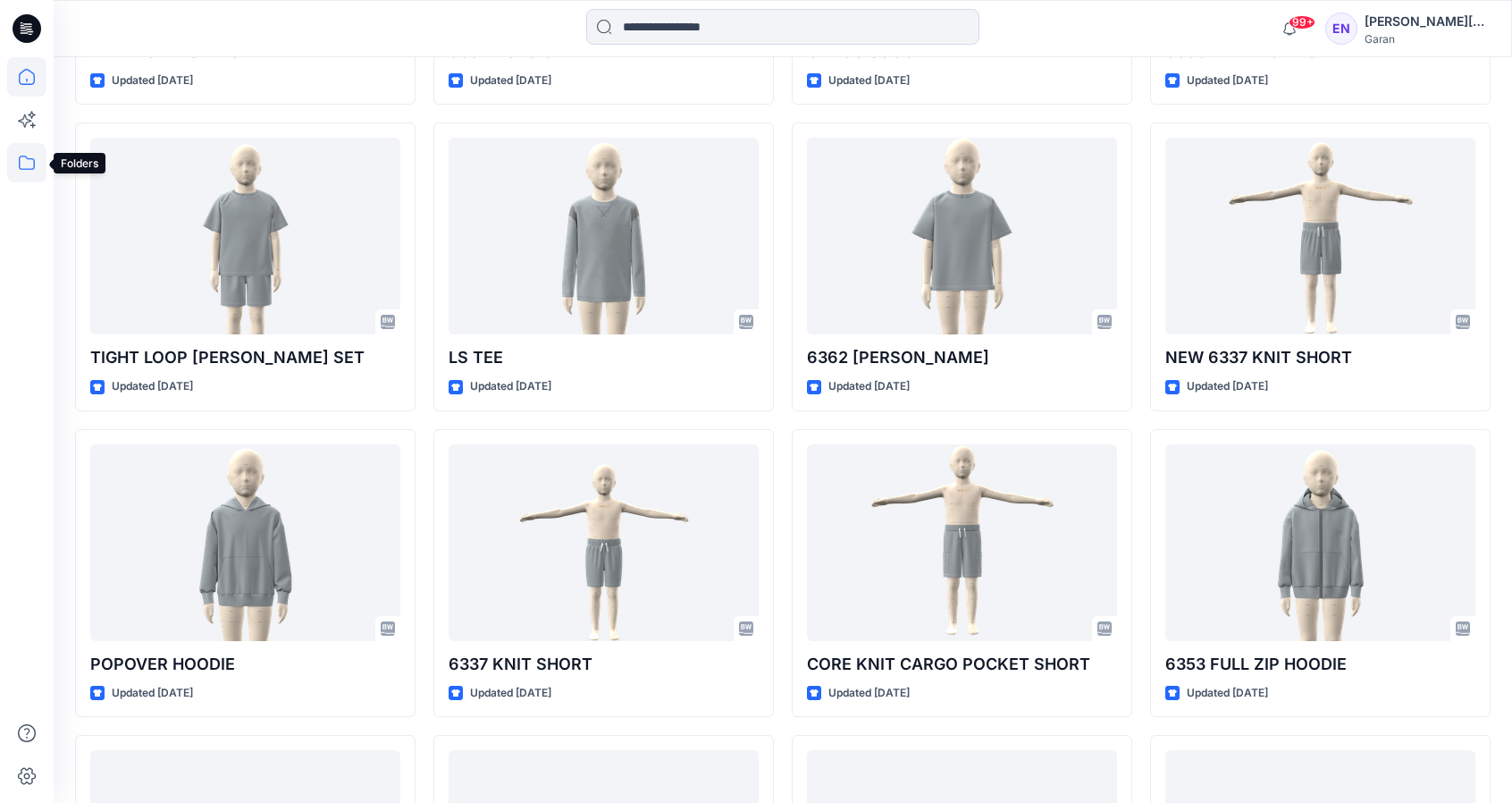
click at [28, 173] on icon at bounding box center [27, 162] width 40 height 40
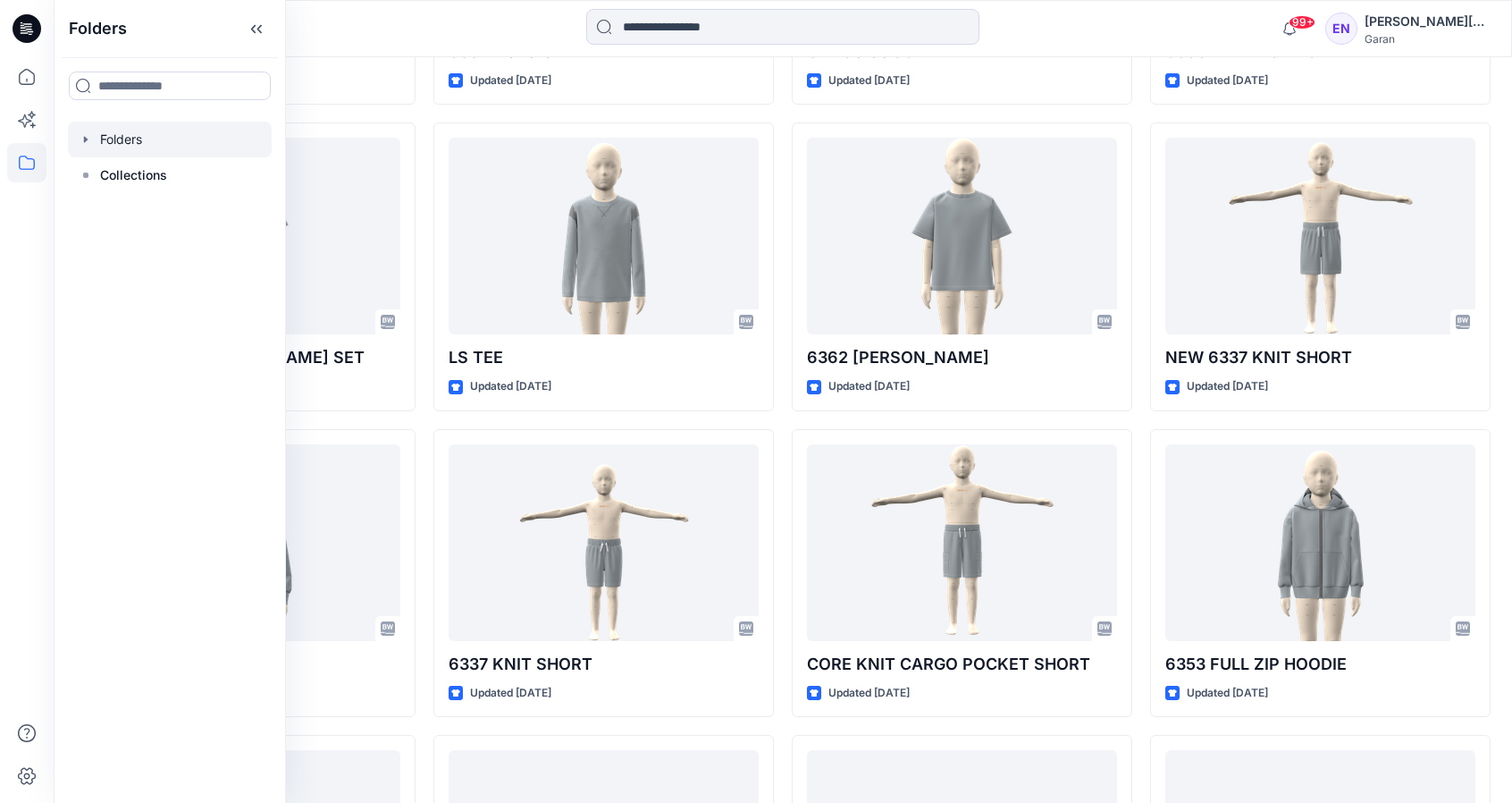
click at [151, 146] on div at bounding box center [170, 140] width 204 height 36
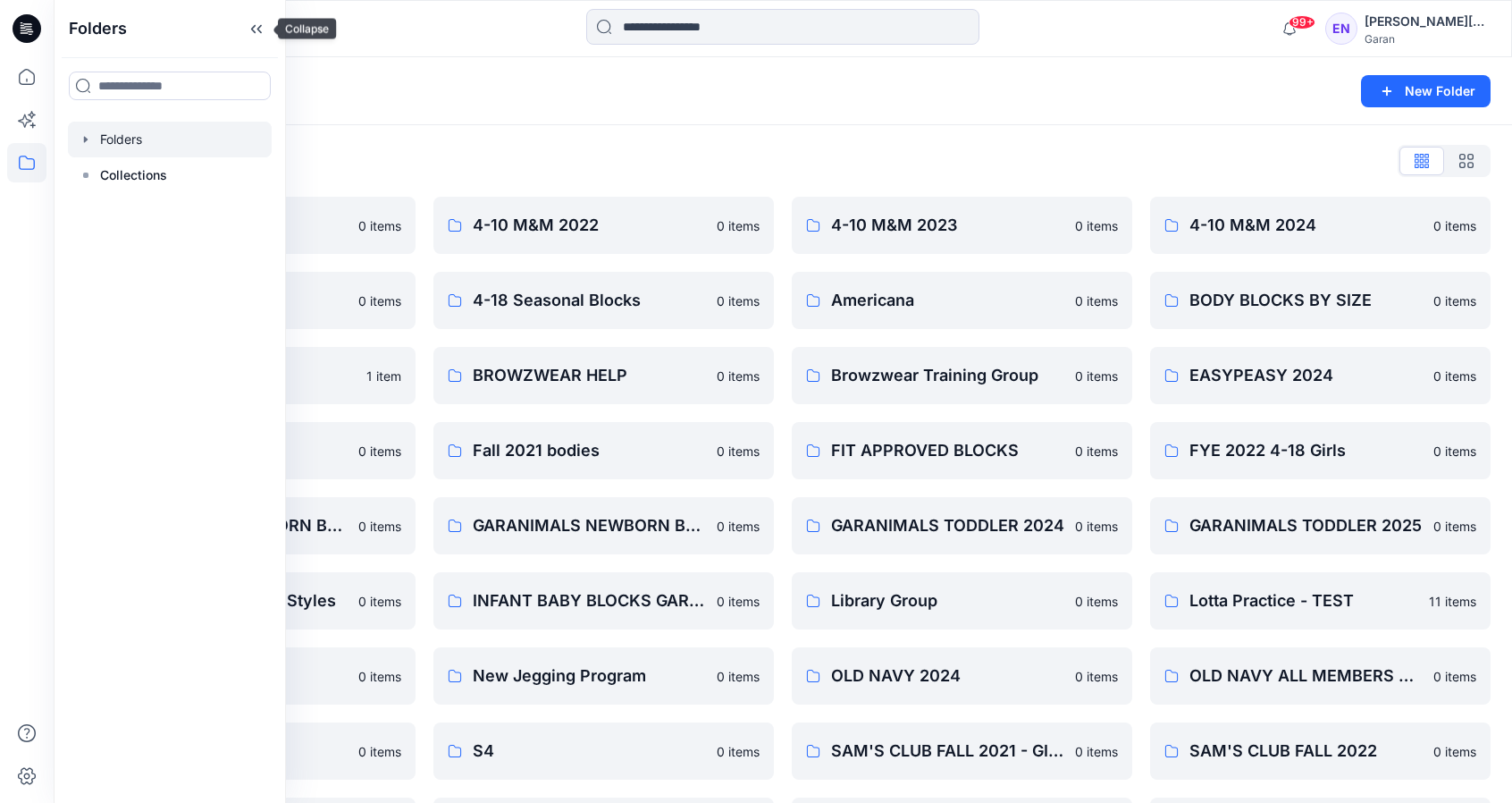
click at [252, 24] on icon at bounding box center [256, 28] width 28 height 29
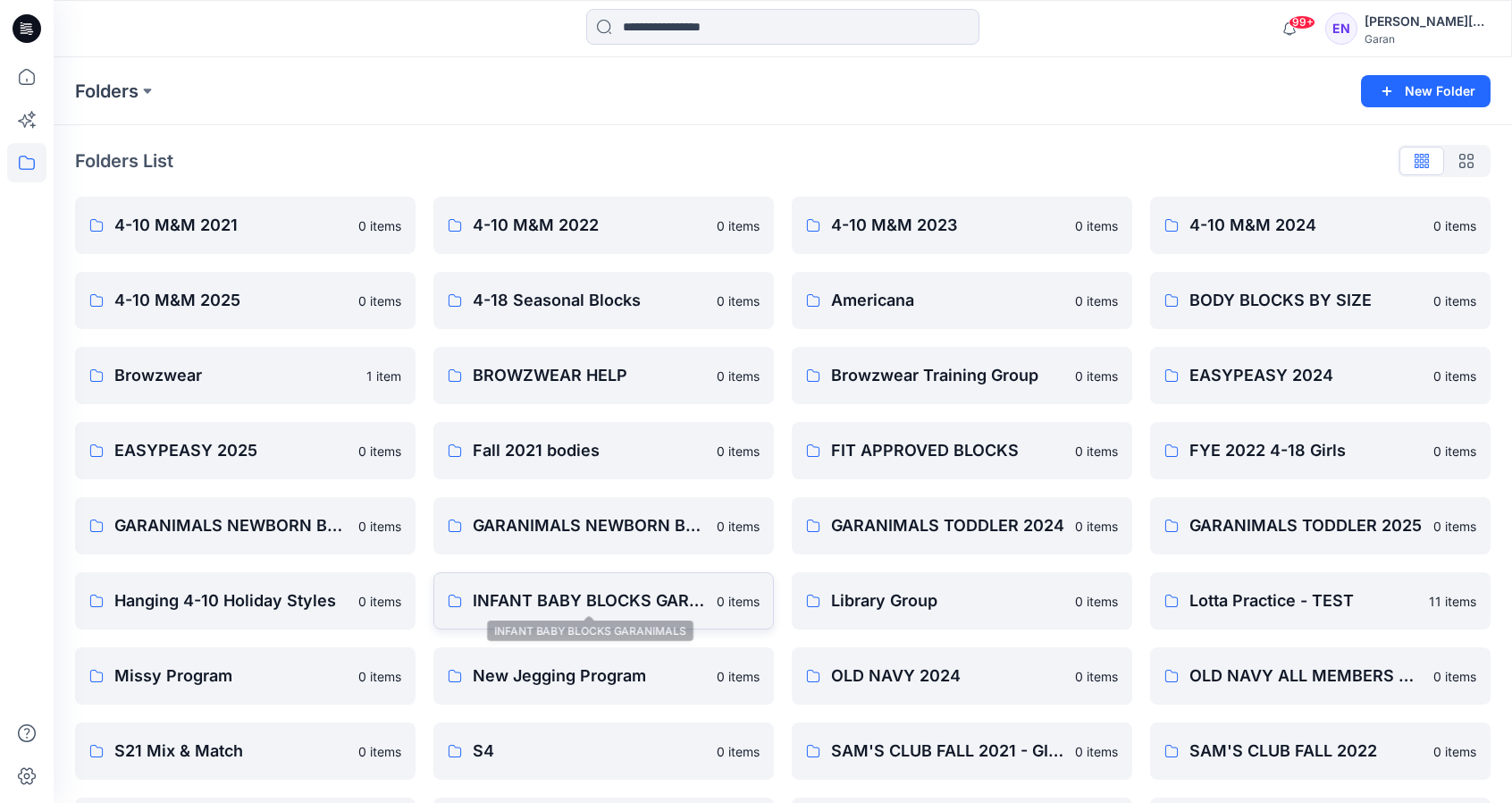
click at [686, 599] on p "INFANT BABY BLOCKS GARANIMALS" at bounding box center [588, 600] width 233 height 25
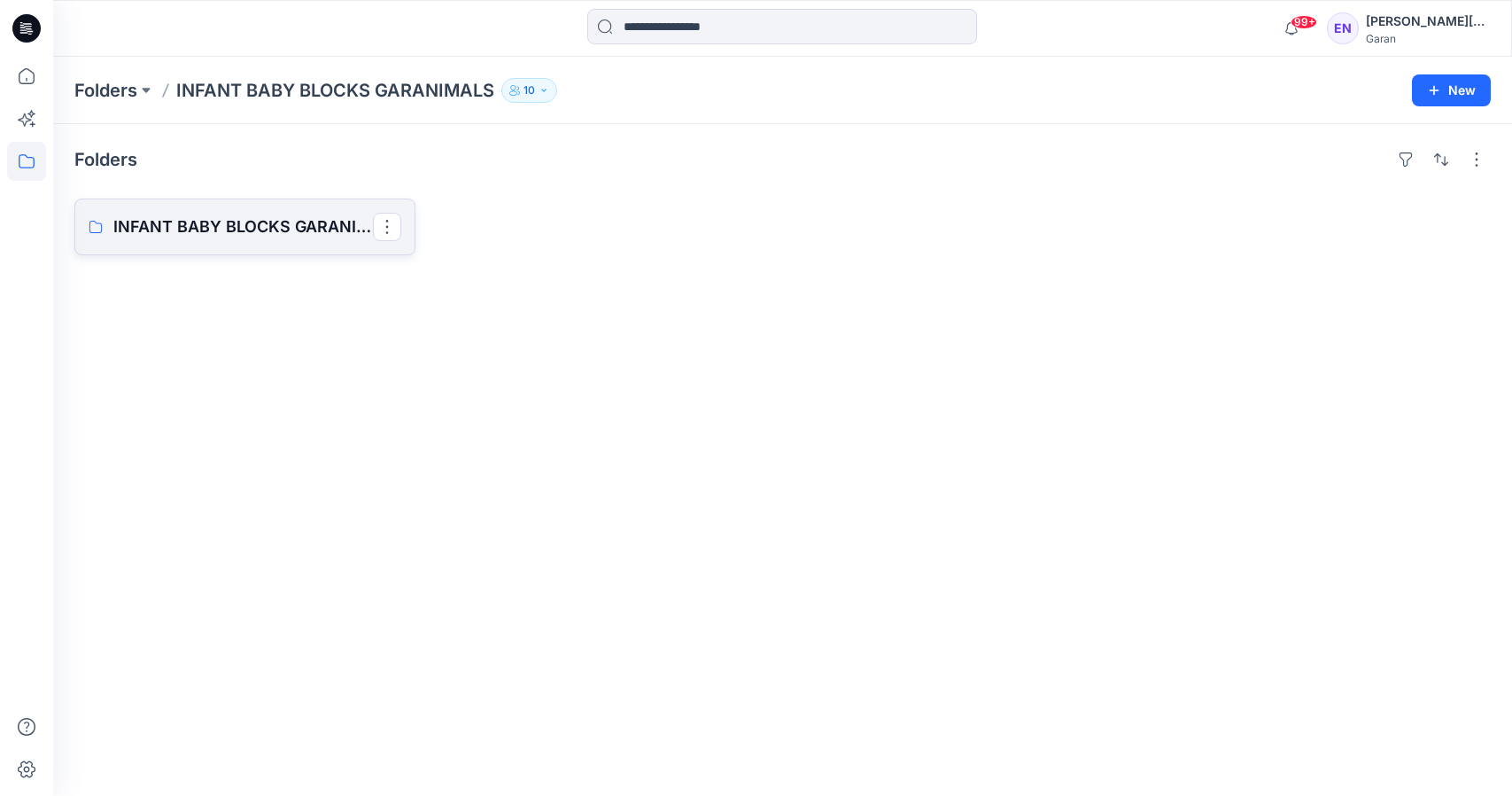
click at [279, 234] on p "INFANT BABY BLOCKS GARANIMALS Board" at bounding box center [242, 227] width 259 height 24
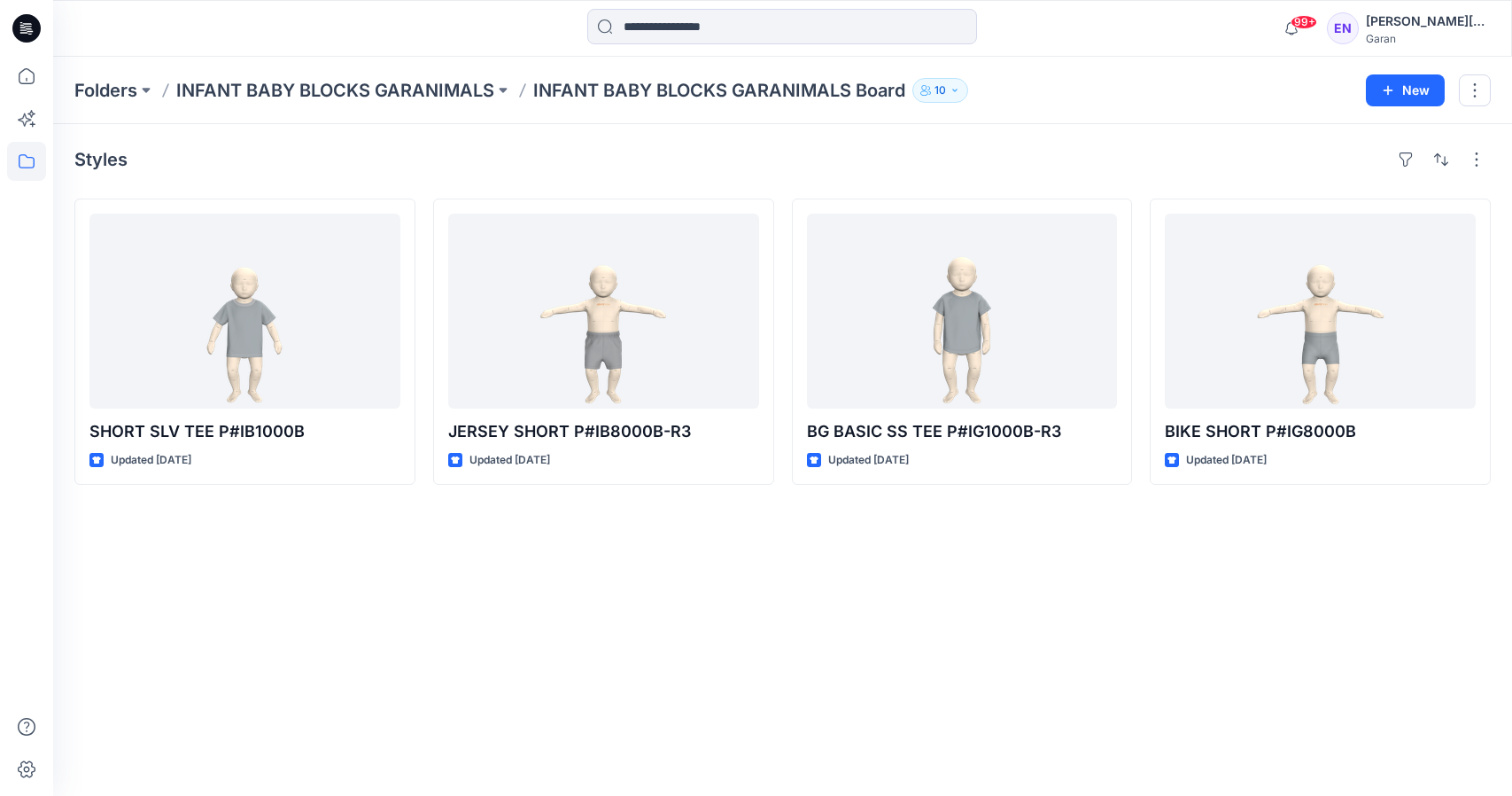
click at [364, 93] on p "INFANT BABY BLOCKS GARANIMALS" at bounding box center [335, 90] width 318 height 24
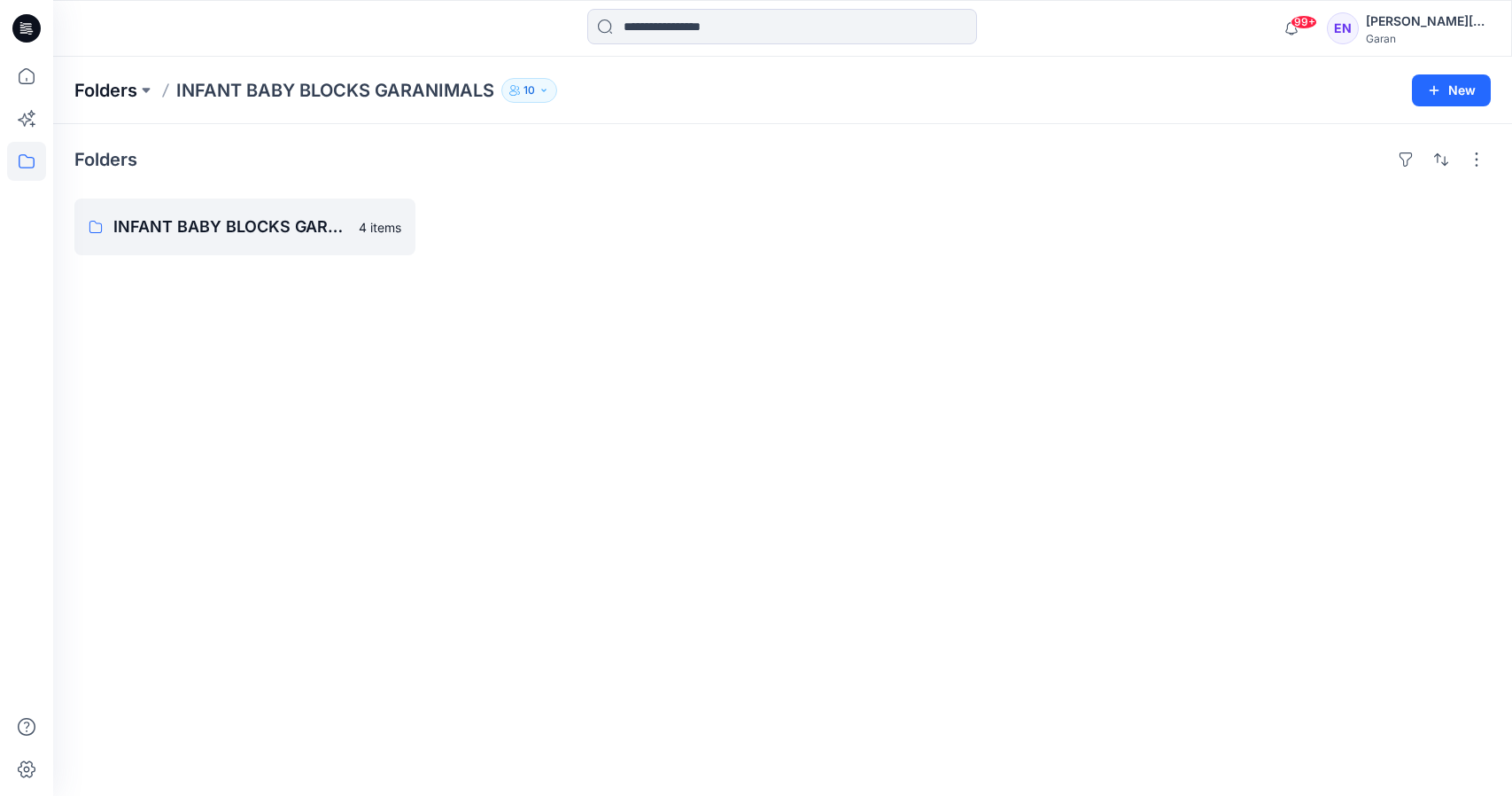
click at [117, 84] on p "Folders" at bounding box center [105, 90] width 63 height 24
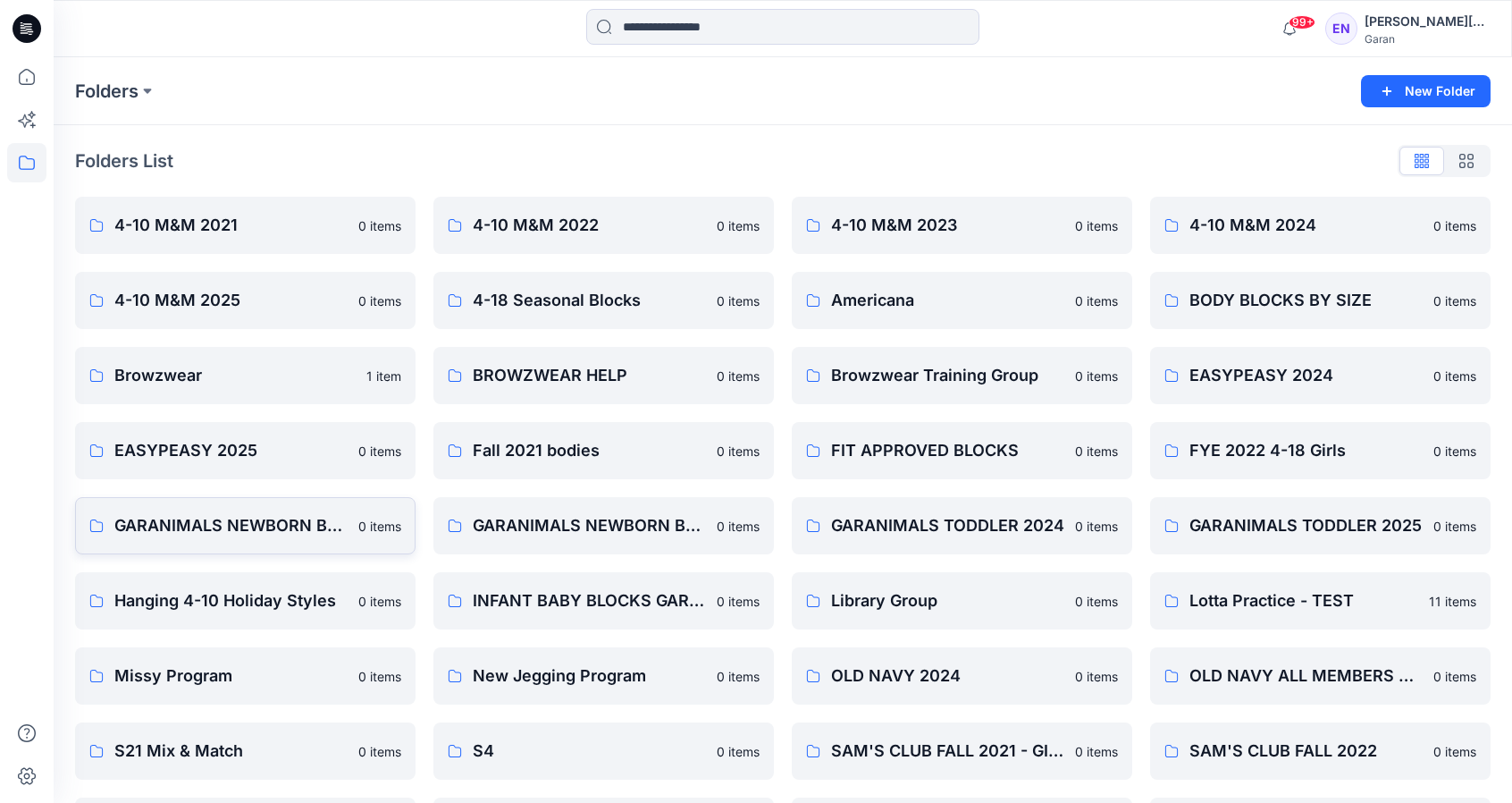
click at [313, 532] on p "GARANIMALS NEWBORN BABY 2024" at bounding box center [230, 525] width 233 height 25
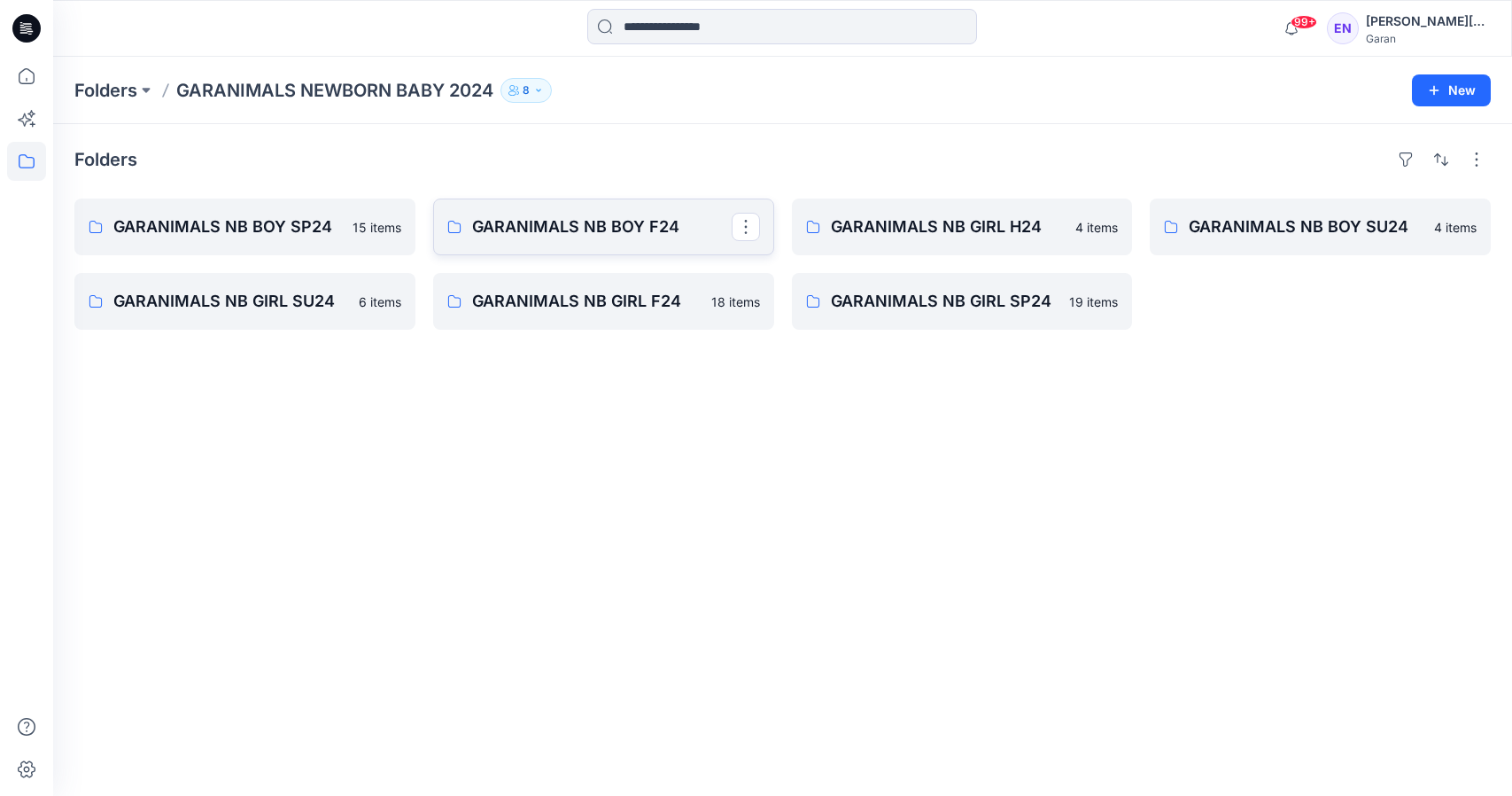
click at [645, 233] on p "GARANIMALS NB BOY F24" at bounding box center [601, 227] width 259 height 24
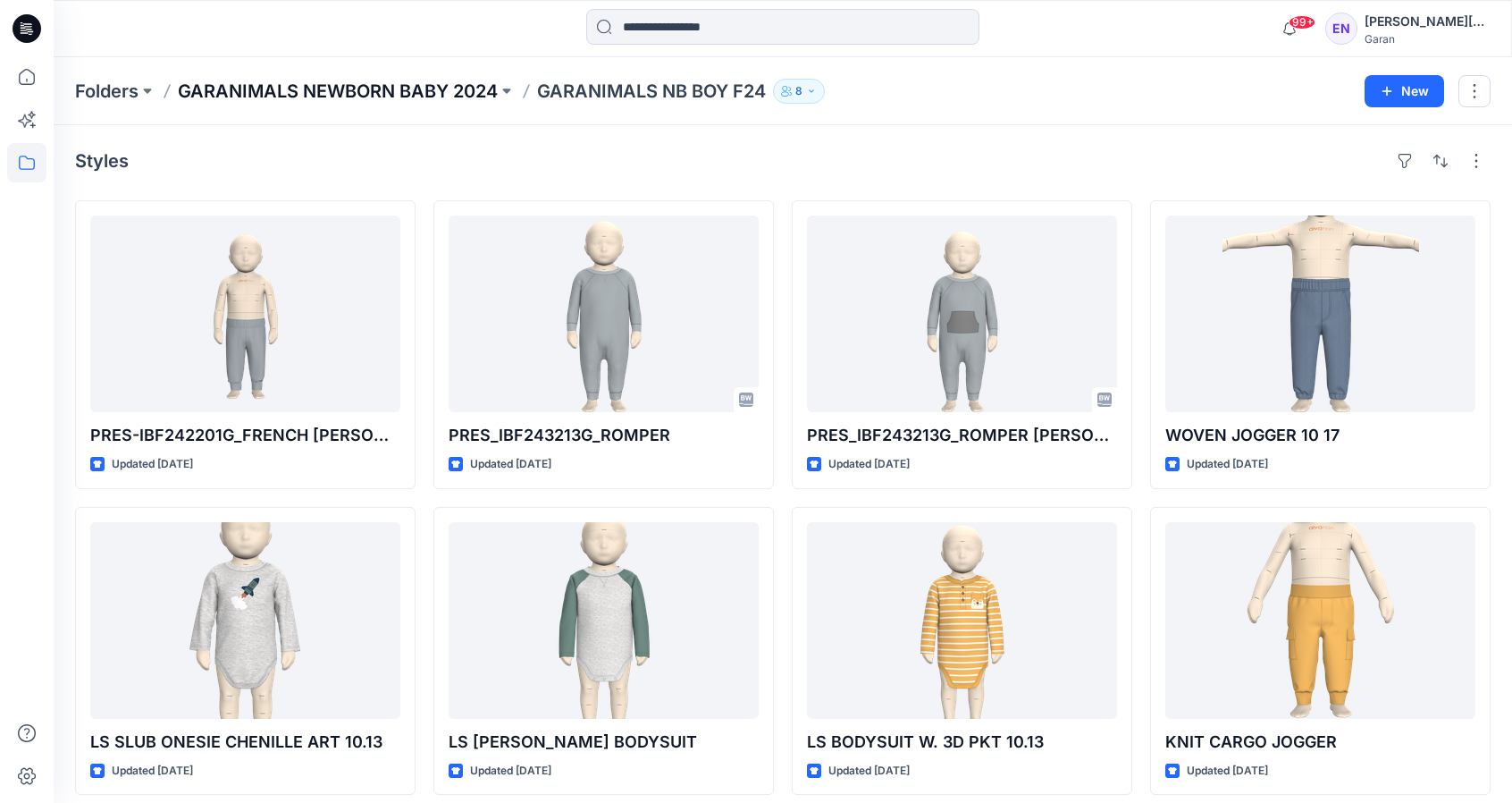
click at [385, 89] on p "GARANIMALS NEWBORN BABY 2024" at bounding box center [337, 91] width 320 height 25
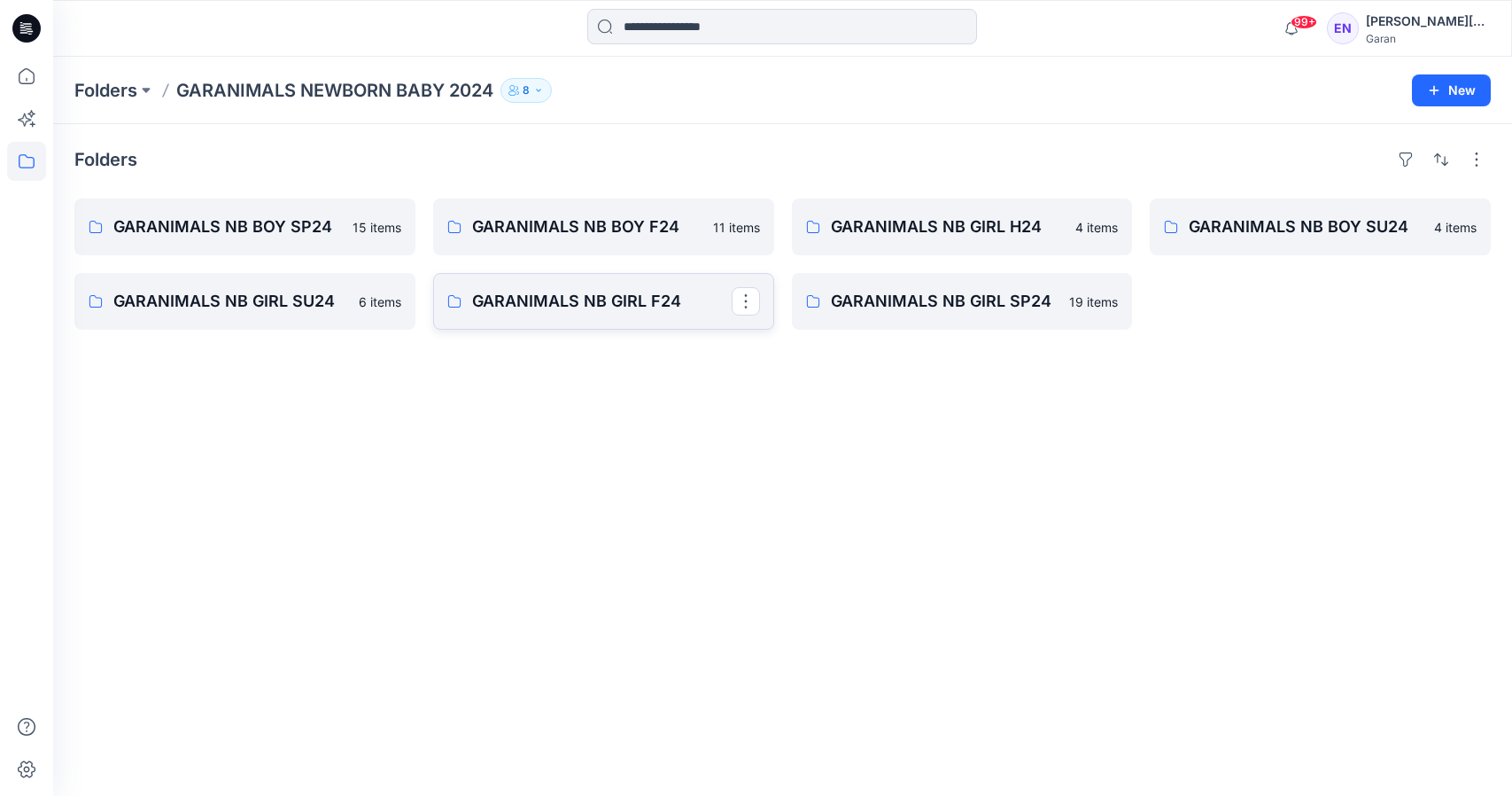
click at [616, 301] on p "GARANIMALS NB GIRL F24" at bounding box center [601, 301] width 259 height 24
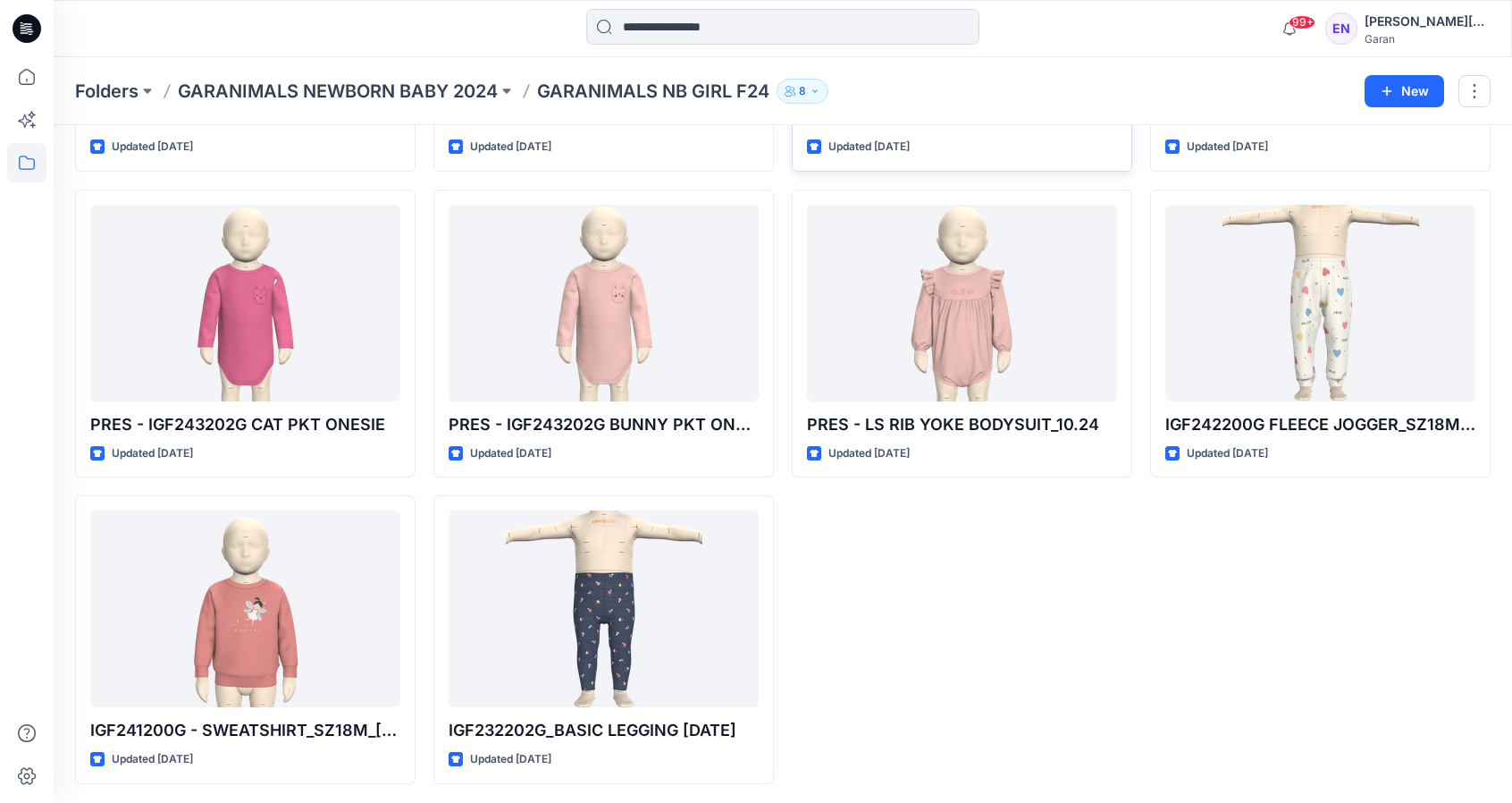
scroll to position [932, 0]
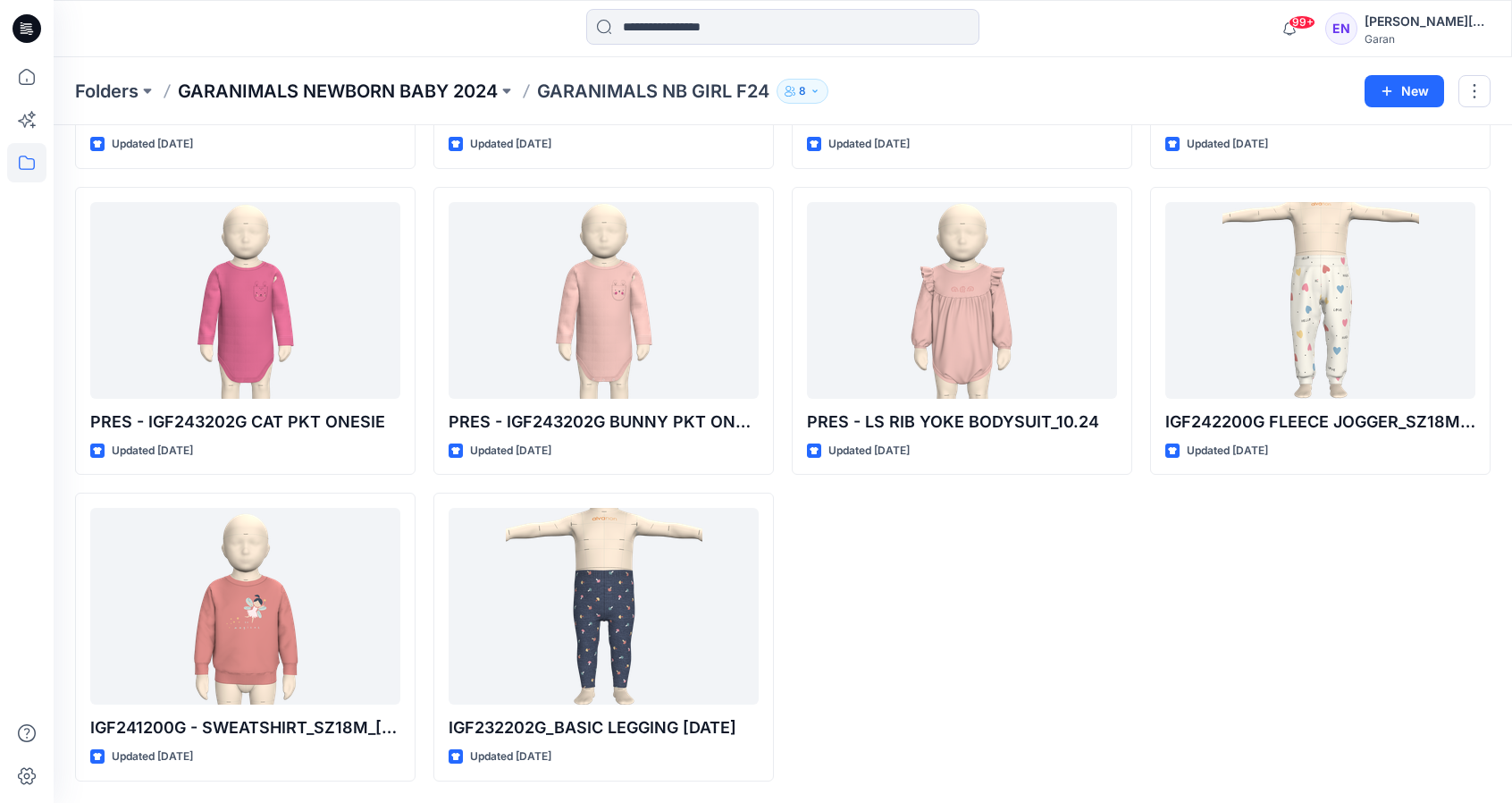
click at [410, 91] on p "GARANIMALS NEWBORN BABY 2024" at bounding box center [337, 91] width 320 height 25
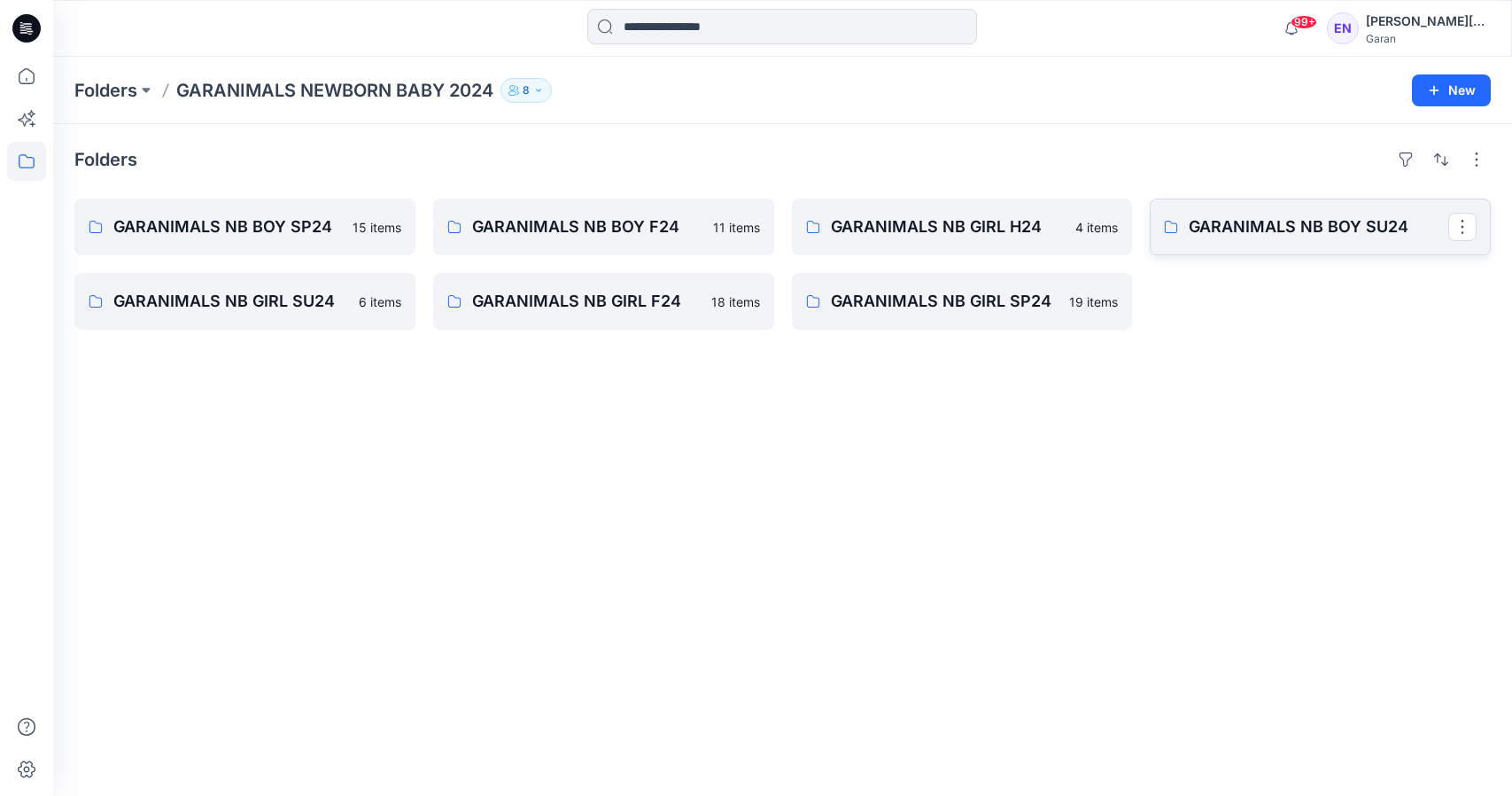
click at [1358, 219] on p "GARANIMALS NB BOY SU24" at bounding box center [1318, 227] width 259 height 24
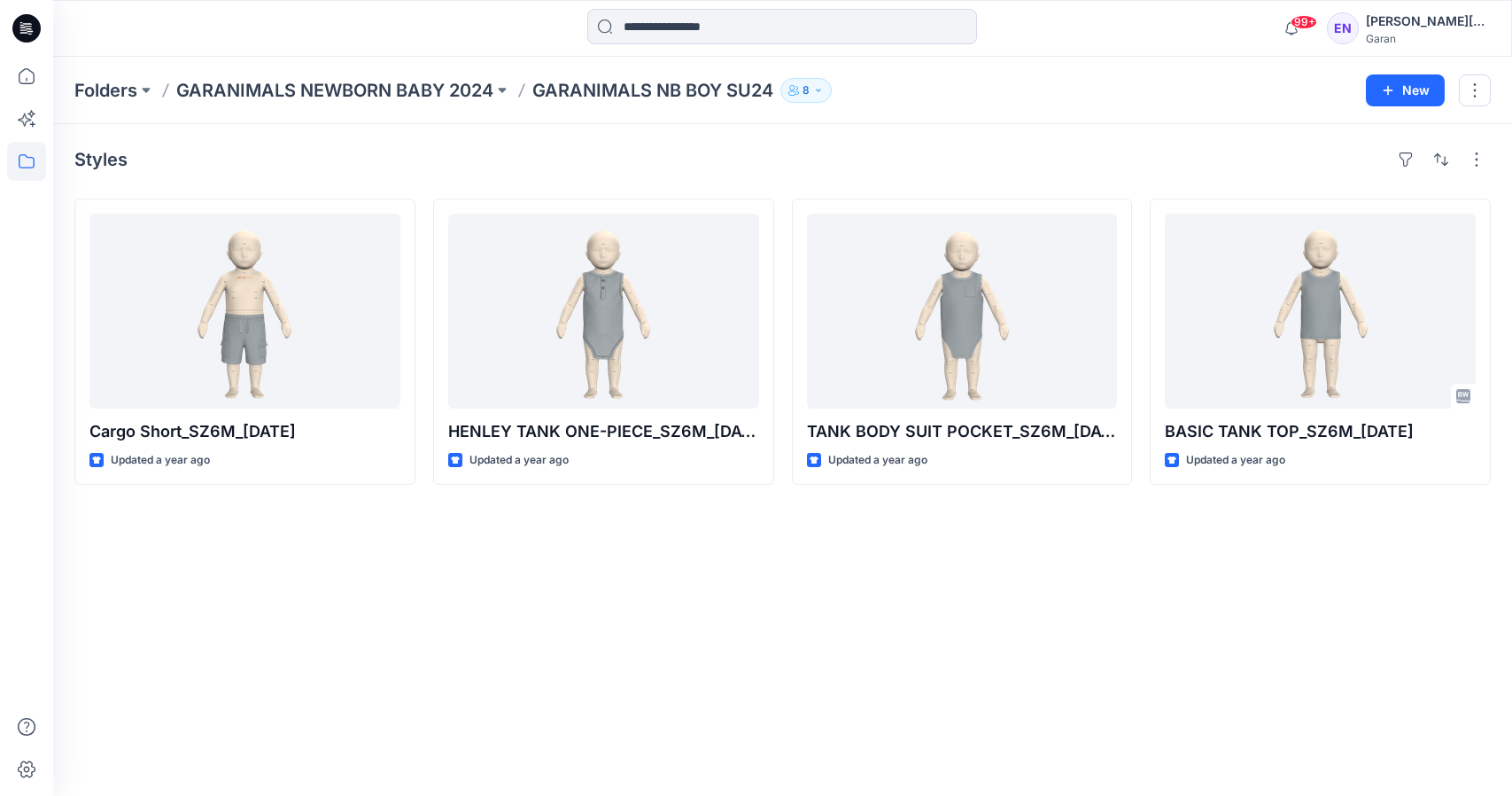
click at [440, 90] on p "GARANIMALS NEWBORN BABY 2024" at bounding box center [334, 90] width 317 height 24
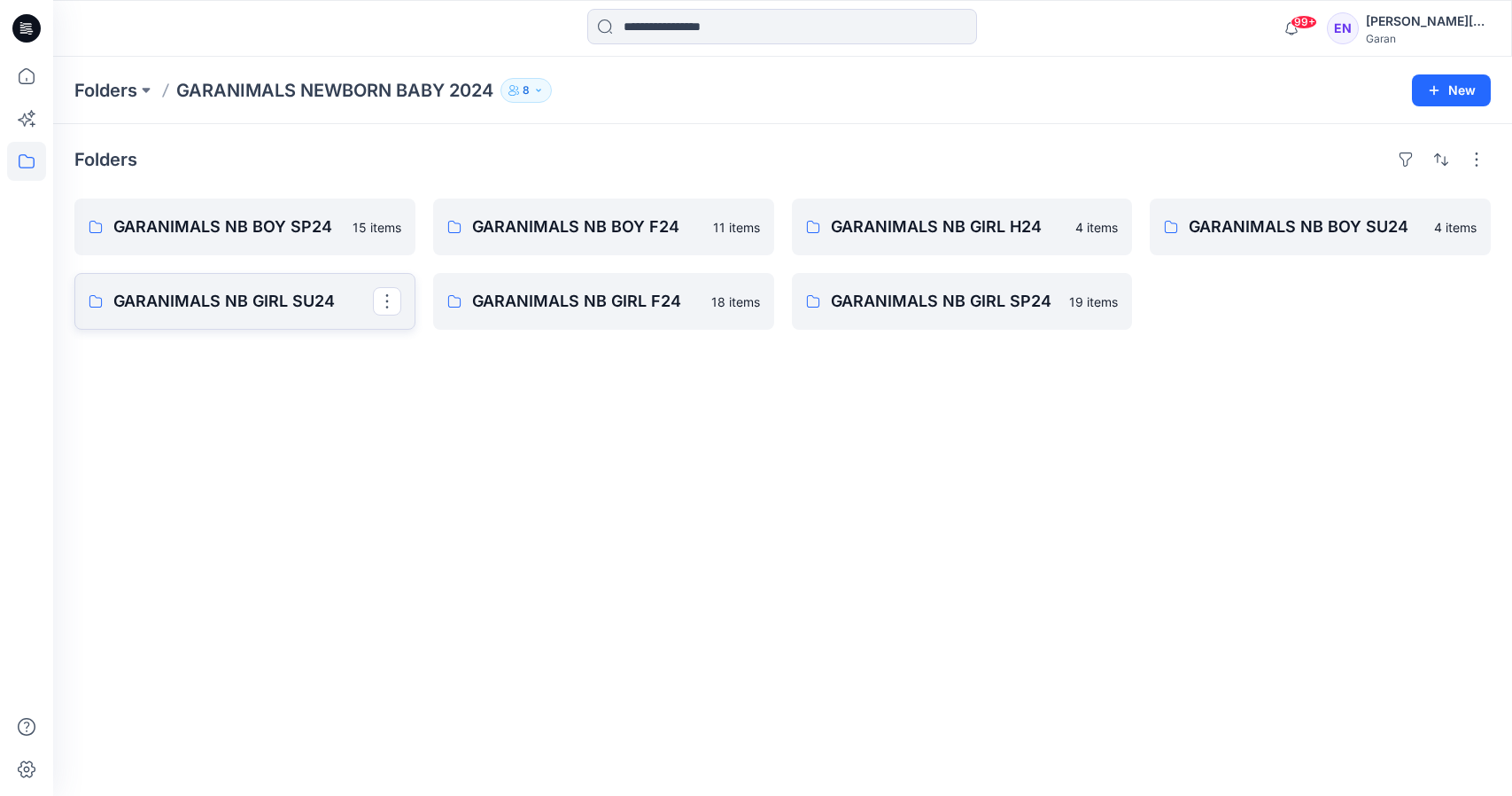
click at [314, 280] on link "GARANIMALS NB GIRL SU24" at bounding box center [244, 301] width 341 height 57
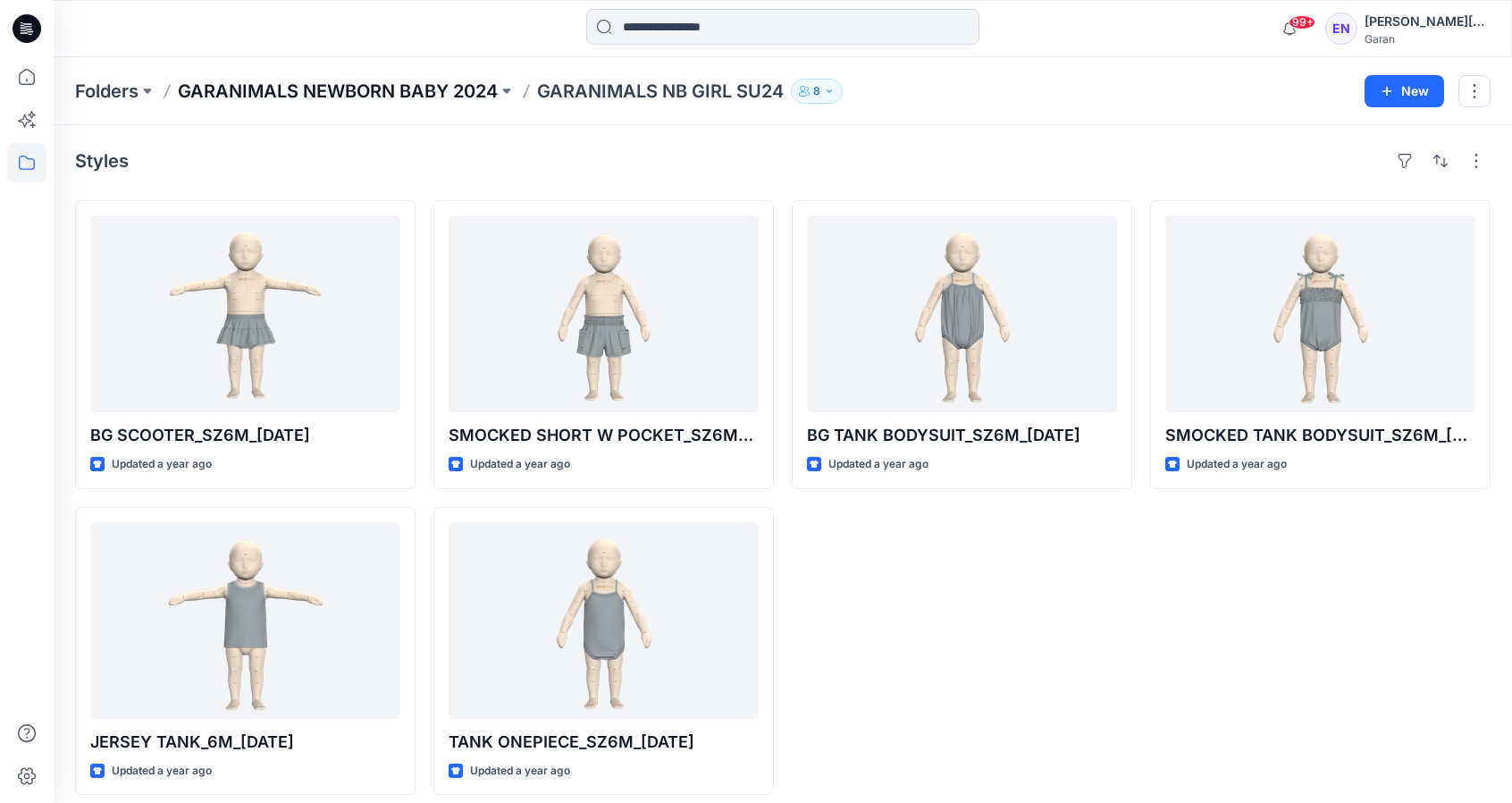
click at [288, 88] on p "GARANIMALS NEWBORN BABY 2024" at bounding box center [337, 91] width 320 height 25
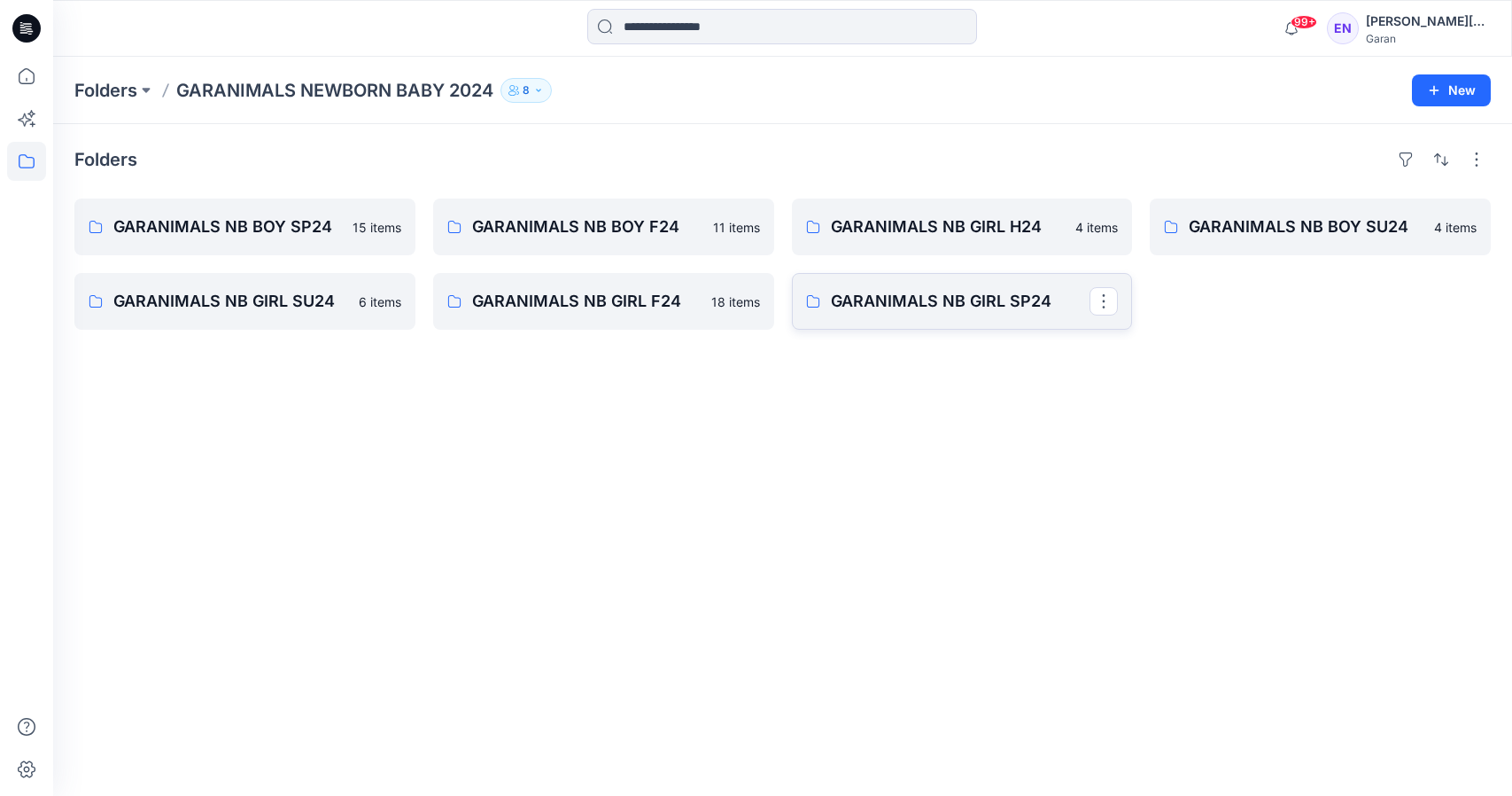
click at [1014, 299] on p "GARANIMALS NB GIRL SP24" at bounding box center [960, 301] width 259 height 24
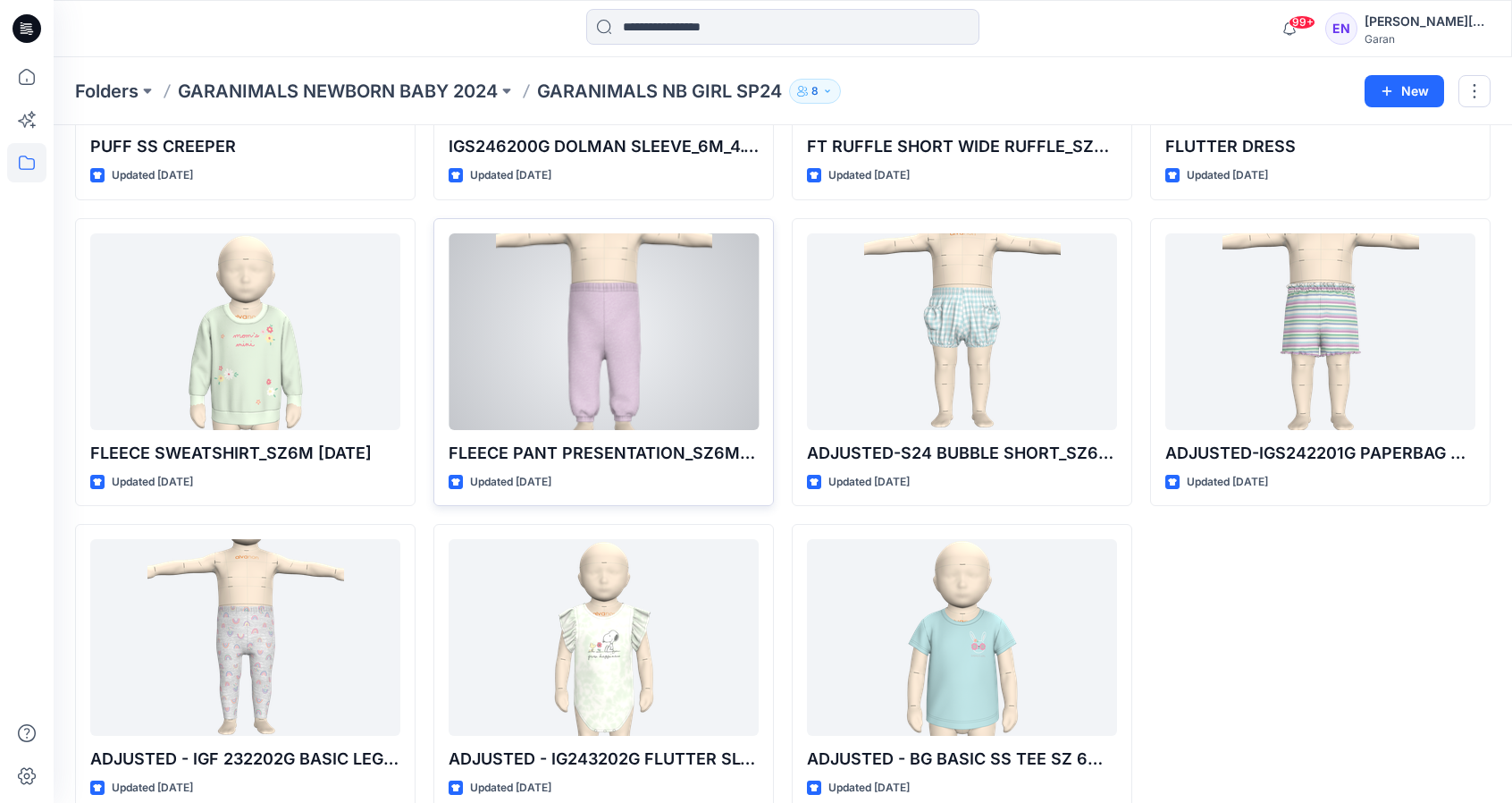
scroll to position [932, 0]
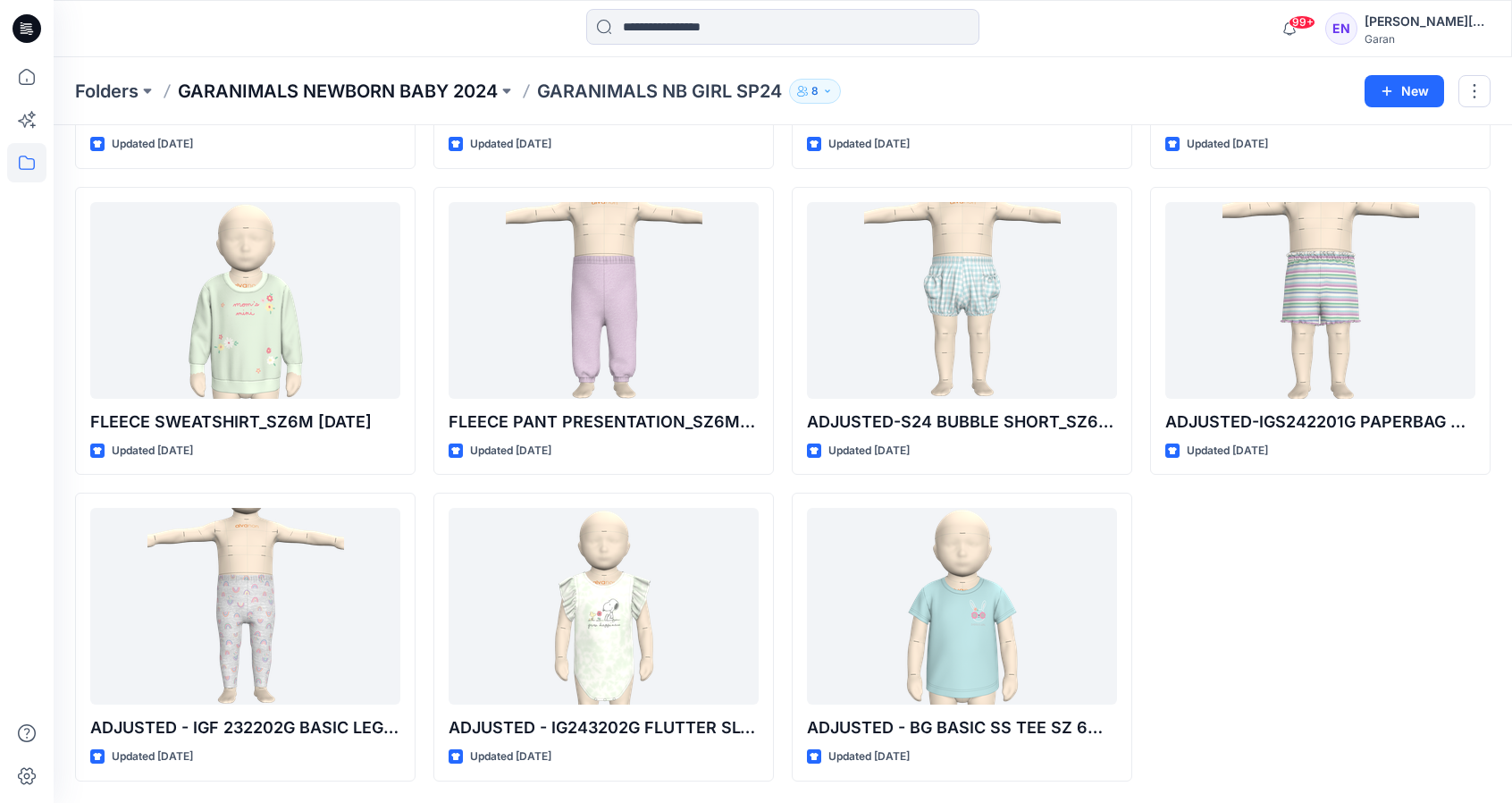
click at [339, 82] on p "GARANIMALS NEWBORN BABY 2024" at bounding box center [337, 91] width 320 height 25
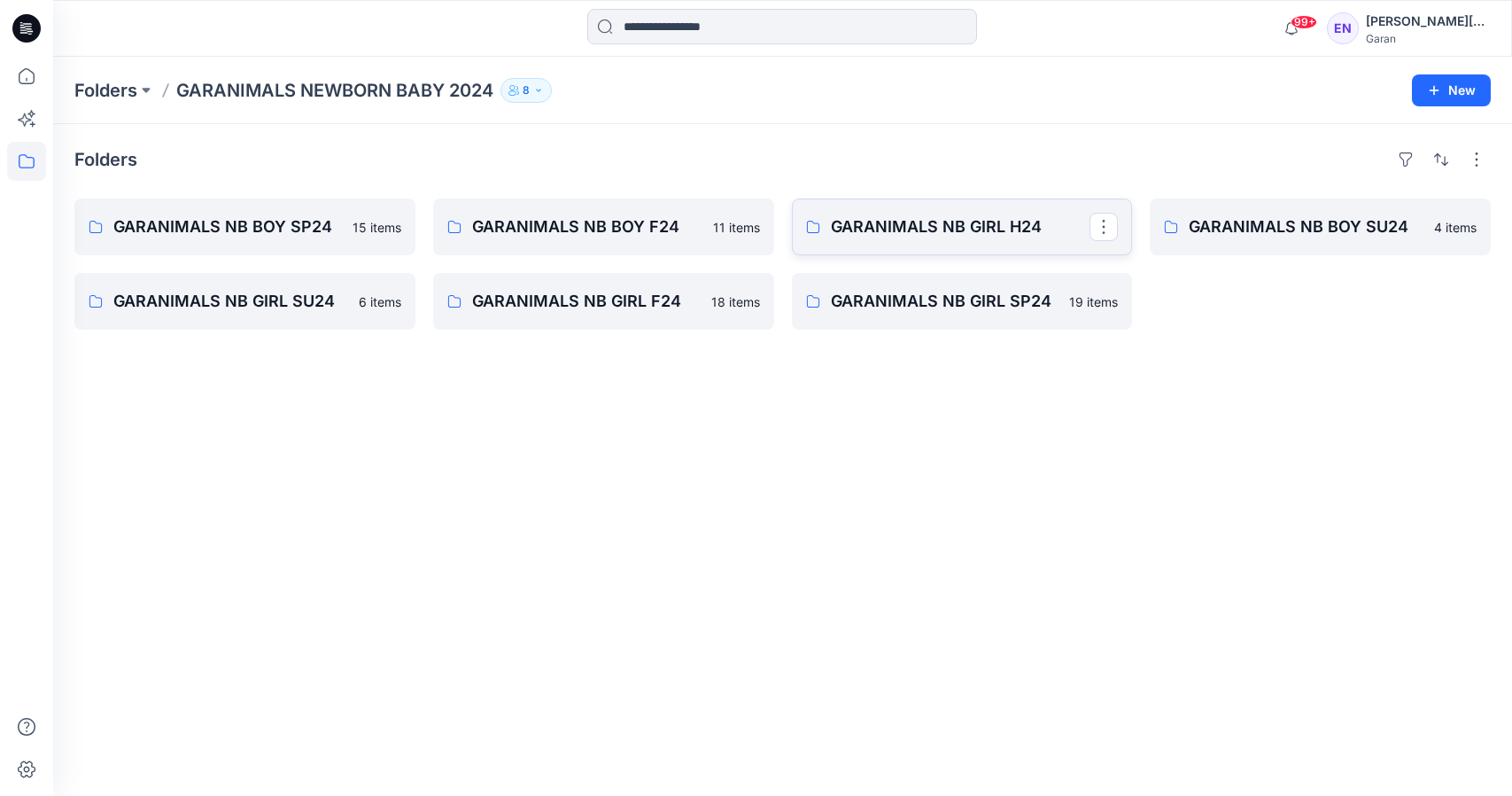
click at [912, 207] on link "GARANIMALS NB GIRL H24" at bounding box center [962, 227] width 341 height 57
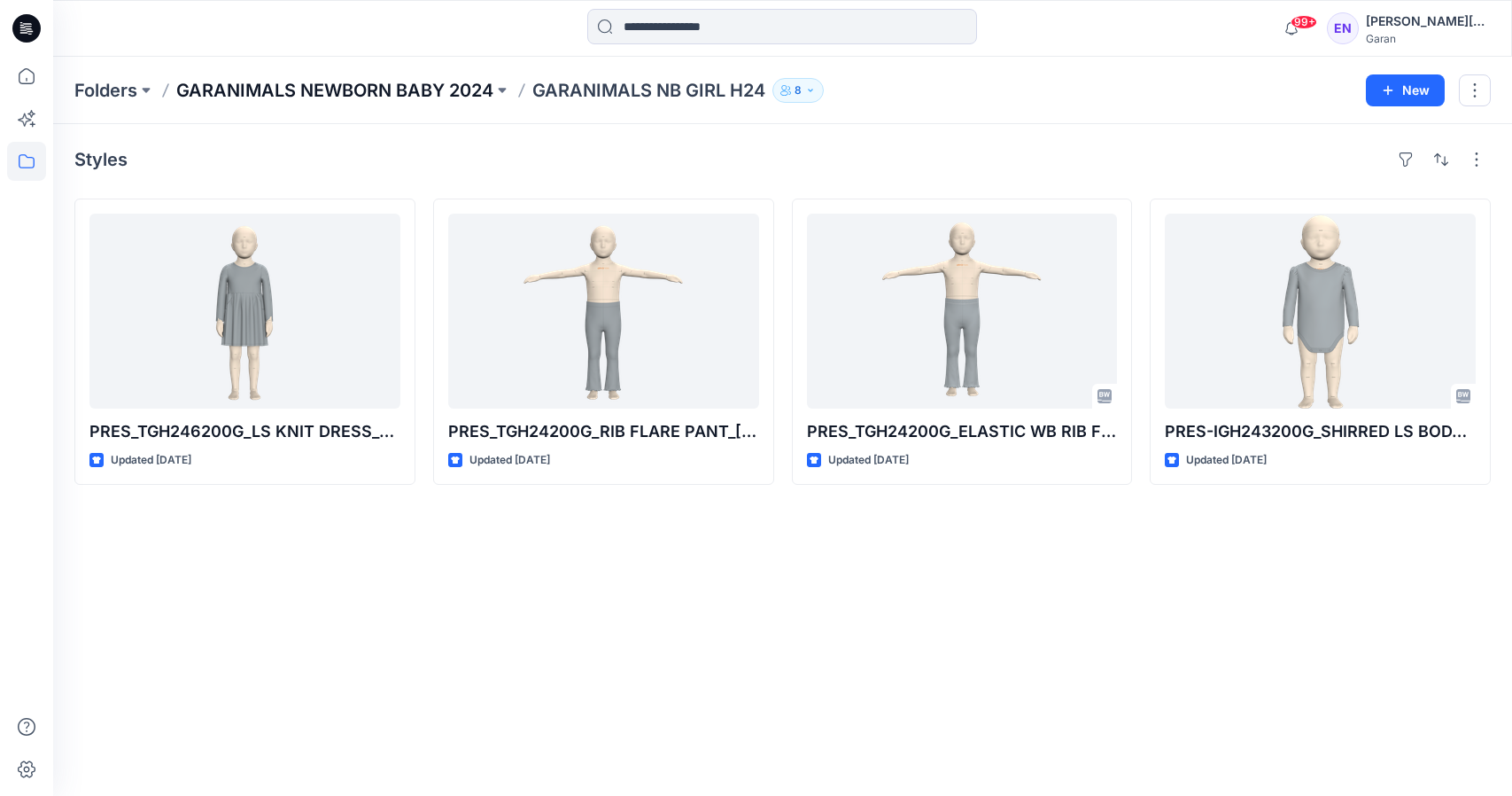
click at [372, 88] on p "GARANIMALS NEWBORN BABY 2024" at bounding box center [334, 90] width 317 height 24
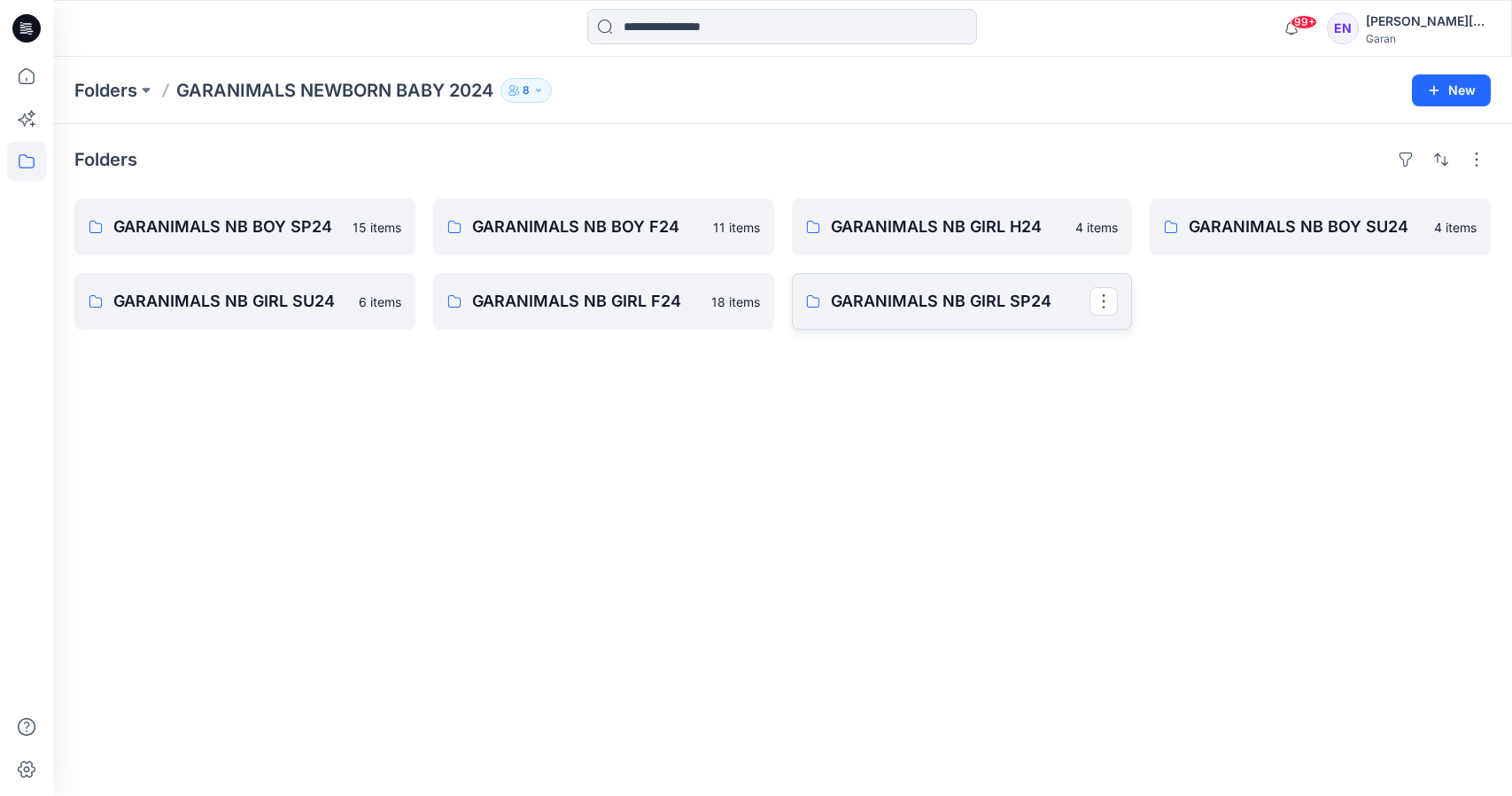
click at [941, 293] on p "GARANIMALS NB GIRL SP24" at bounding box center [960, 301] width 259 height 24
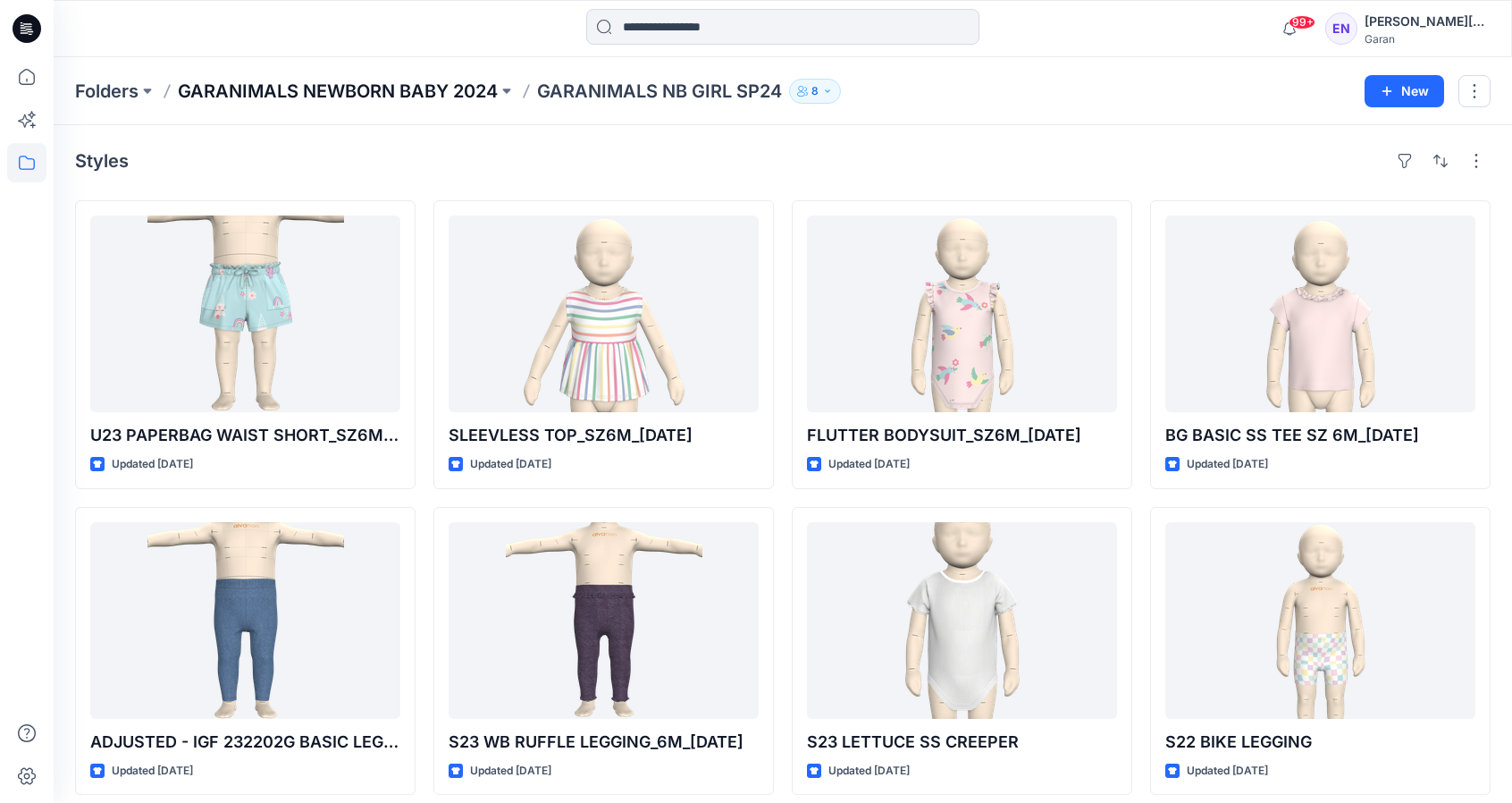
click at [352, 79] on p "GARANIMALS NEWBORN BABY 2024" at bounding box center [337, 91] width 320 height 25
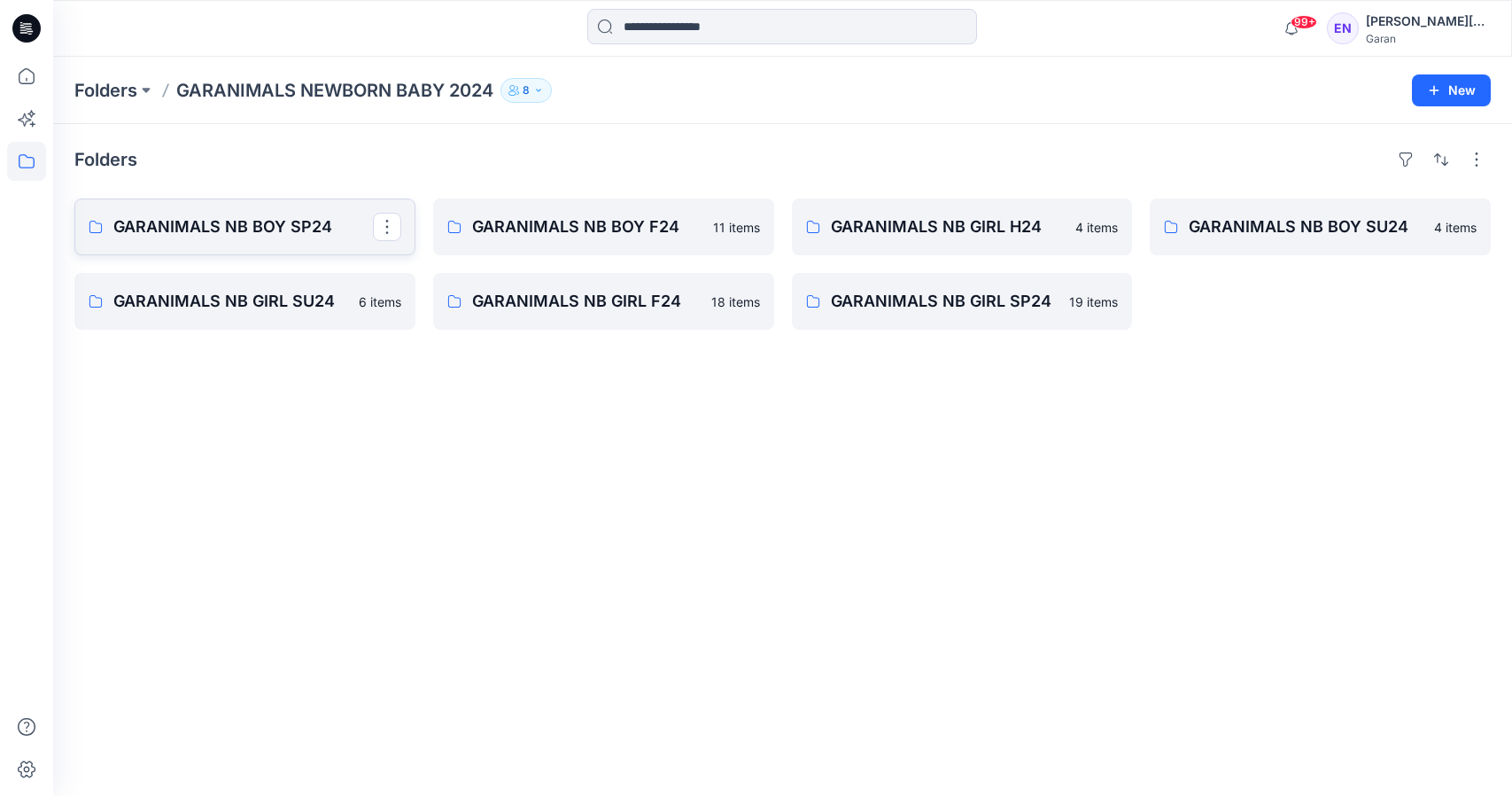
click at [177, 220] on p "GARANIMALS NB BOY SP24" at bounding box center [242, 227] width 259 height 24
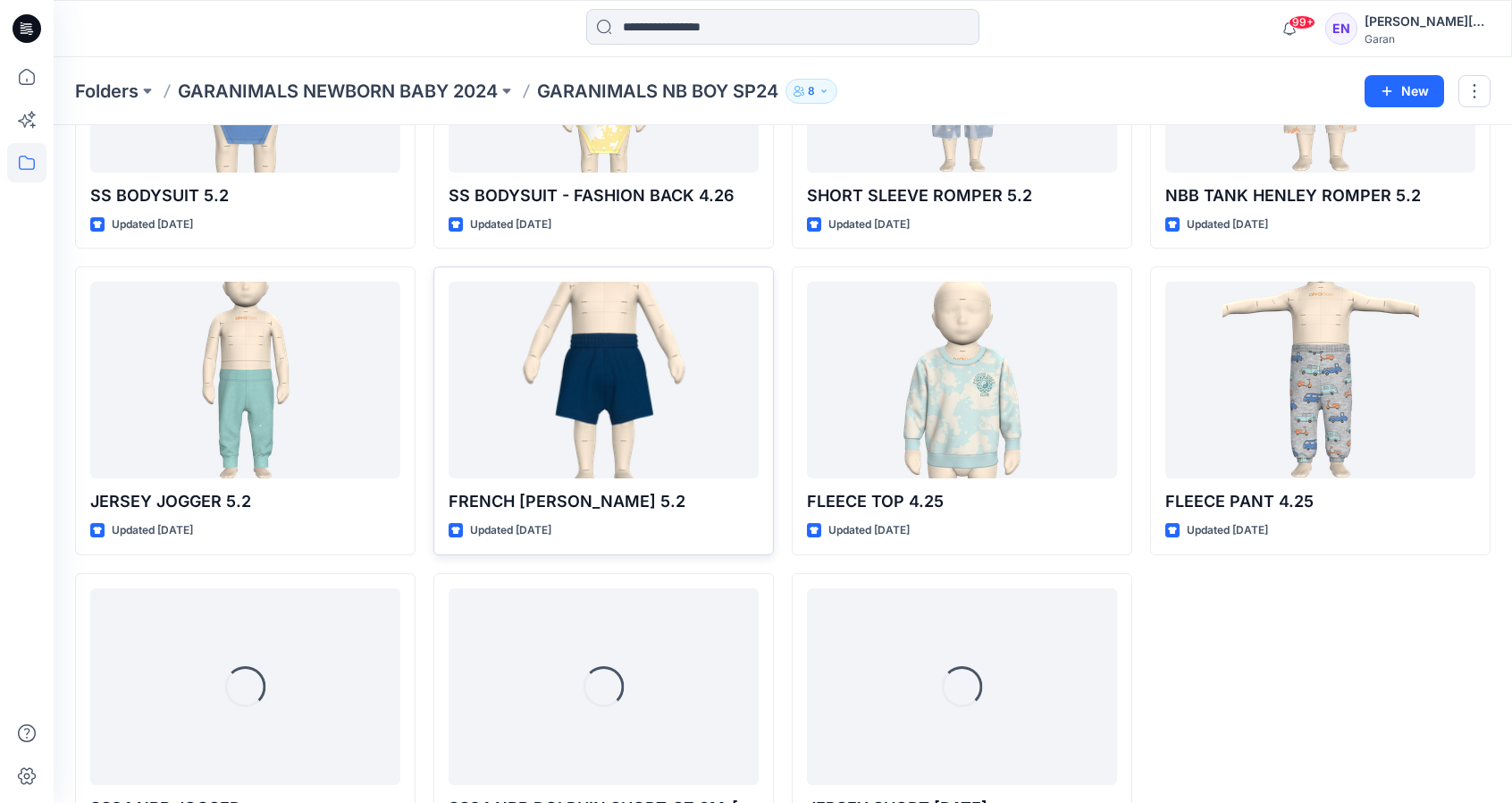
scroll to position [625, 0]
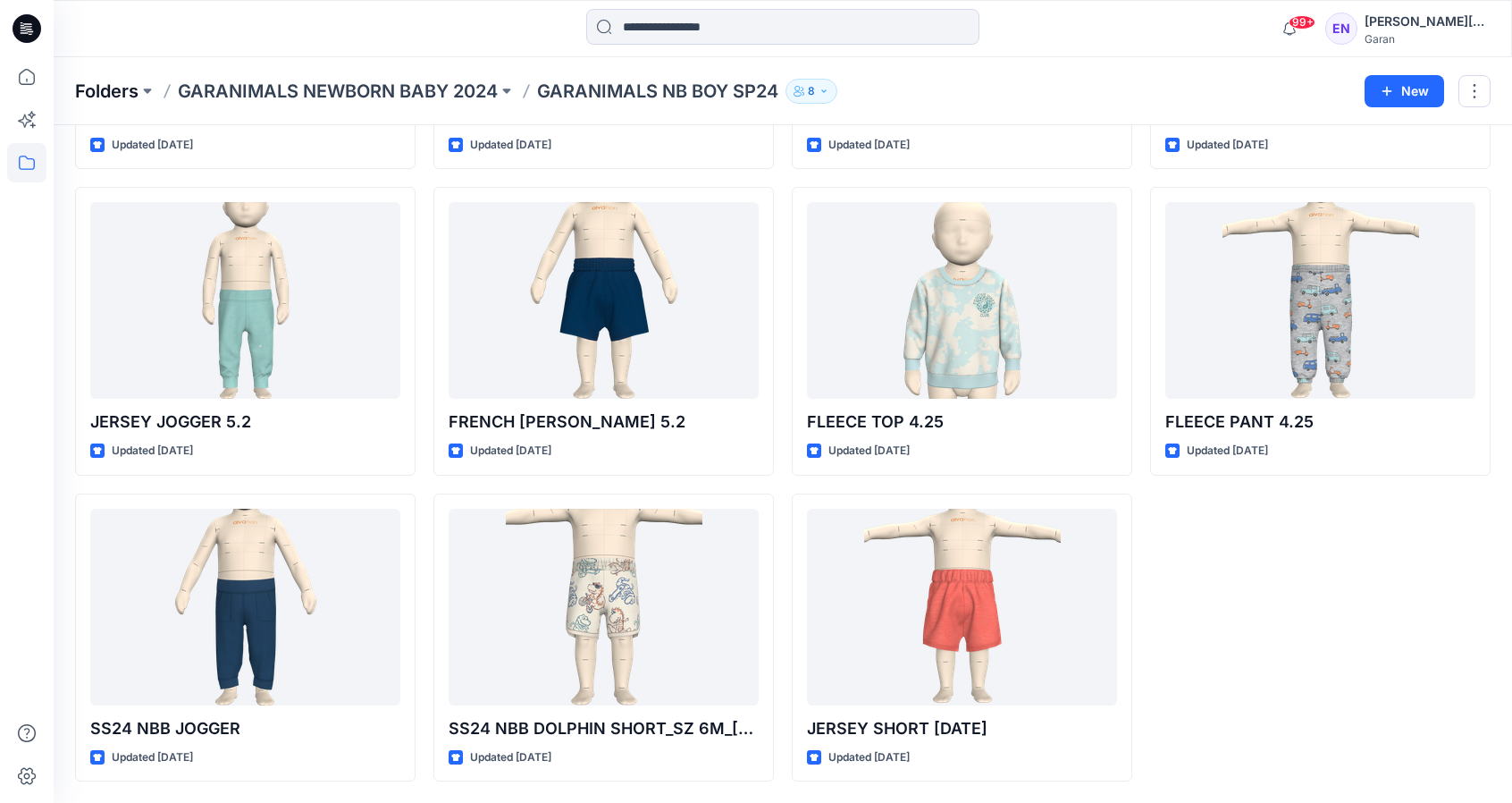
click at [111, 85] on p "Folders" at bounding box center [106, 91] width 63 height 25
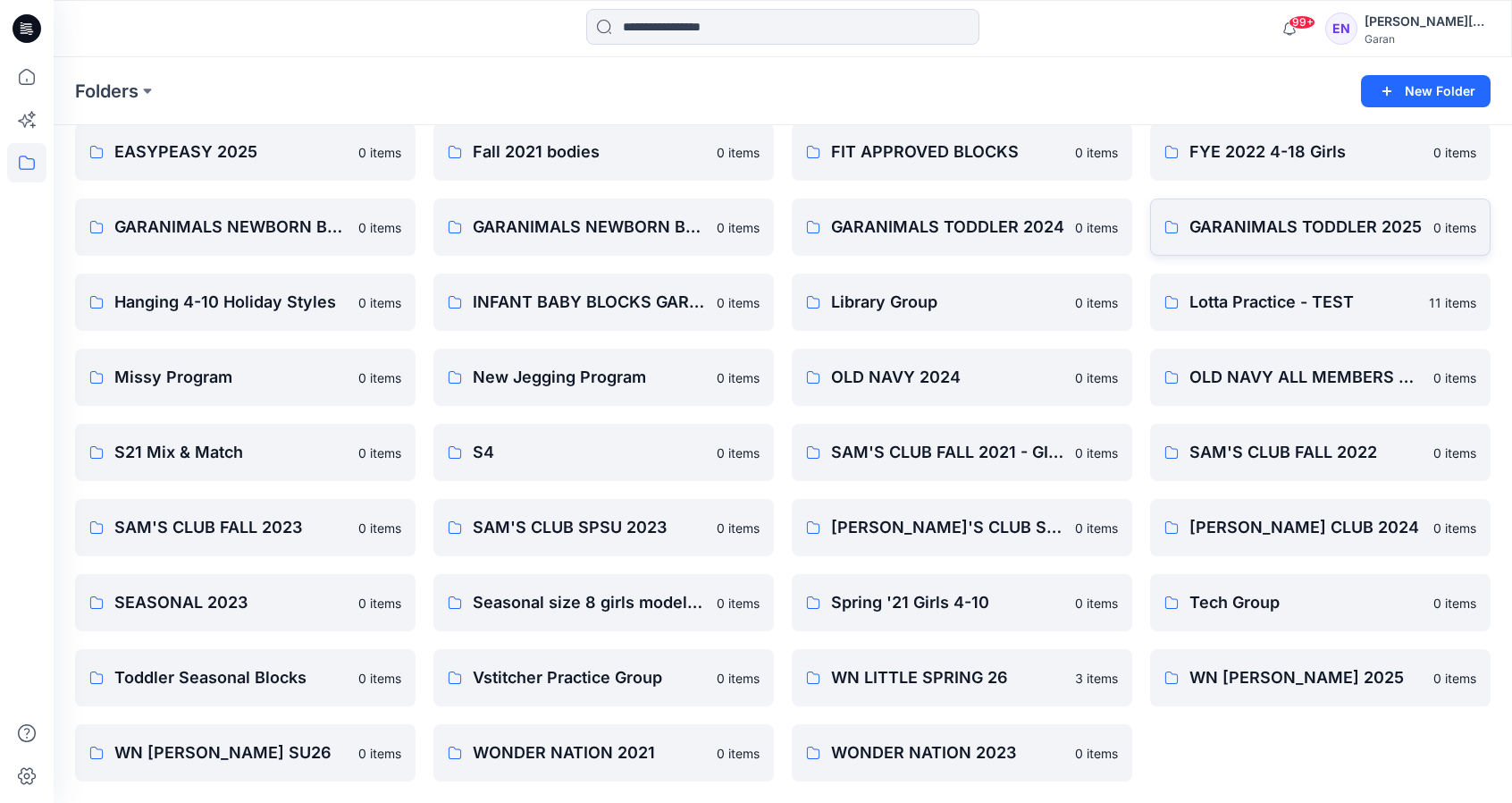
click at [1304, 230] on p "GARANIMALS TODDLER 2025" at bounding box center [1305, 227] width 233 height 25
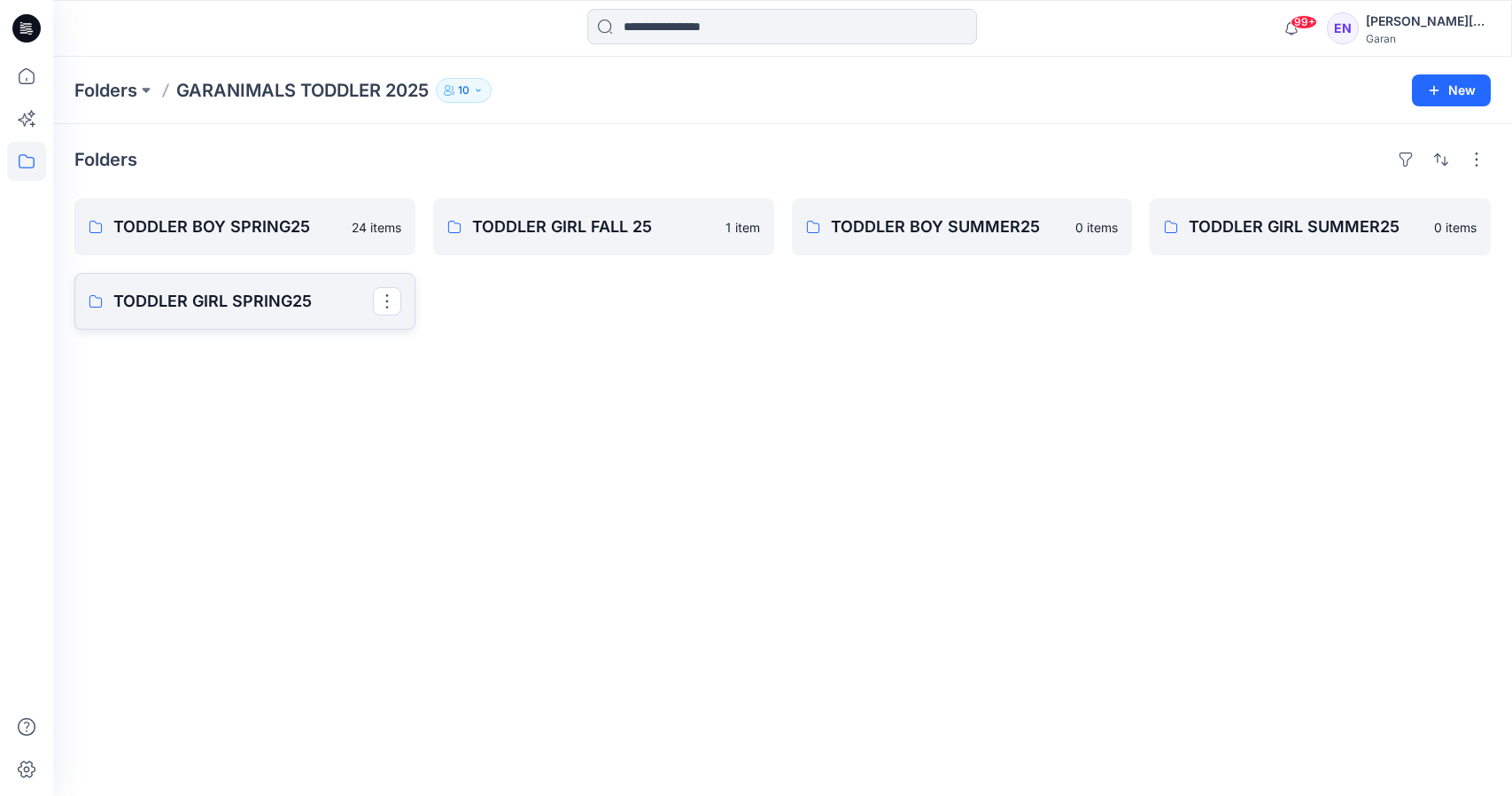
click at [280, 305] on p "TODDLER GIRL SPRING25" at bounding box center [242, 301] width 259 height 24
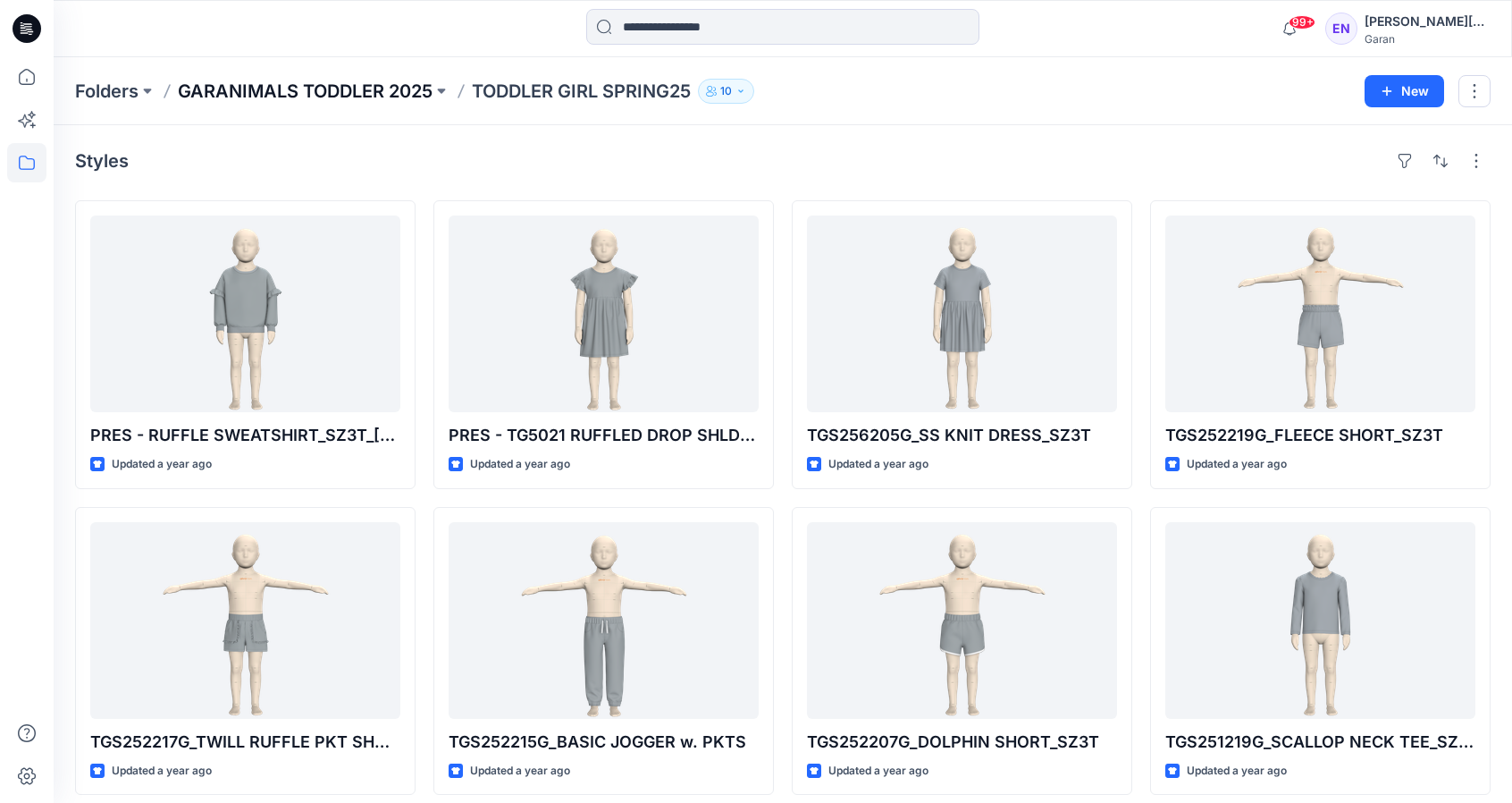
click at [199, 80] on p "GARANIMALS TODDLER 2025" at bounding box center [305, 91] width 255 height 25
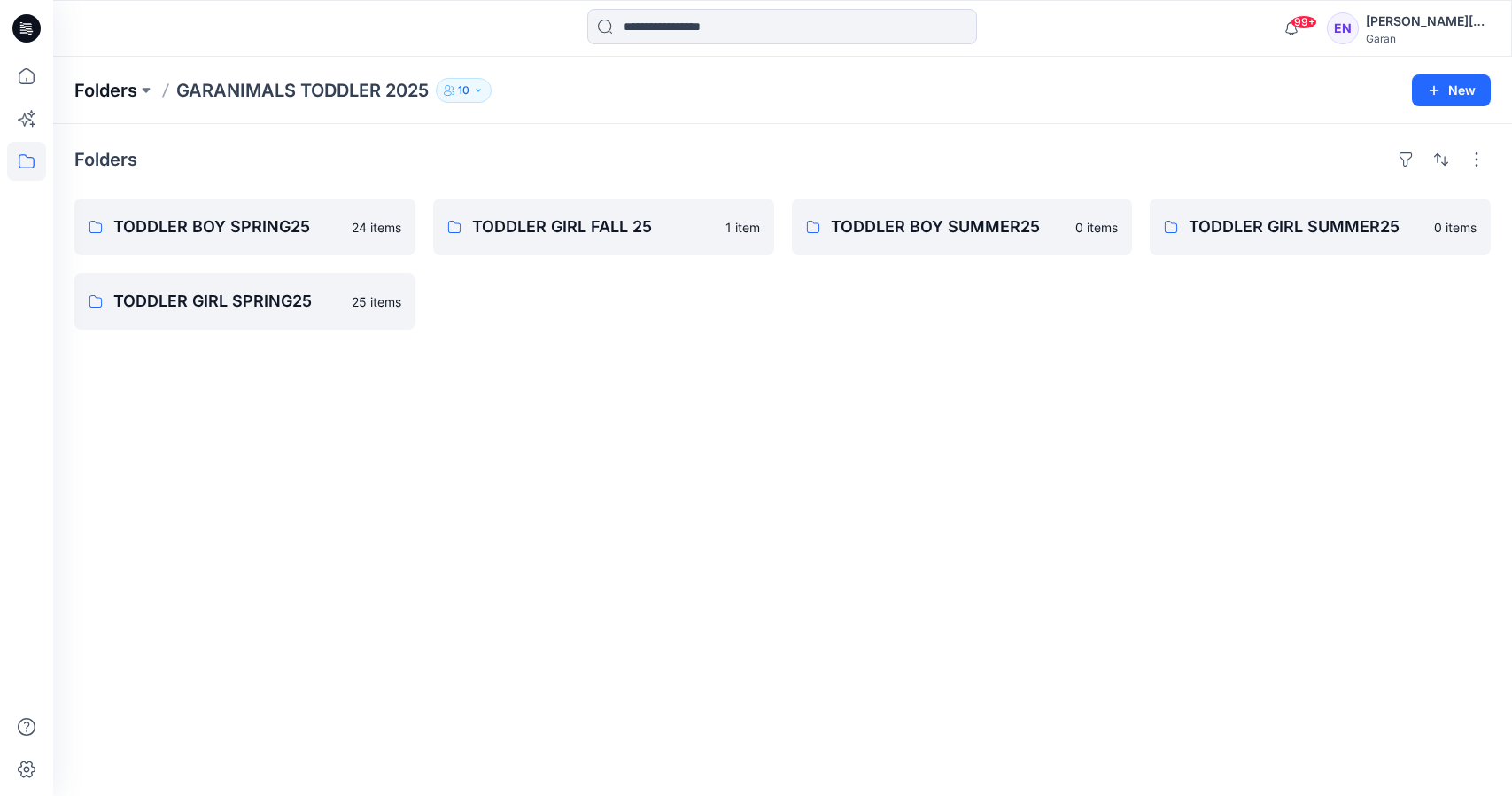
click at [130, 81] on p "Folders" at bounding box center [105, 90] width 63 height 24
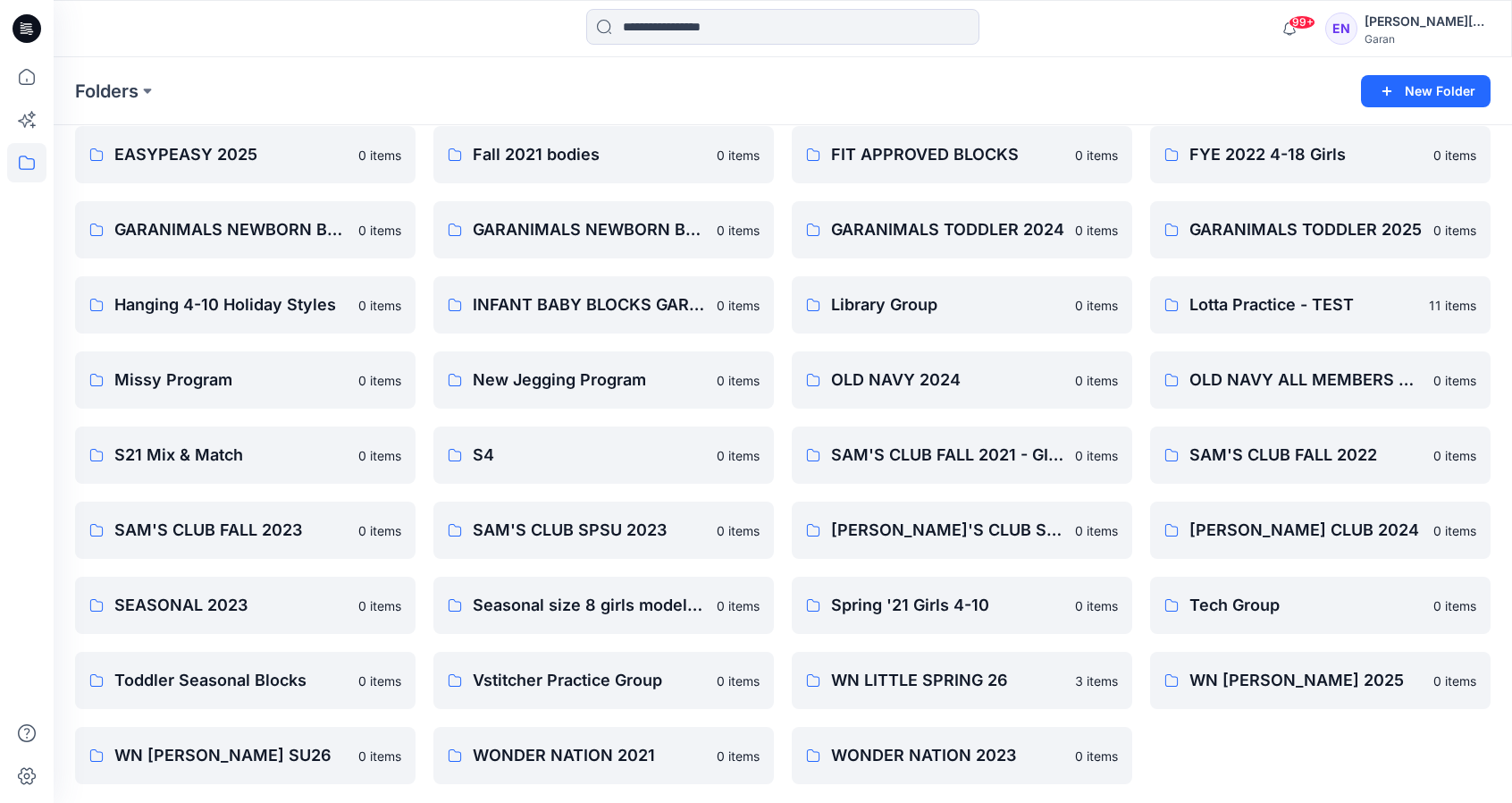
scroll to position [295, 0]
click at [360, 238] on p "0 items" at bounding box center [379, 231] width 42 height 19
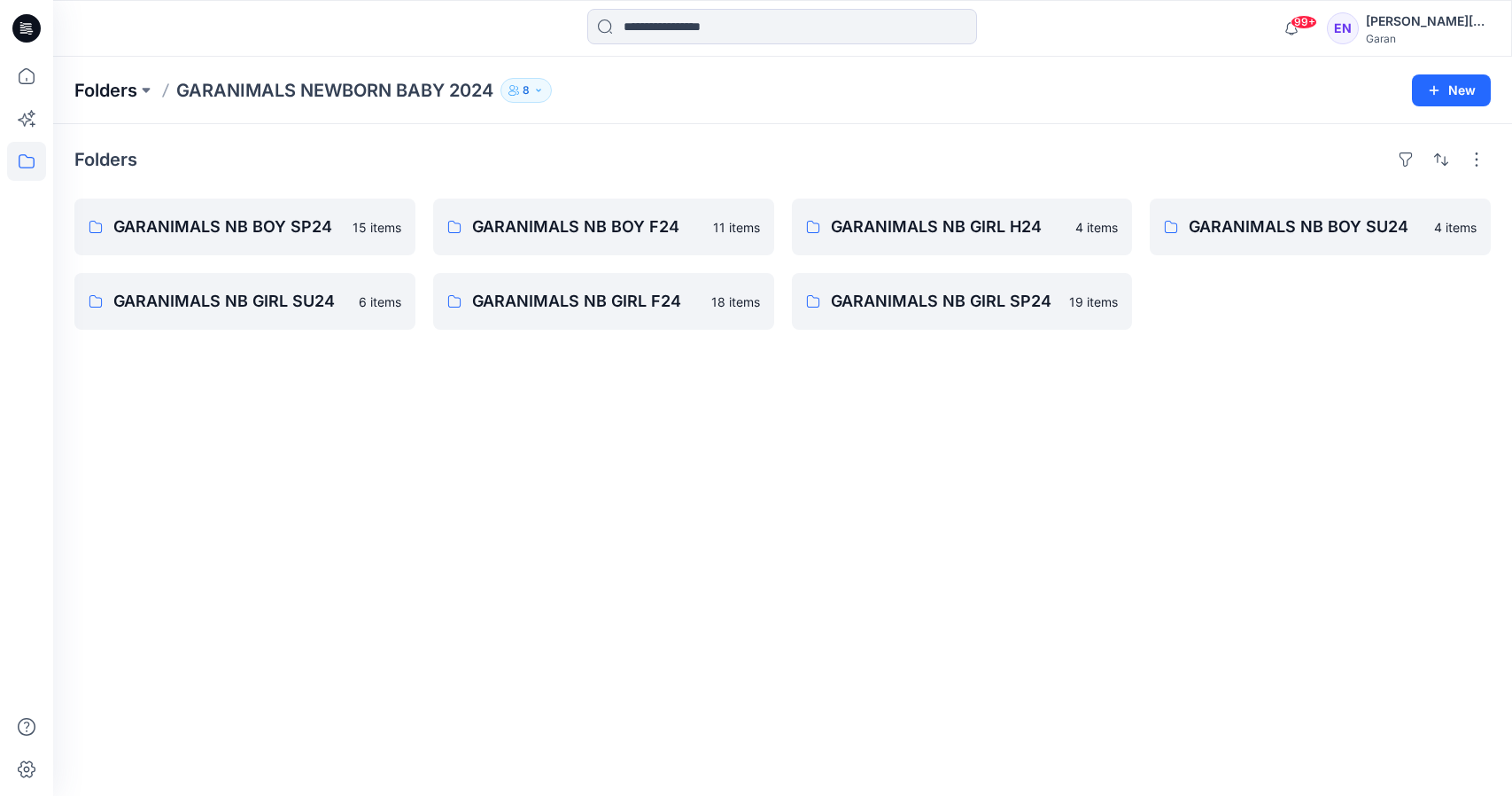
click at [135, 88] on p "Folders" at bounding box center [105, 90] width 63 height 24
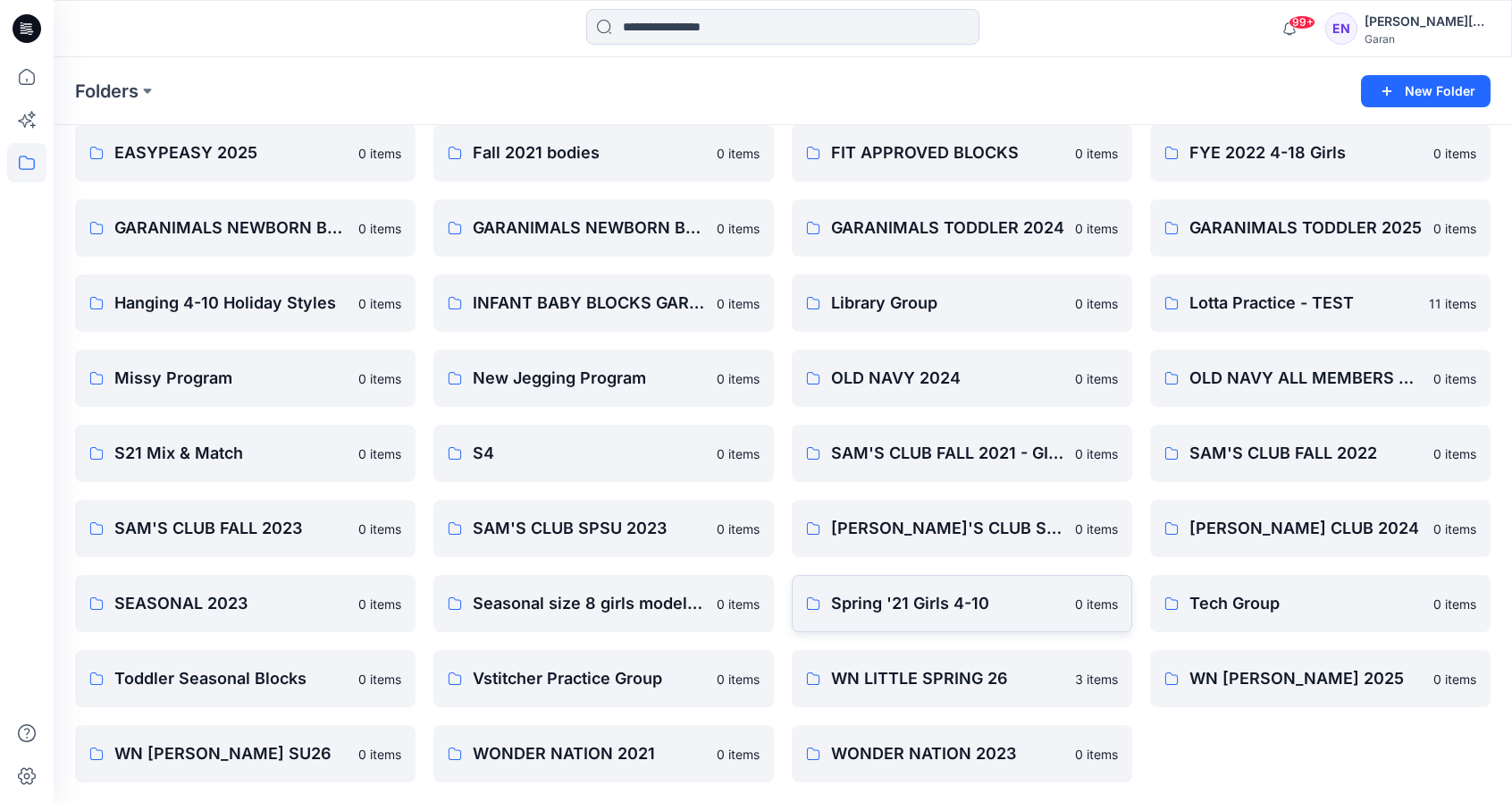
scroll to position [299, 0]
click at [1023, 752] on p "WONDER NATION 2023" at bounding box center [960, 752] width 258 height 25
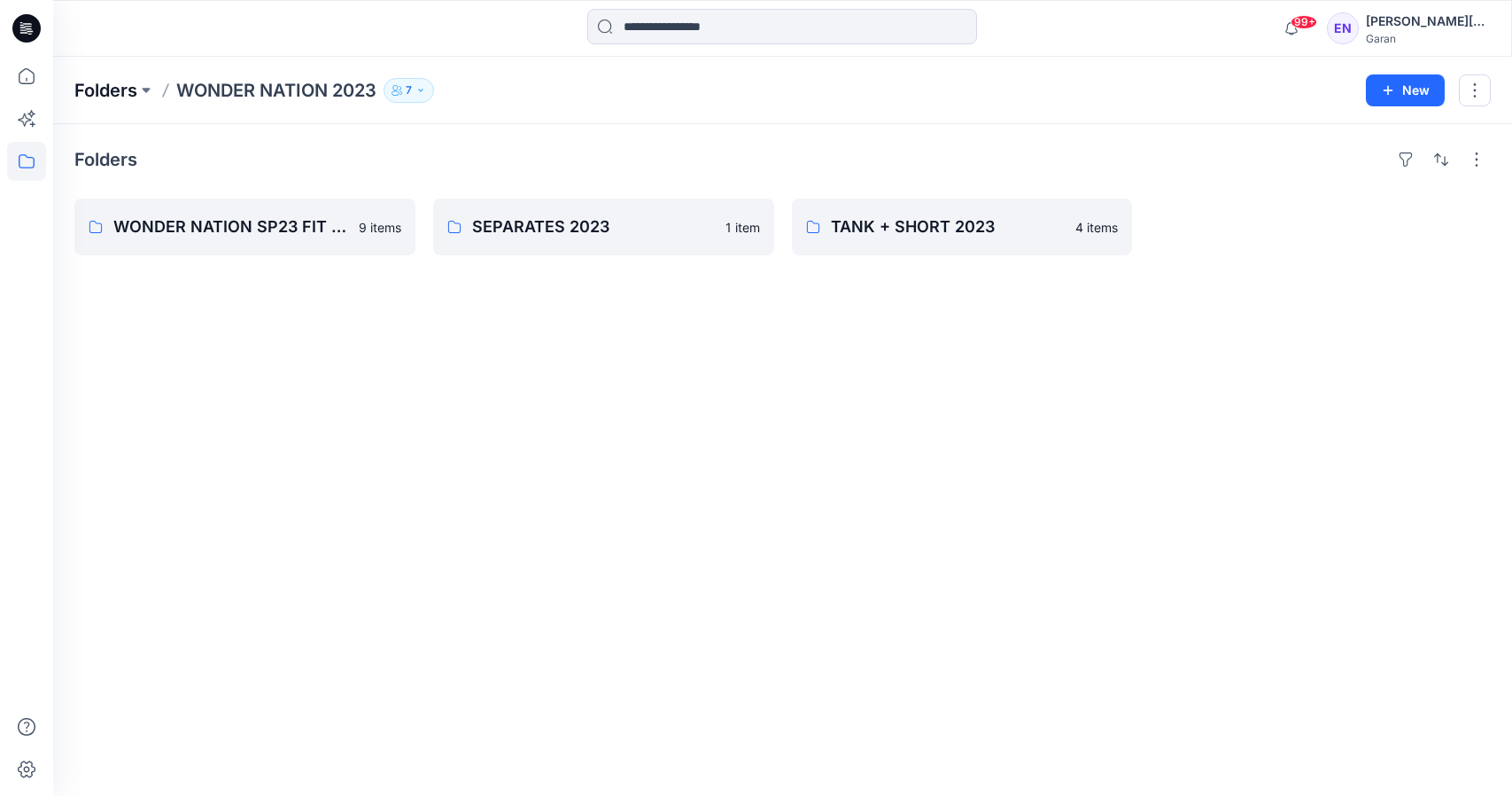
click at [132, 86] on p "Folders" at bounding box center [105, 90] width 63 height 24
